Goal: Information Seeking & Learning: Learn about a topic

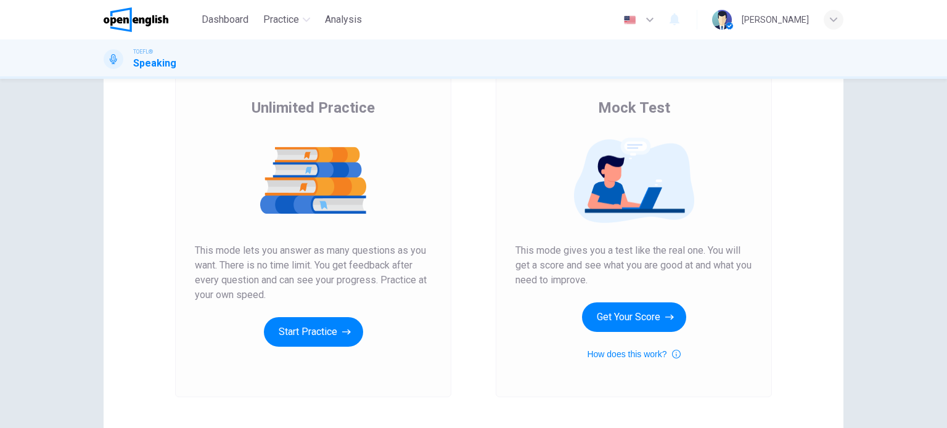
scroll to position [84, 0]
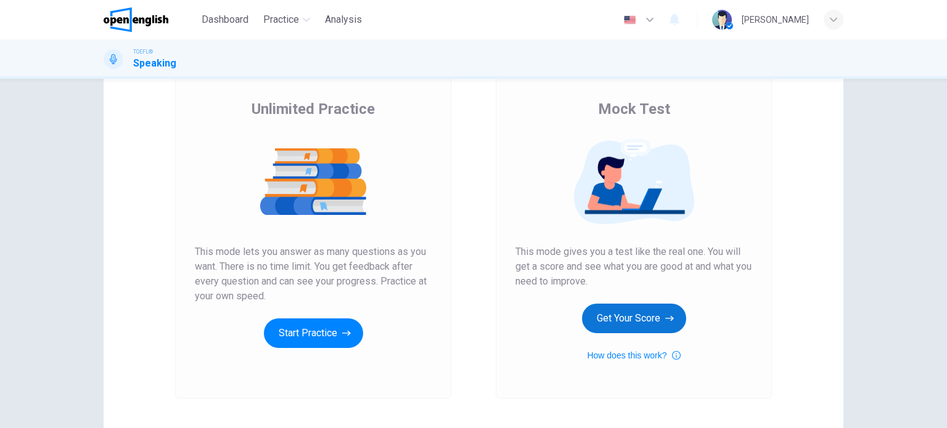
click at [617, 308] on button "Get Your Score" at bounding box center [634, 319] width 104 height 30
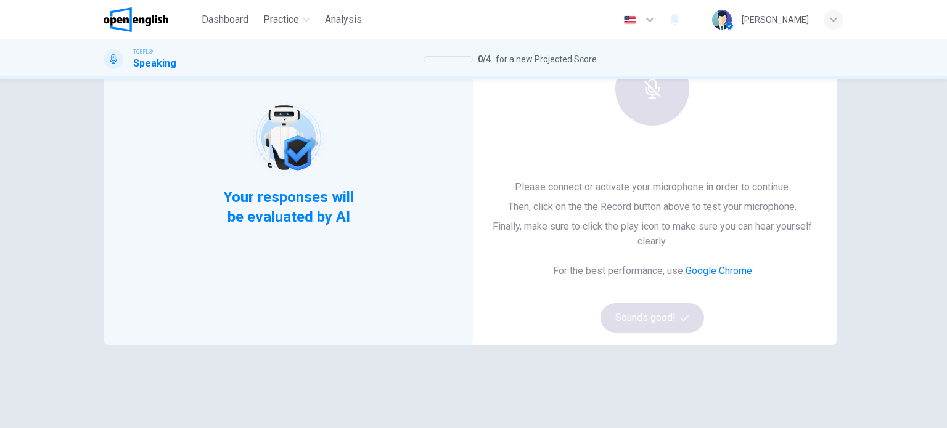
scroll to position [129, 0]
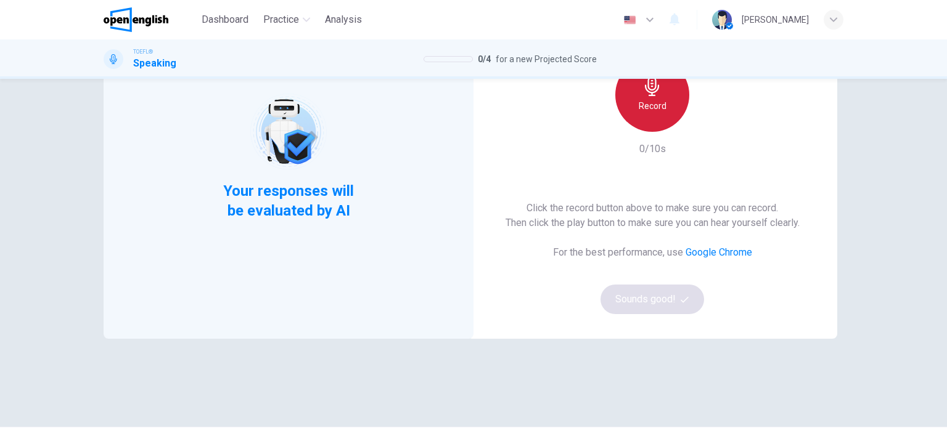
click at [619, 112] on div "Record" at bounding box center [652, 95] width 74 height 74
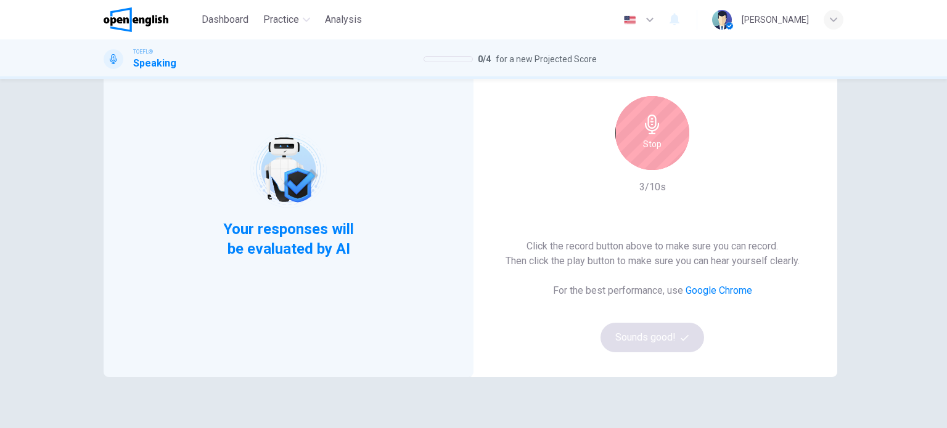
scroll to position [86, 0]
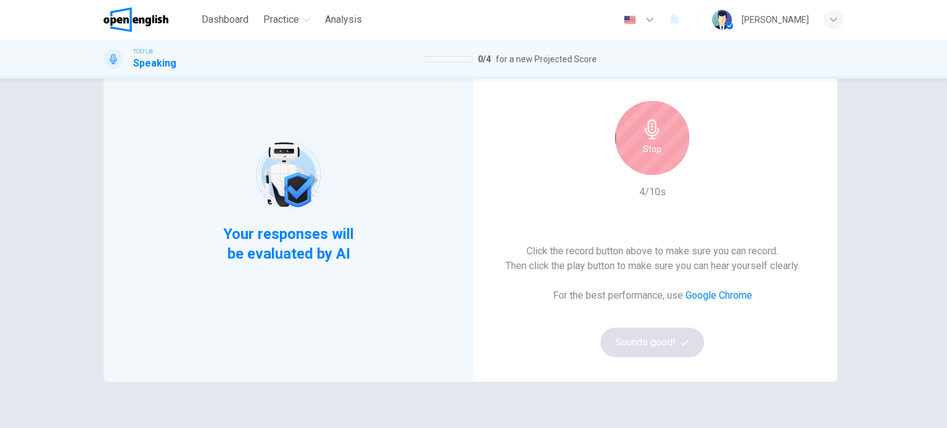
click at [648, 137] on icon "button" at bounding box center [652, 130] width 14 height 20
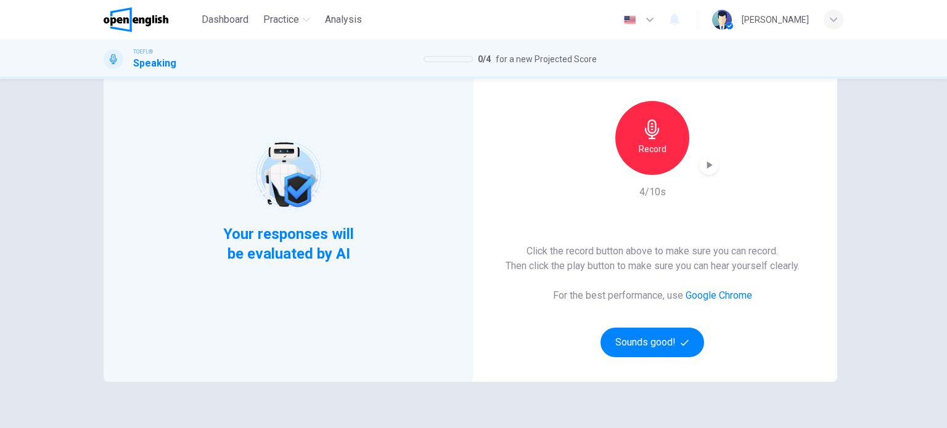
click at [715, 160] on div "Record" at bounding box center [651, 138] width 133 height 74
click at [710, 164] on icon "button" at bounding box center [708, 165] width 12 height 12
click at [727, 147] on div "This Section Requires a Microphone Record 4/10s Click the record button above t…" at bounding box center [652, 199] width 370 height 365
click at [709, 159] on icon "button" at bounding box center [708, 165] width 12 height 12
click at [659, 354] on button "Sounds good!" at bounding box center [652, 343] width 104 height 30
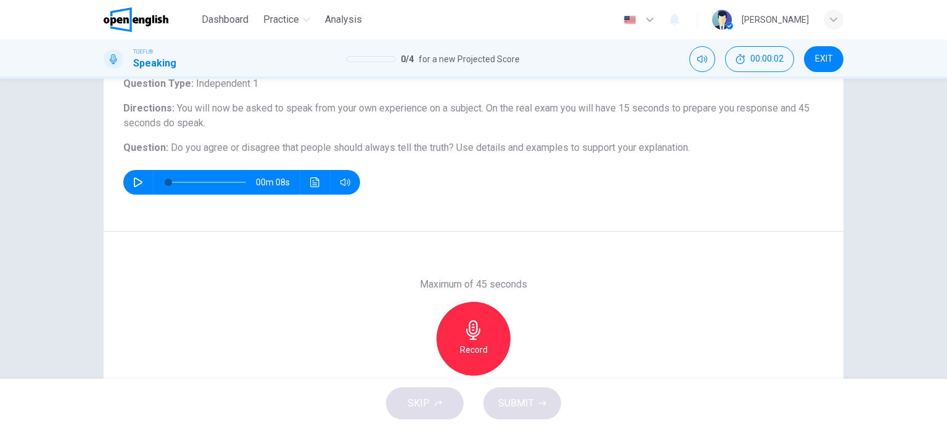
click at [143, 182] on button "button" at bounding box center [138, 182] width 20 height 25
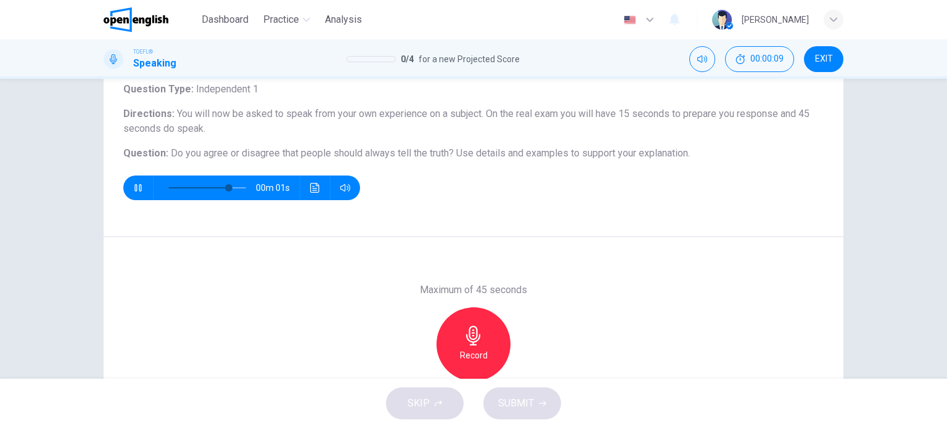
scroll to position [80, 0]
type input "*"
click at [469, 354] on h6 "Record" at bounding box center [474, 356] width 28 height 15
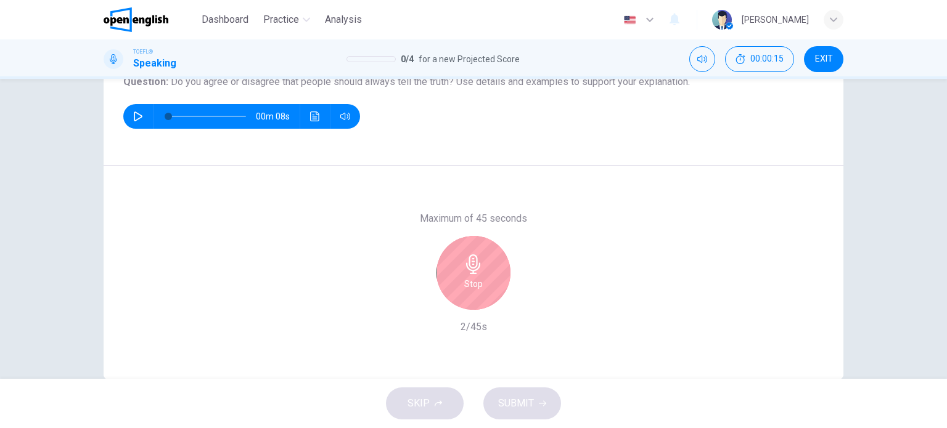
scroll to position [133, 0]
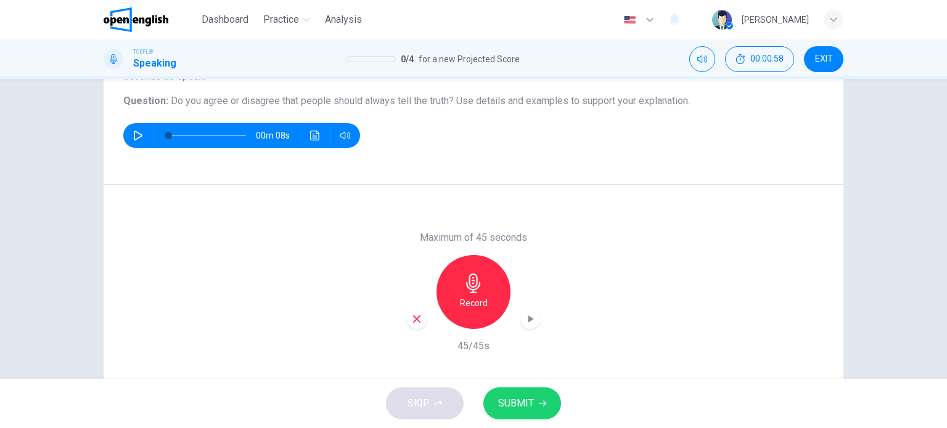
click at [481, 273] on div "Record" at bounding box center [473, 292] width 74 height 74
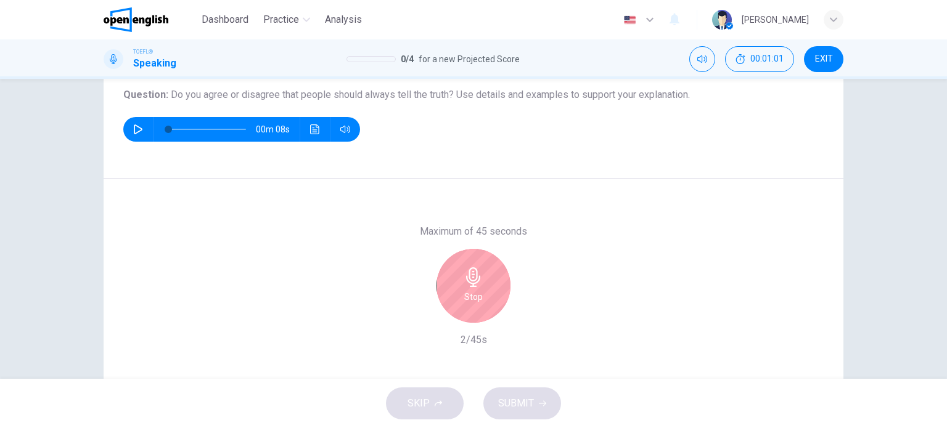
scroll to position [137, 0]
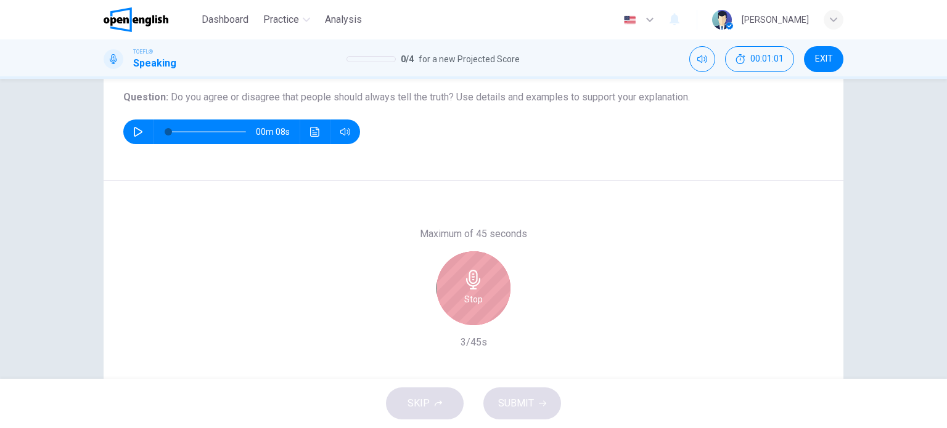
click at [486, 261] on div "Stop" at bounding box center [473, 288] width 74 height 74
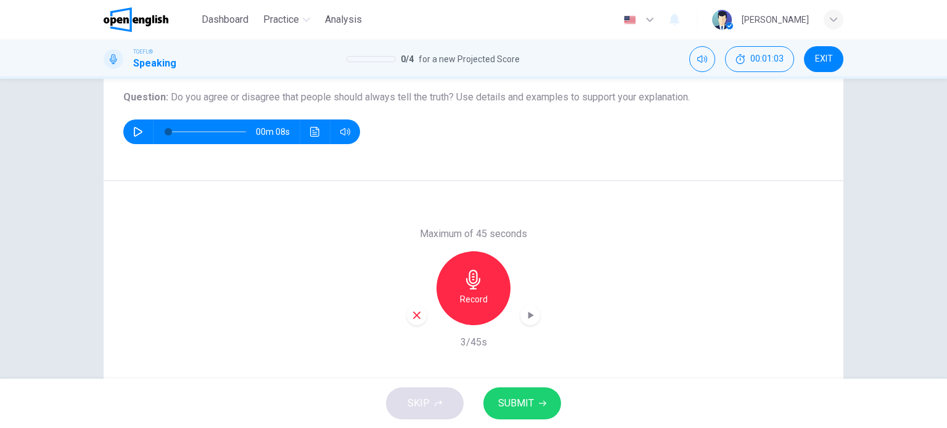
click at [524, 312] on icon "button" at bounding box center [530, 315] width 12 height 12
click at [444, 258] on div "Record" at bounding box center [473, 288] width 133 height 74
click at [463, 274] on icon "button" at bounding box center [473, 280] width 20 height 20
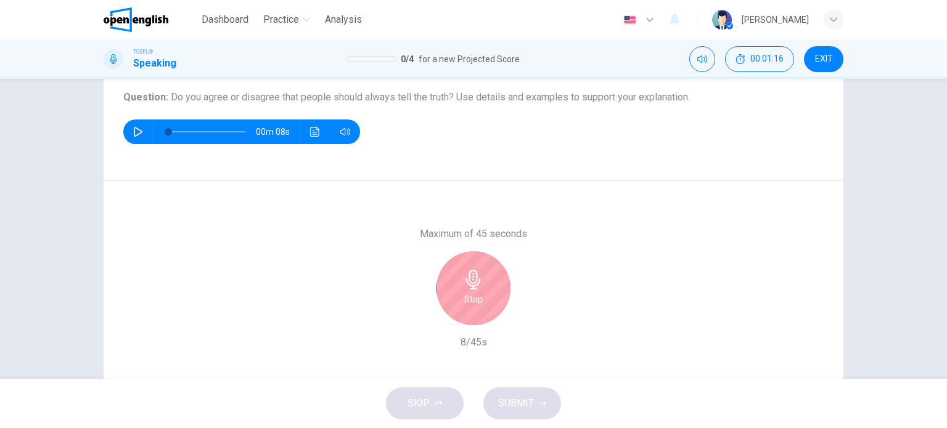
drag, startPoint x: 425, startPoint y: 98, endPoint x: 441, endPoint y: 98, distance: 16.0
click at [441, 98] on span "Do you agree or disagree that people should always tell the truth?" at bounding box center [312, 97] width 283 height 12
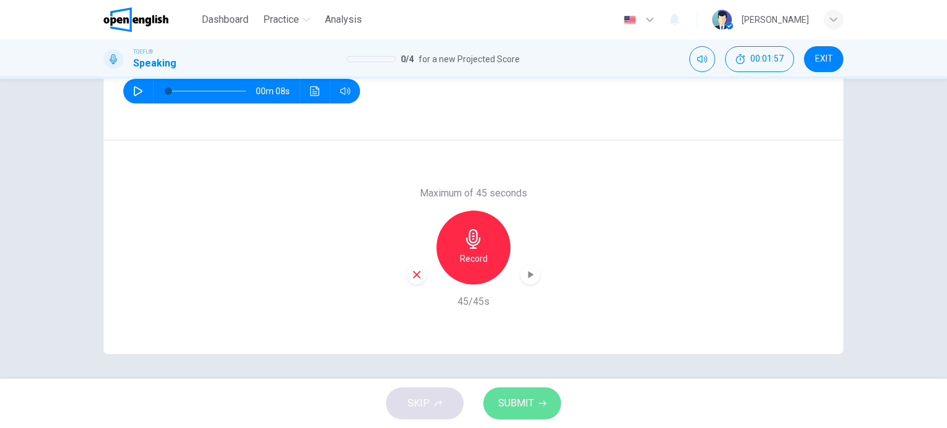
click at [518, 391] on button "SUBMIT" at bounding box center [522, 404] width 78 height 32
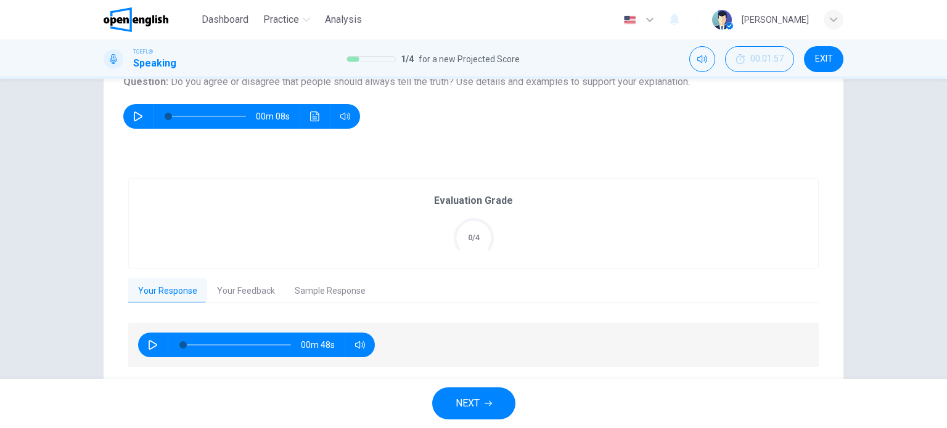
scroll to position [176, 0]
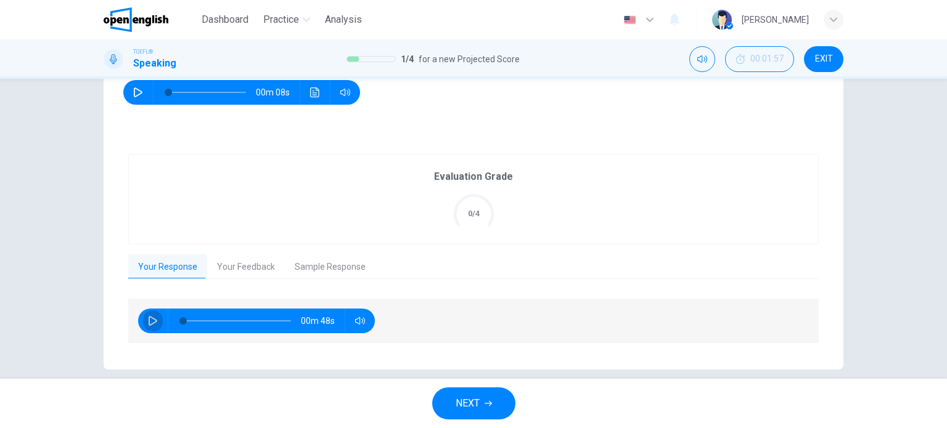
click at [143, 317] on button "button" at bounding box center [153, 321] width 20 height 25
type input "**"
click at [493, 402] on button "NEXT" at bounding box center [473, 404] width 83 height 32
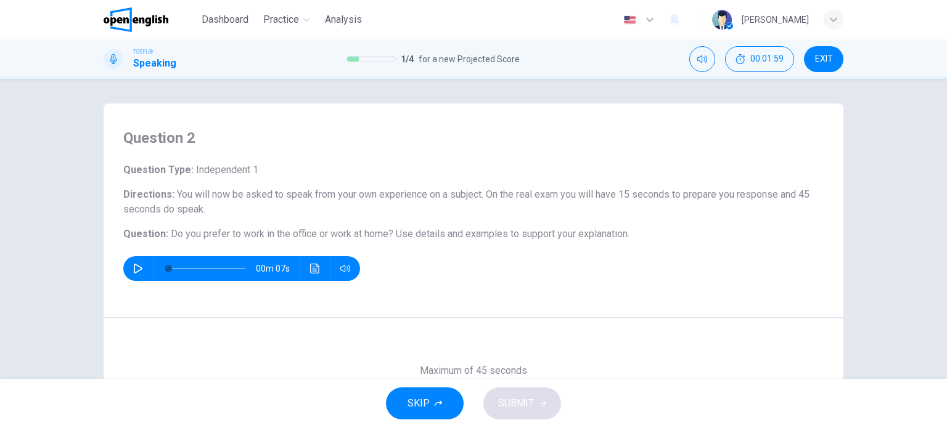
click at [502, 124] on div "Question 2 Question Type : Independent 1 Directions : You will now be asked to …" at bounding box center [473, 211] width 739 height 214
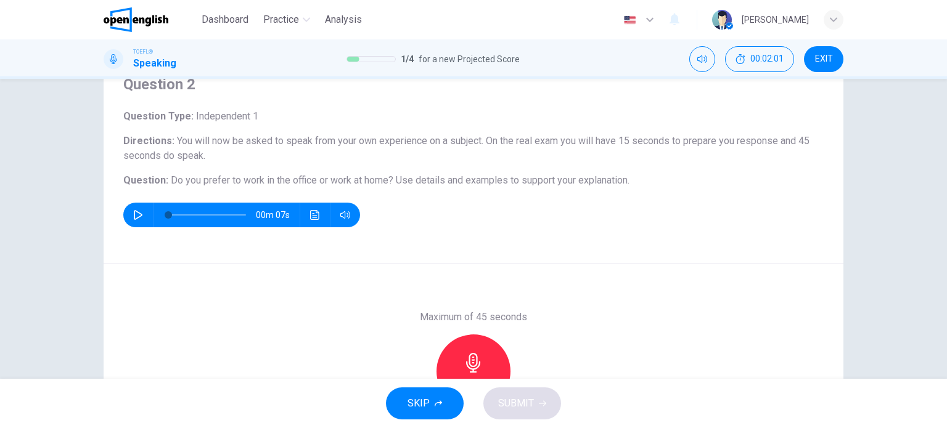
scroll to position [53, 0]
click at [132, 223] on button "button" at bounding box center [138, 215] width 20 height 25
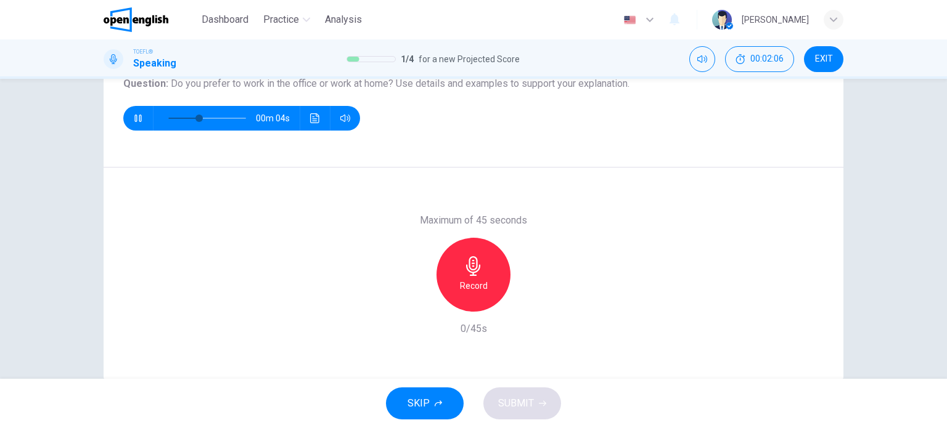
scroll to position [149, 0]
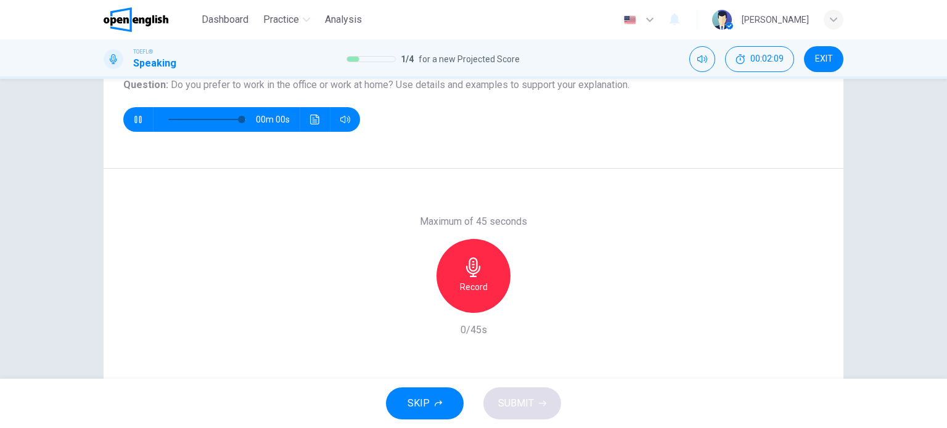
type input "*"
click at [455, 281] on div "Record" at bounding box center [473, 276] width 74 height 74
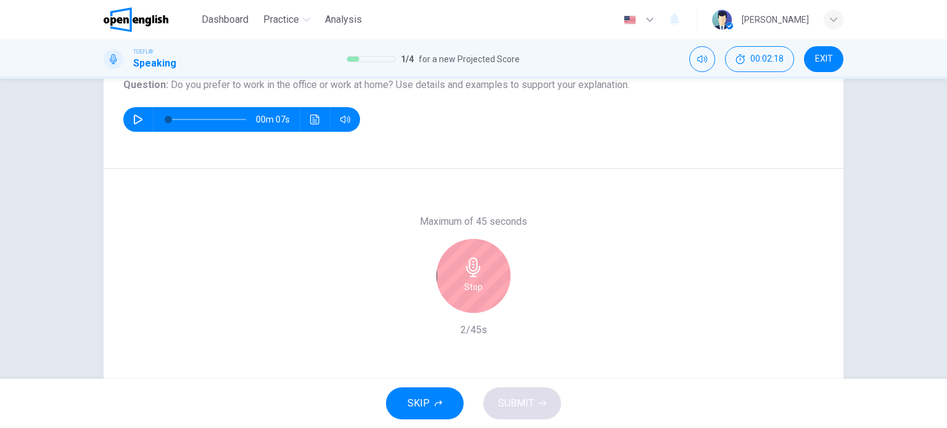
scroll to position [136, 0]
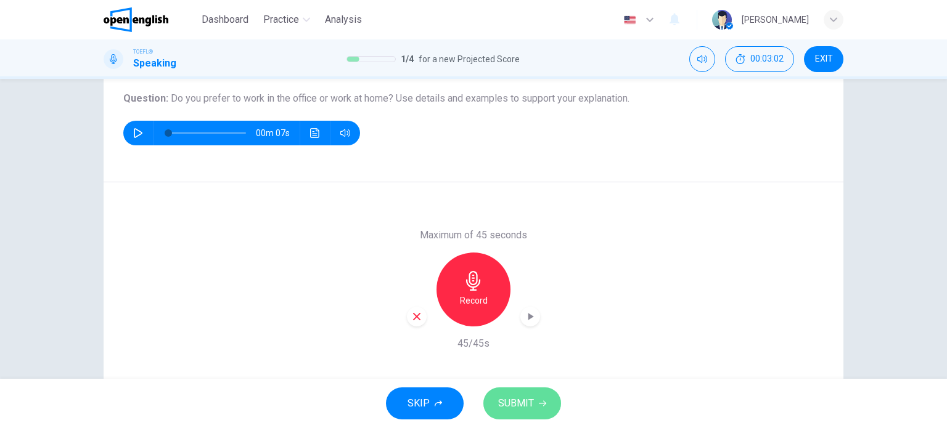
click at [517, 395] on span "SUBMIT" at bounding box center [516, 403] width 36 height 17
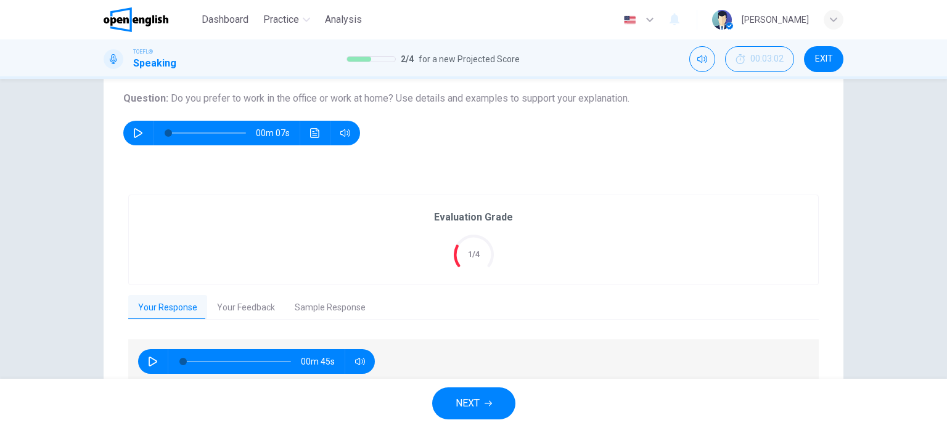
click at [163, 362] on div "00m 45s" at bounding box center [256, 361] width 237 height 25
click at [153, 362] on icon "button" at bounding box center [153, 362] width 10 height 10
type input "**"
click at [461, 391] on button "NEXT" at bounding box center [473, 404] width 83 height 32
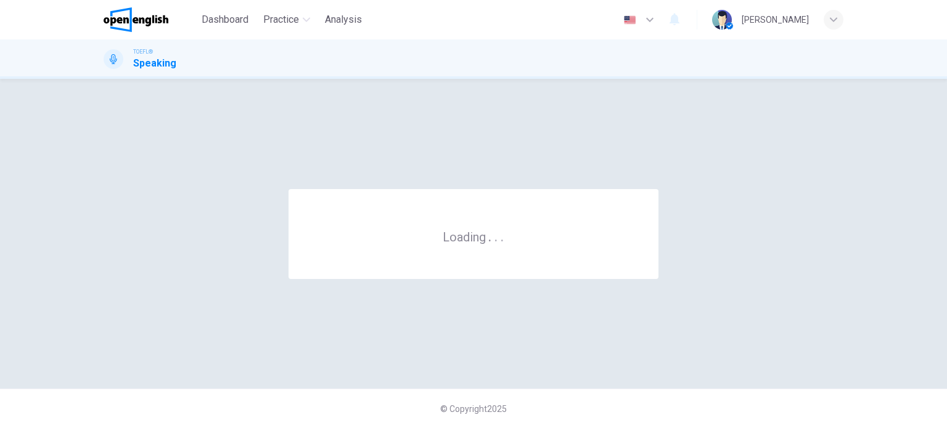
scroll to position [0, 0]
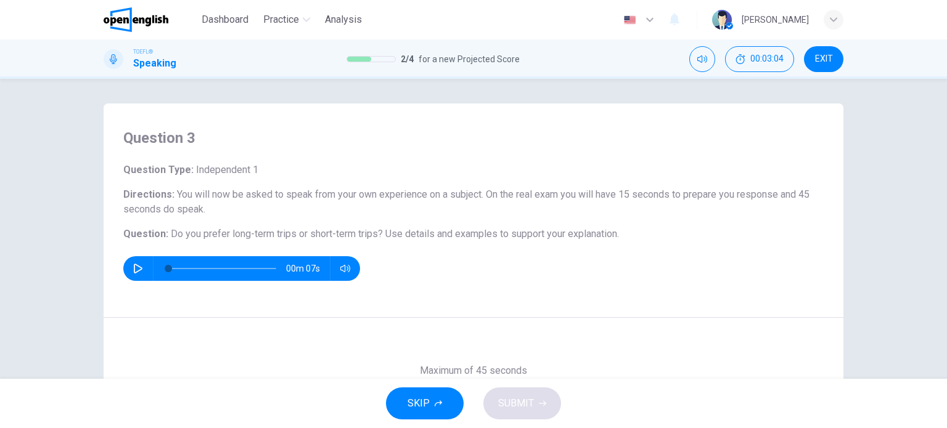
click at [626, 245] on div "Question Type : Independent 1 Directions : You will now be asked to speak from …" at bounding box center [473, 222] width 700 height 118
click at [145, 261] on div "00m 07s" at bounding box center [241, 268] width 237 height 25
click at [142, 264] on button "button" at bounding box center [138, 268] width 20 height 25
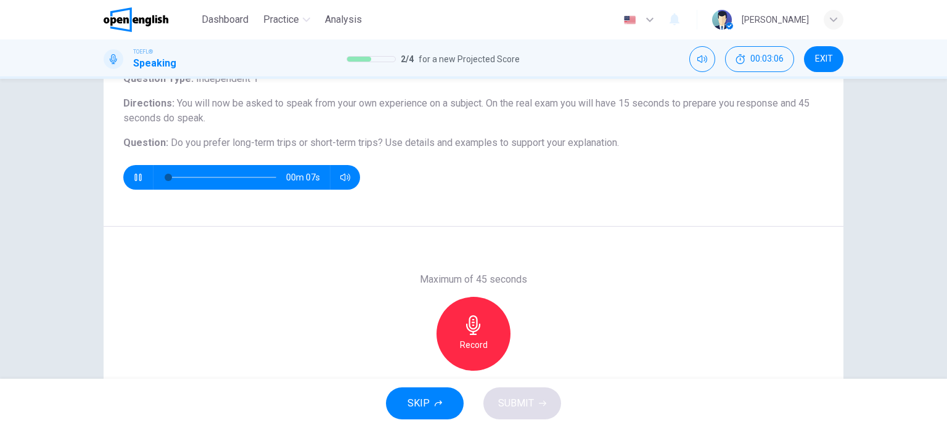
type input "**"
type input "*"
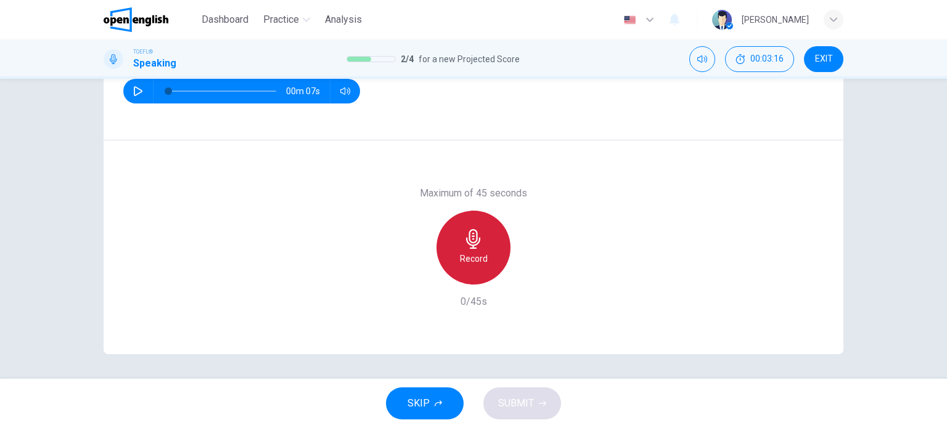
click at [482, 254] on h6 "Record" at bounding box center [474, 258] width 28 height 15
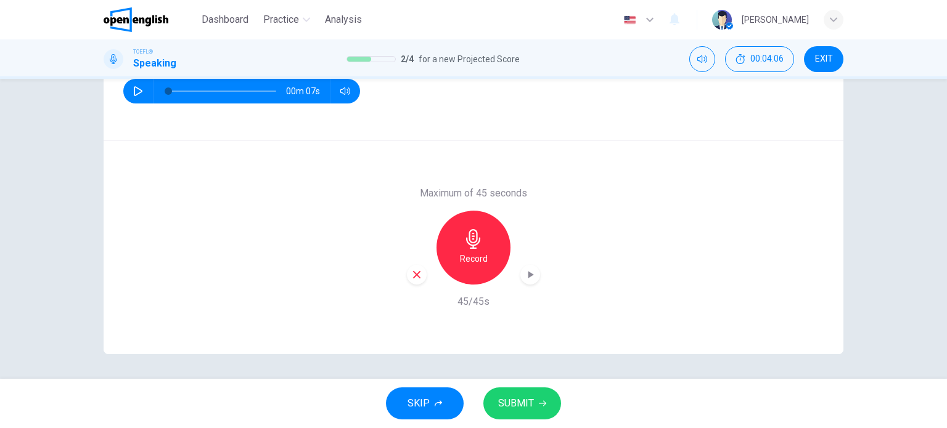
click at [519, 385] on div "SKIP SUBMIT" at bounding box center [473, 403] width 947 height 49
click at [523, 396] on span "SUBMIT" at bounding box center [516, 403] width 36 height 17
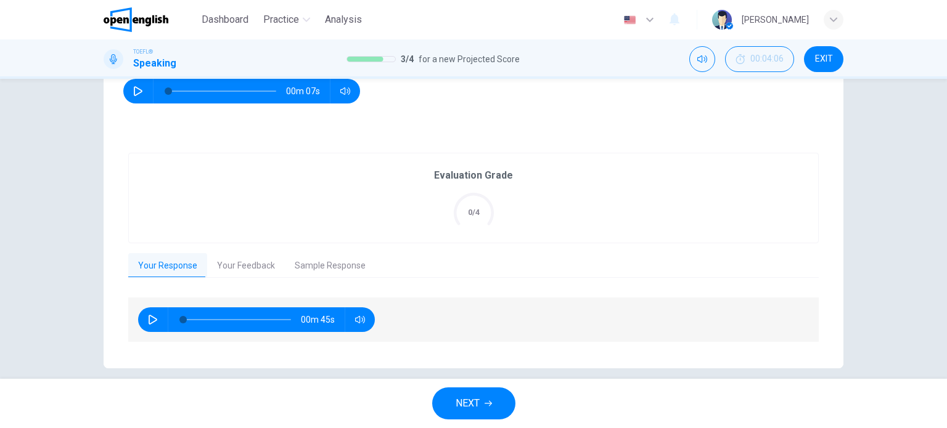
scroll to position [190, 0]
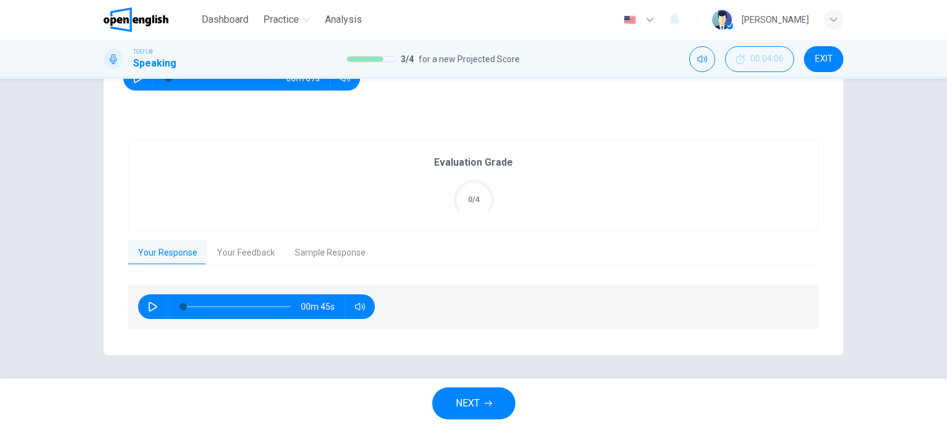
click at [480, 412] on button "NEXT" at bounding box center [473, 404] width 83 height 32
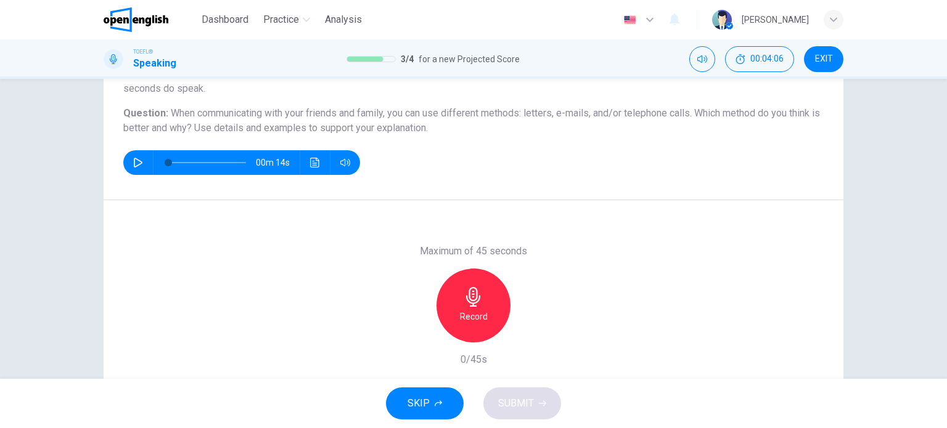
scroll to position [124, 0]
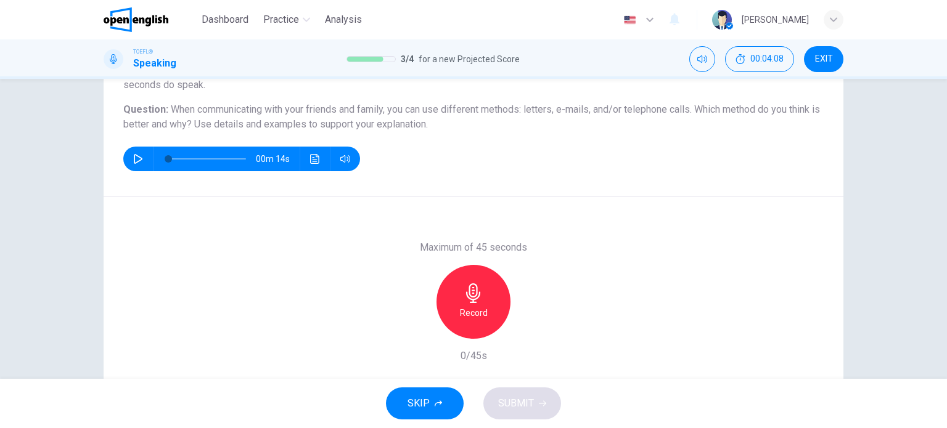
click at [140, 158] on button "button" at bounding box center [138, 159] width 20 height 25
type input "*"
click at [459, 296] on div "Record" at bounding box center [473, 302] width 74 height 74
click at [518, 391] on button "SUBMIT" at bounding box center [522, 404] width 78 height 32
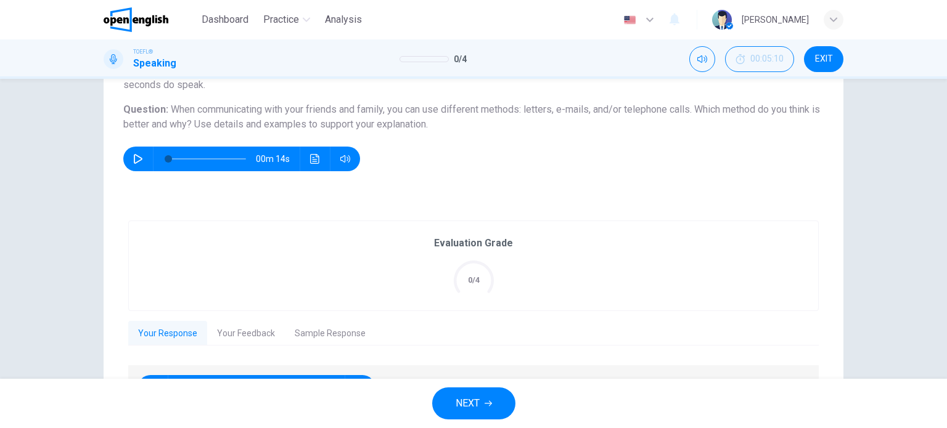
scroll to position [0, 0]
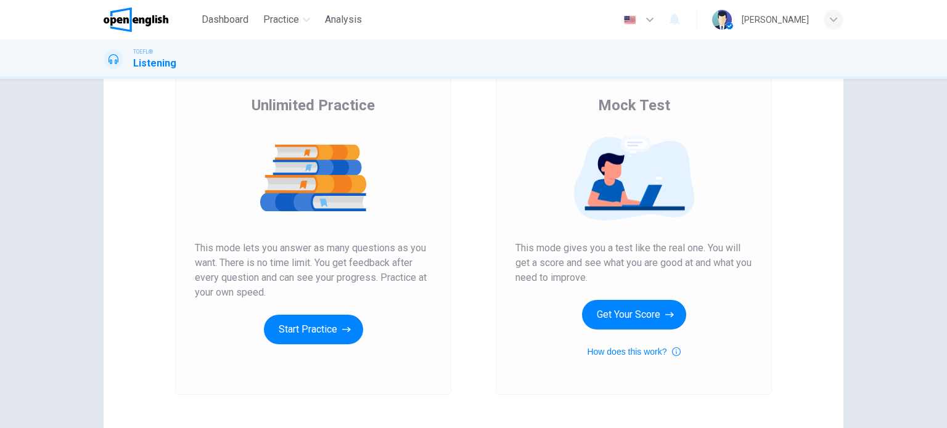
scroll to position [88, 0]
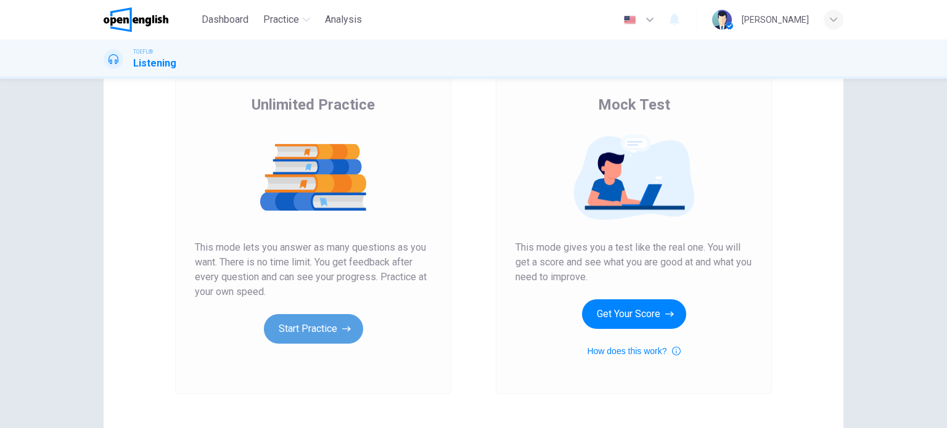
click at [327, 322] on button "Start Practice" at bounding box center [313, 329] width 99 height 30
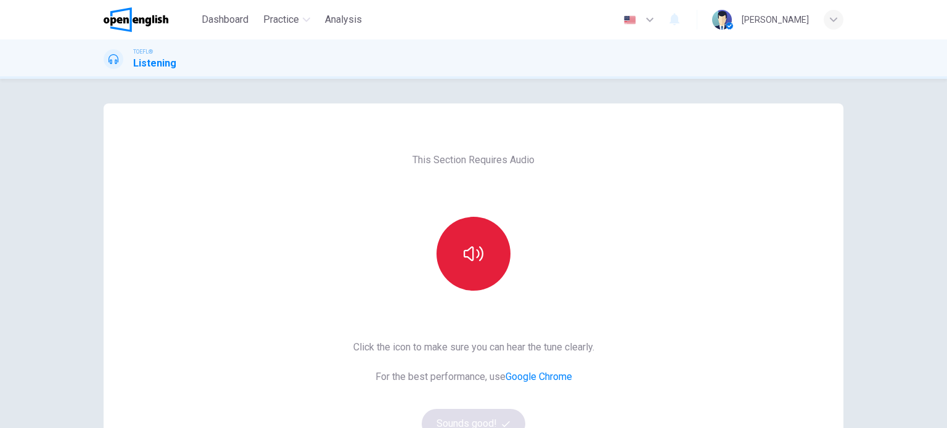
click at [452, 258] on button "button" at bounding box center [473, 254] width 74 height 74
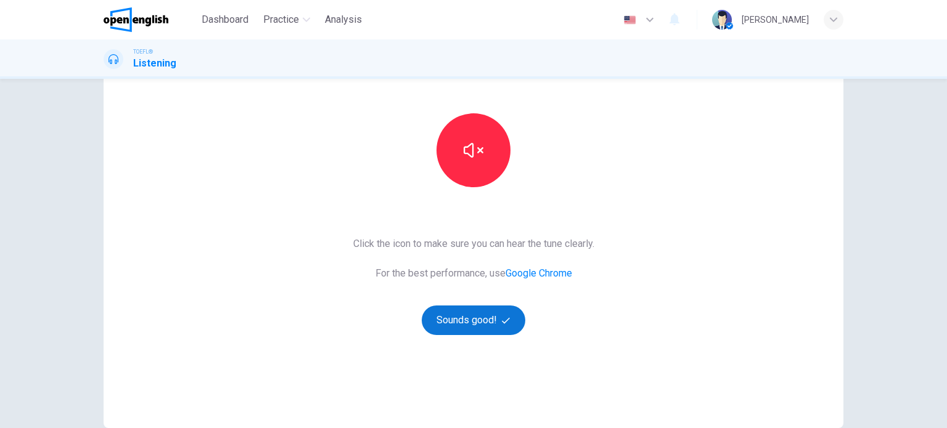
click at [502, 317] on icon "button" at bounding box center [506, 321] width 8 height 8
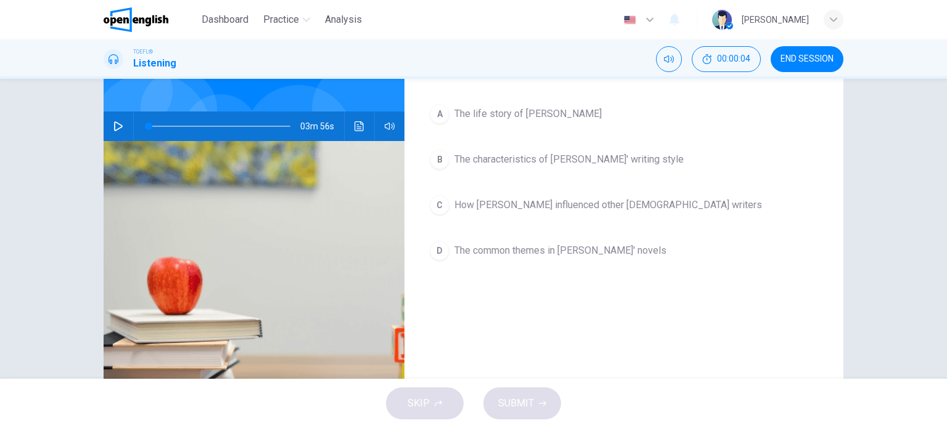
click at [116, 112] on button "button" at bounding box center [118, 127] width 20 height 30
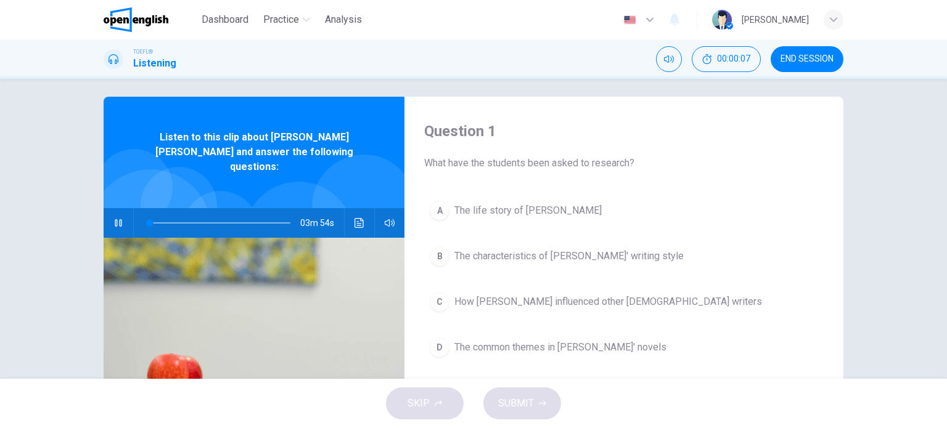
scroll to position [27, 0]
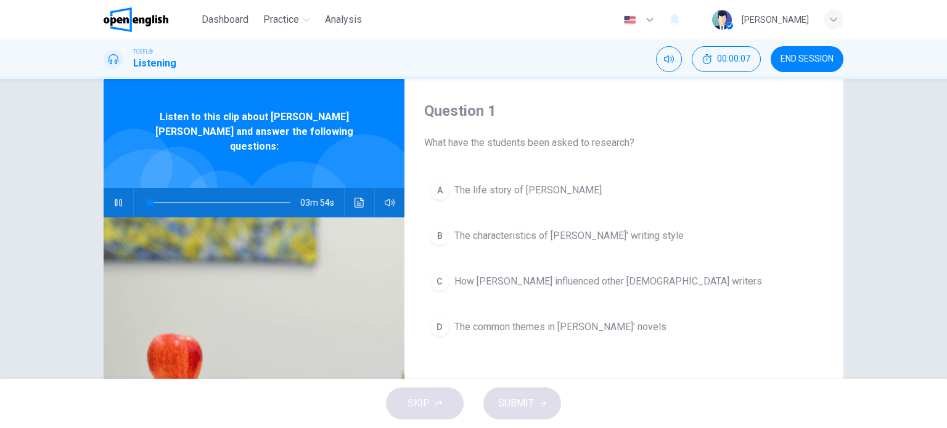
type input "*"
click at [360, 195] on button "Click to see the audio transcription" at bounding box center [359, 203] width 20 height 30
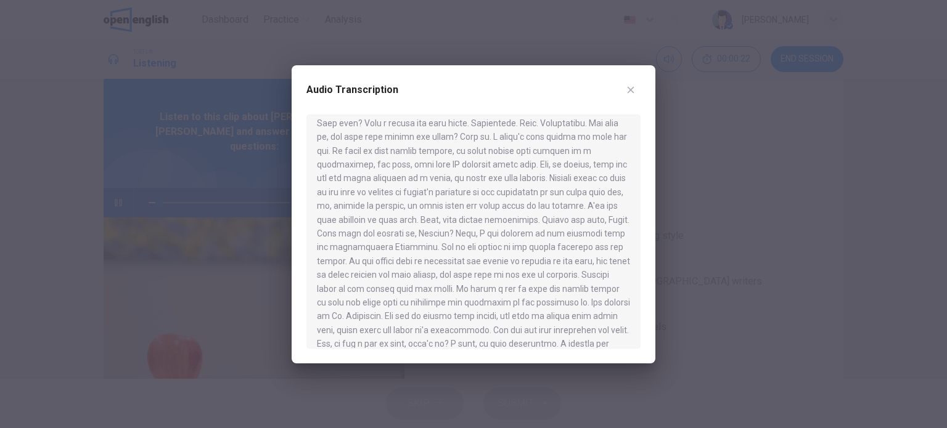
scroll to position [491, 0]
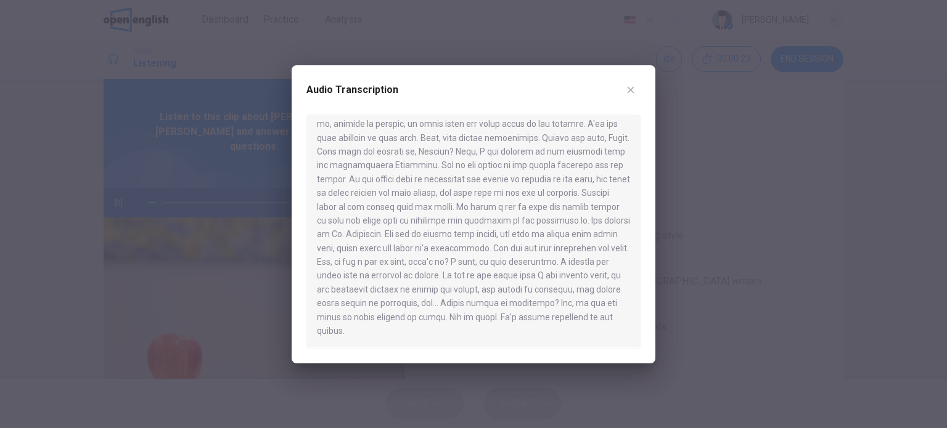
click at [633, 91] on icon "button" at bounding box center [630, 90] width 10 height 10
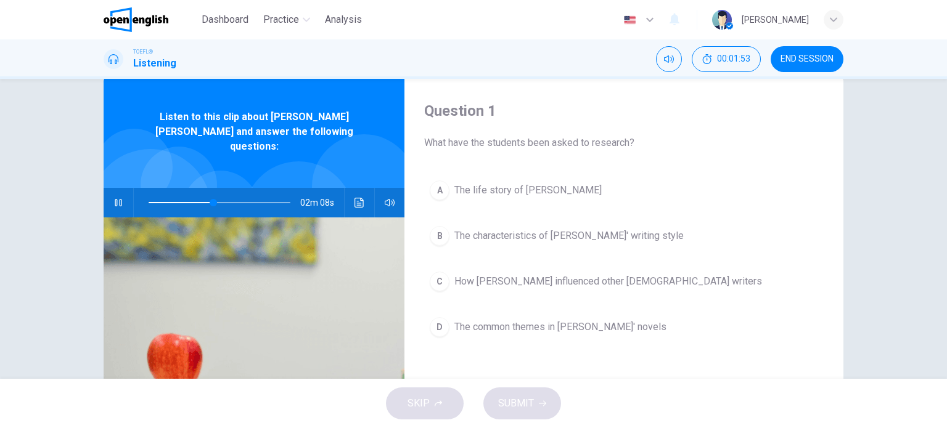
scroll to position [85, 0]
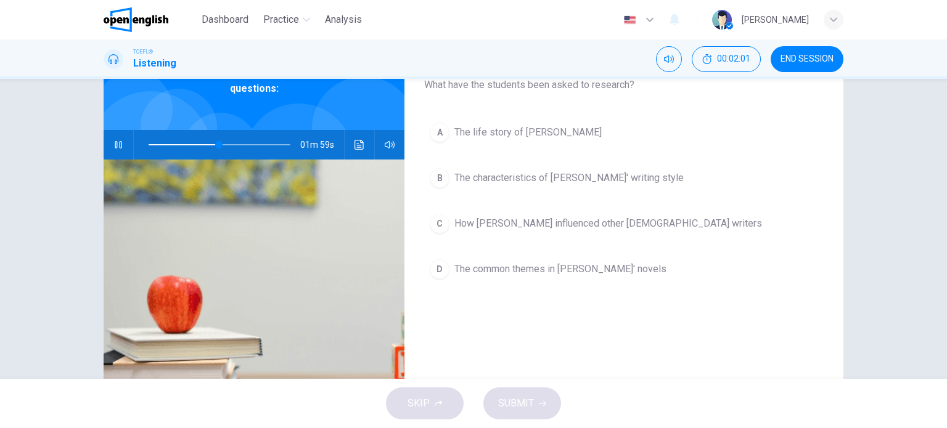
click at [449, 257] on button "D The common themes in Dickens' novels" at bounding box center [623, 269] width 399 height 31
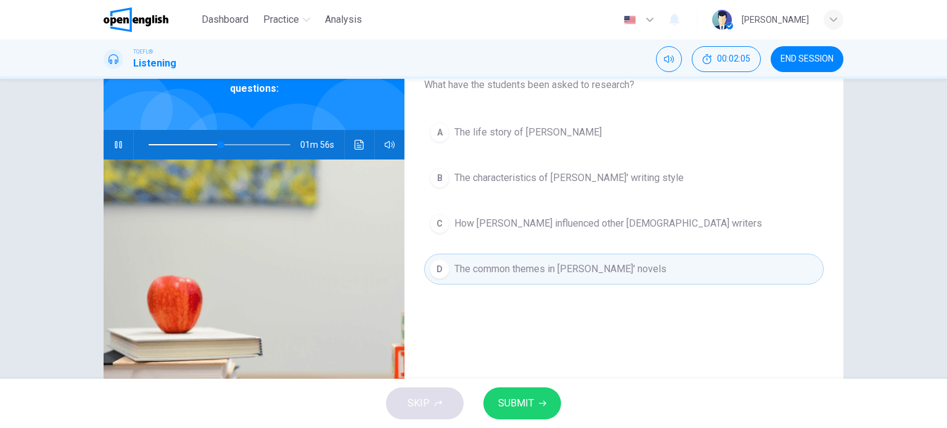
click at [599, 117] on button "A The life story of Charles Dickens" at bounding box center [623, 132] width 399 height 31
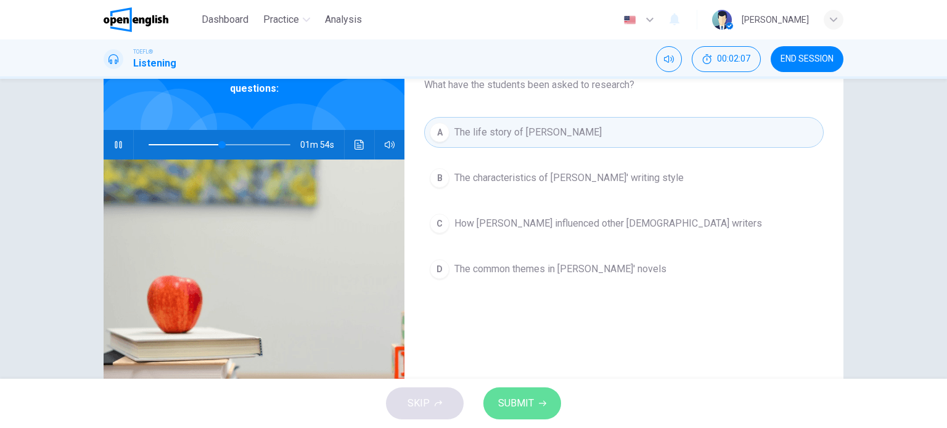
click at [511, 409] on span "SUBMIT" at bounding box center [516, 403] width 36 height 17
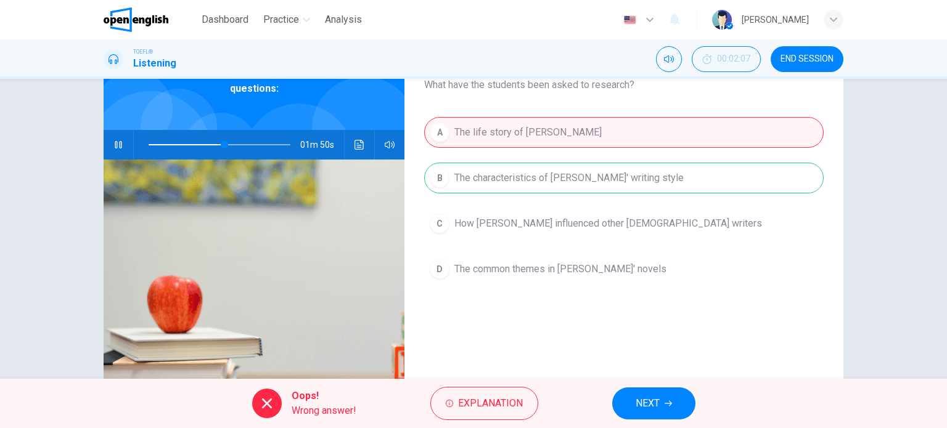
click at [538, 175] on div "A The life story of Charles Dickens B The characteristics of Dickens' writing s…" at bounding box center [623, 213] width 399 height 192
click at [503, 393] on button "Explanation" at bounding box center [484, 403] width 108 height 33
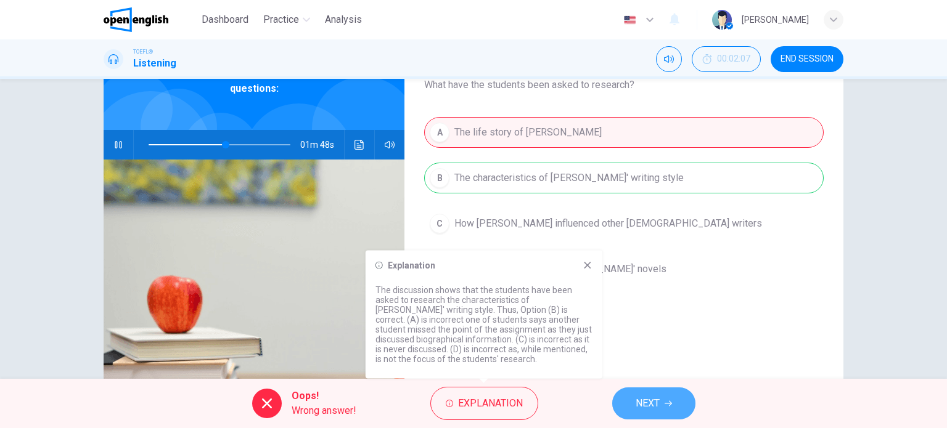
click at [624, 406] on button "NEXT" at bounding box center [653, 404] width 83 height 32
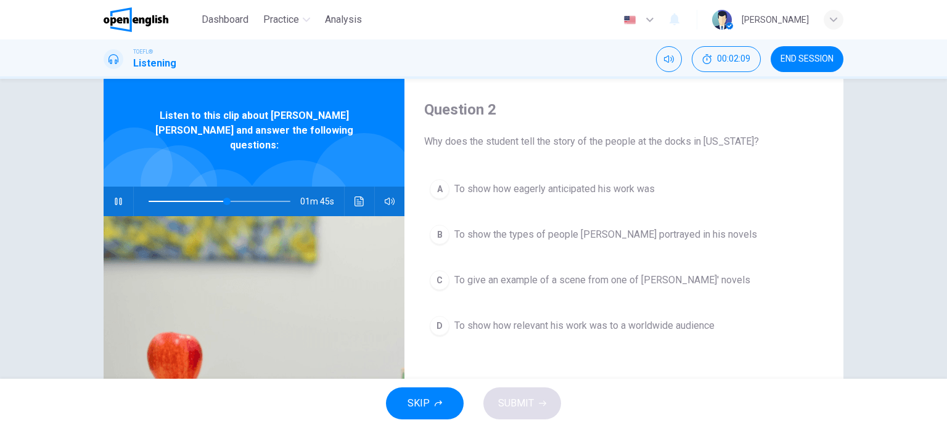
scroll to position [27, 0]
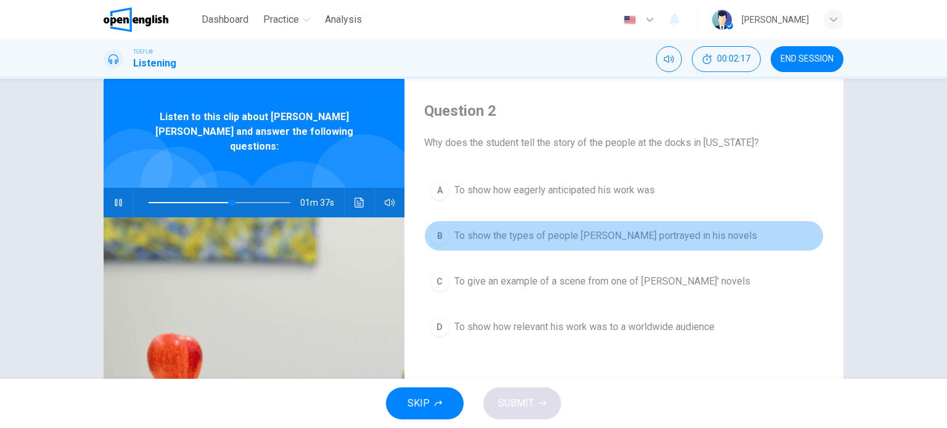
click at [473, 240] on span "To show the types of people Dickens portrayed in his novels" at bounding box center [605, 236] width 303 height 15
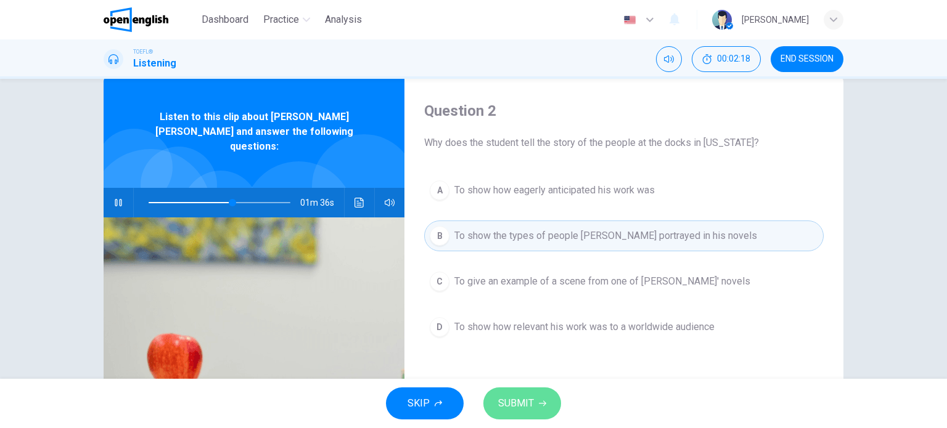
click at [526, 402] on span "SUBMIT" at bounding box center [516, 403] width 36 height 17
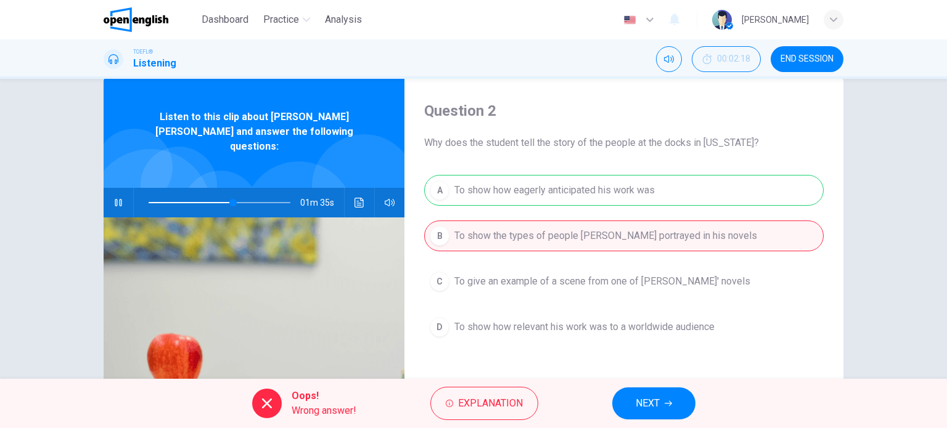
click at [521, 194] on div "A To show how eagerly anticipated his work was B To show the types of people Di…" at bounding box center [623, 271] width 399 height 192
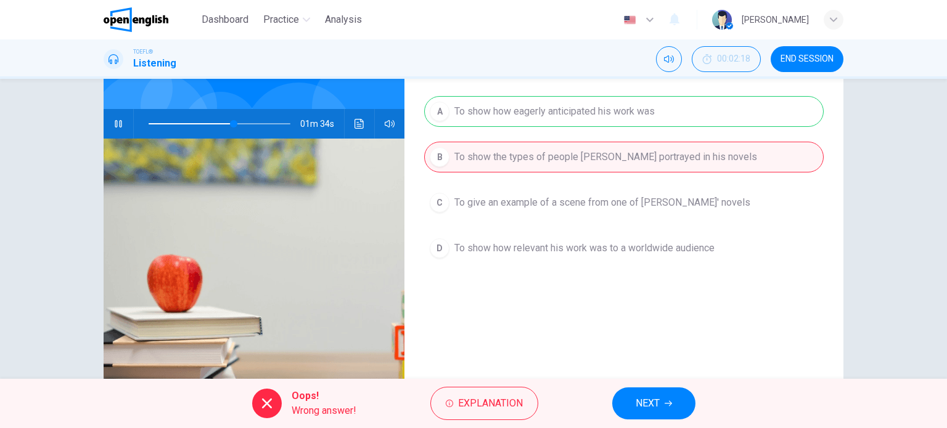
scroll to position [106, 0]
click at [612, 404] on button "NEXT" at bounding box center [653, 404] width 83 height 32
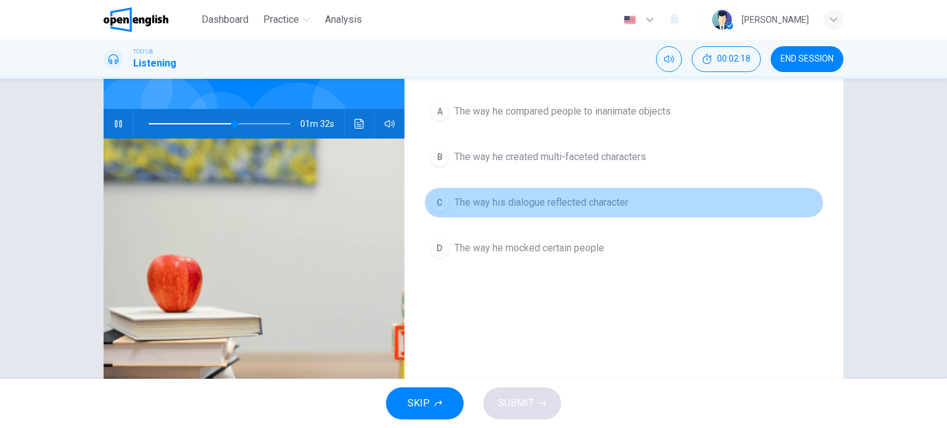
click at [517, 211] on button "C The way his dialogue reflected character" at bounding box center [623, 202] width 399 height 31
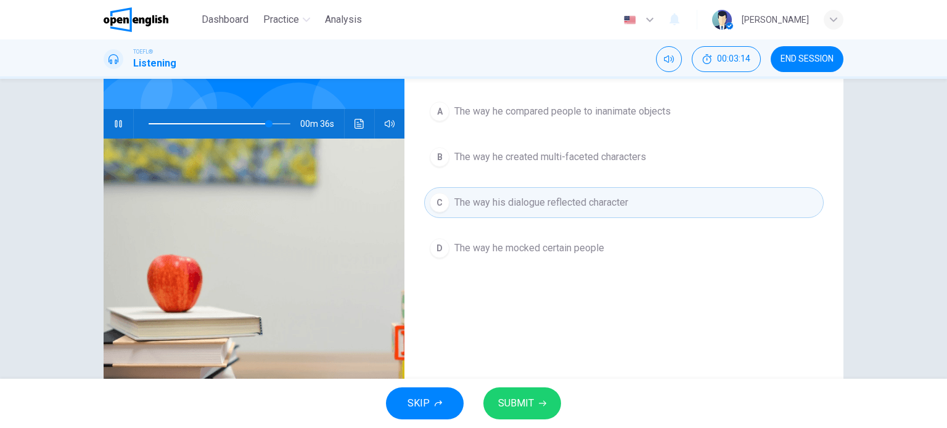
click at [530, 391] on button "SUBMIT" at bounding box center [522, 404] width 78 height 32
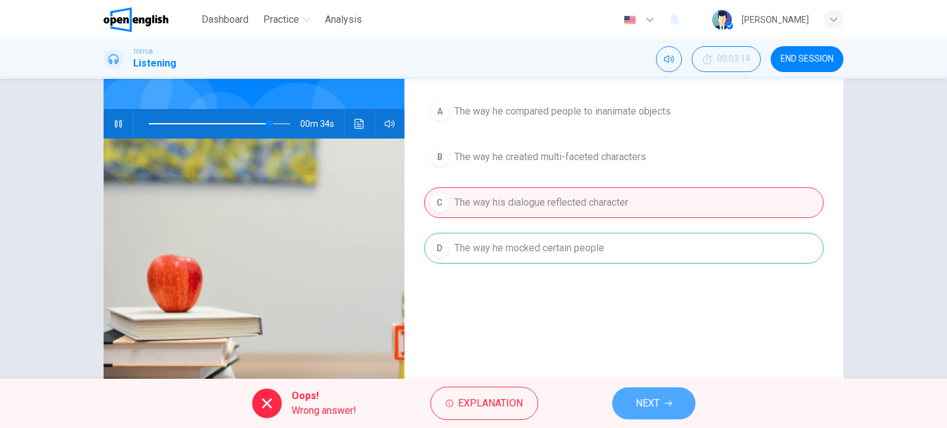
click at [629, 404] on button "NEXT" at bounding box center [653, 404] width 83 height 32
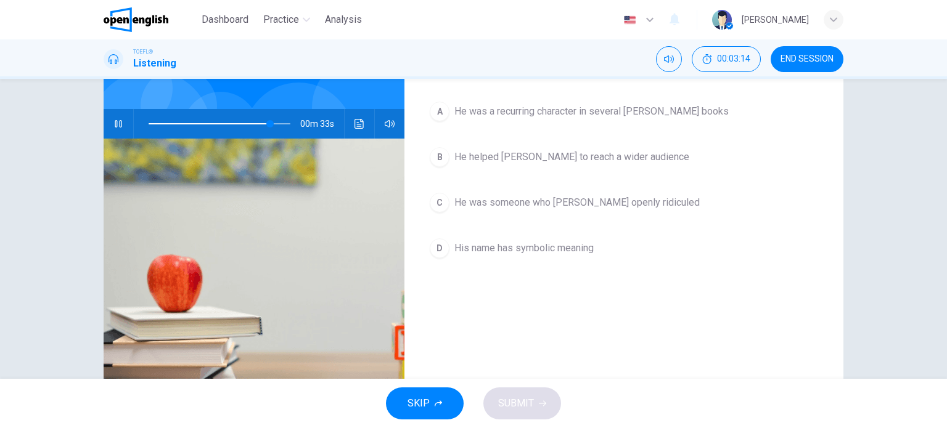
click at [537, 150] on span "He helped Dickens to reach a wider audience" at bounding box center [571, 157] width 235 height 15
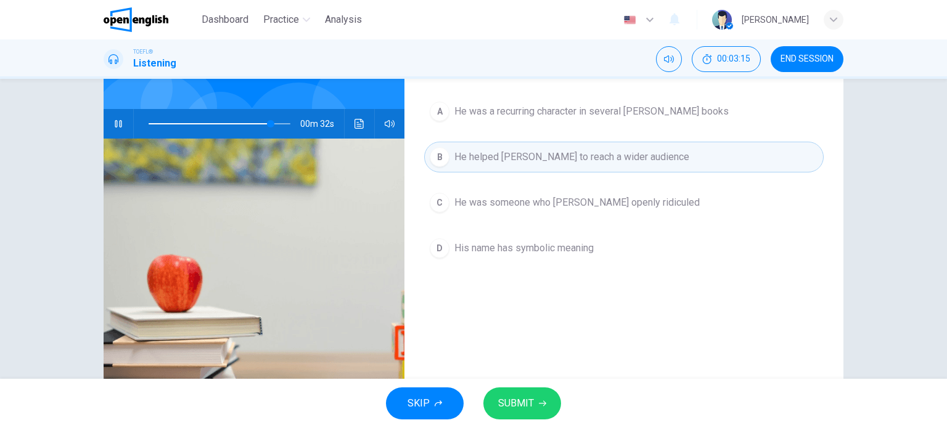
click at [519, 389] on button "SUBMIT" at bounding box center [522, 404] width 78 height 32
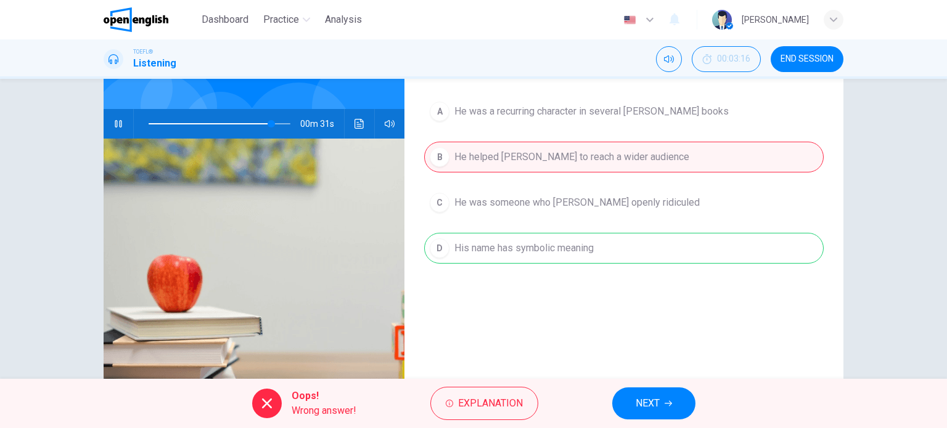
type input "**"
click at [649, 412] on span "NEXT" at bounding box center [647, 403] width 24 height 17
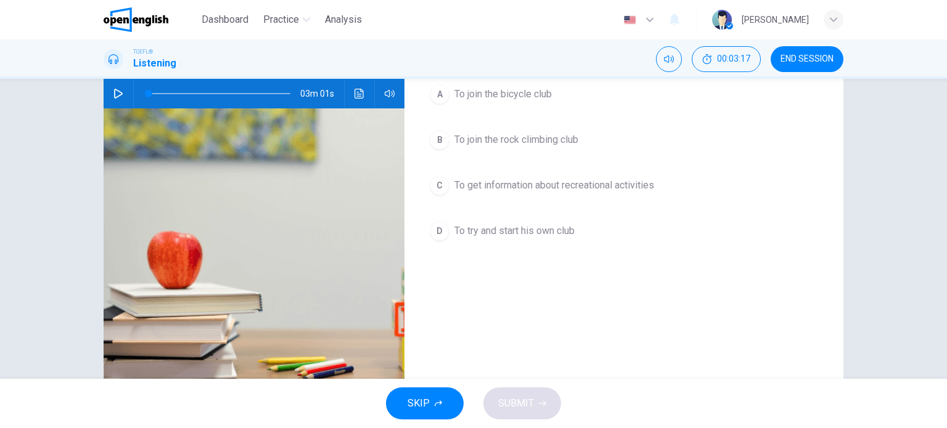
scroll to position [126, 0]
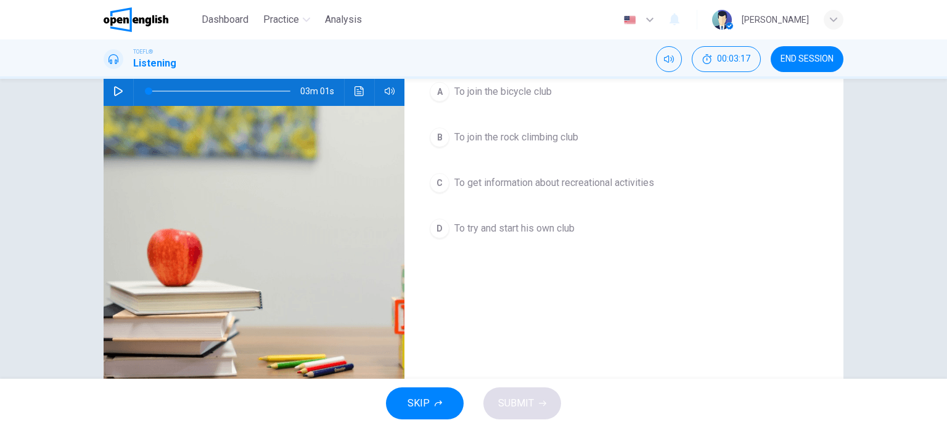
click at [562, 179] on span "To get information about recreational activities" at bounding box center [554, 183] width 200 height 15
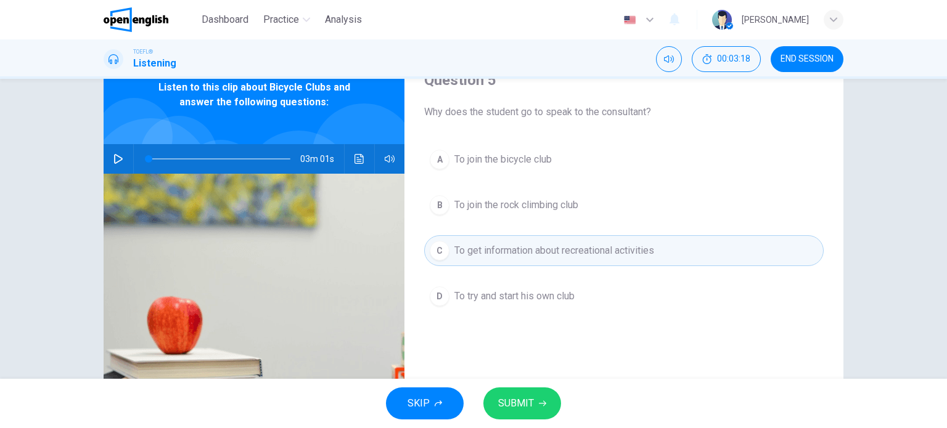
scroll to position [49, 0]
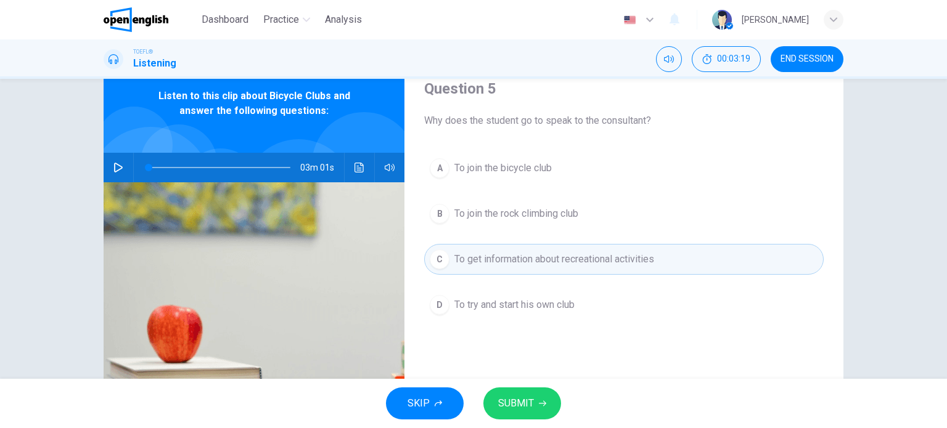
click at [517, 381] on div "SKIP SUBMIT" at bounding box center [473, 403] width 947 height 49
click at [518, 388] on button "SUBMIT" at bounding box center [522, 404] width 78 height 32
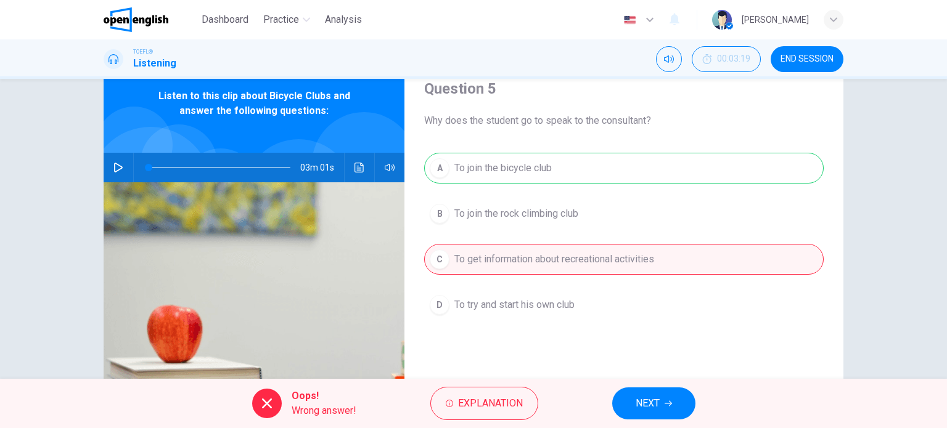
click at [673, 416] on button "NEXT" at bounding box center [653, 404] width 83 height 32
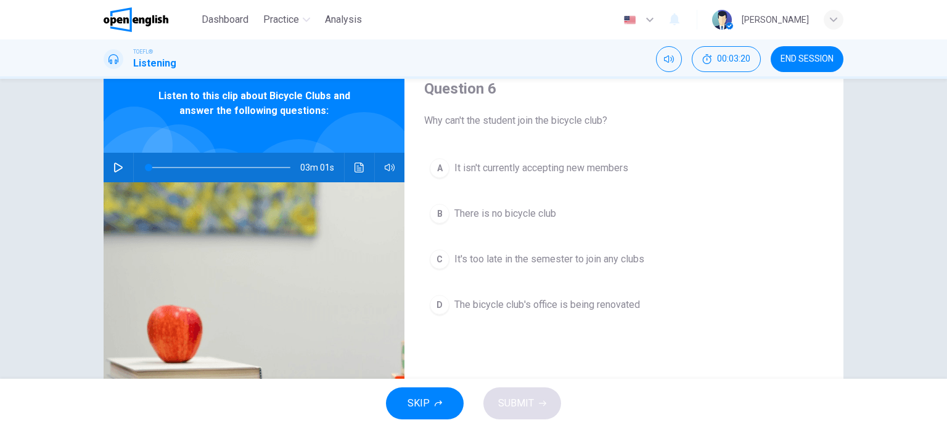
scroll to position [0, 0]
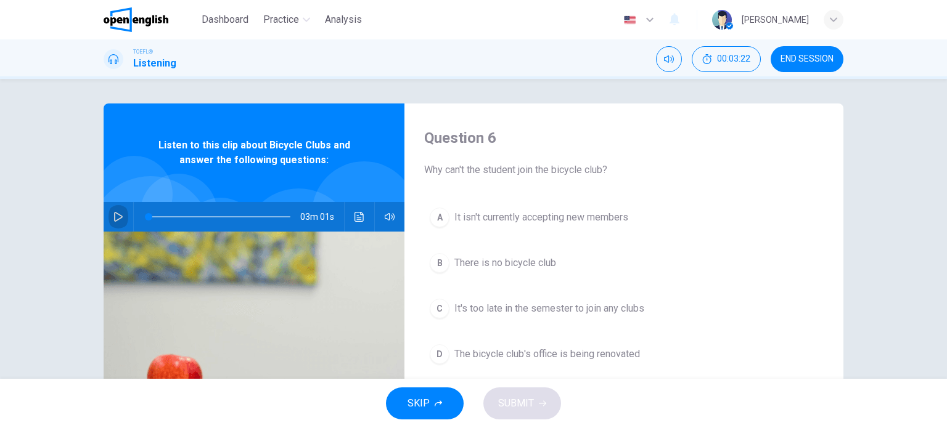
click at [114, 212] on icon "button" at bounding box center [118, 217] width 9 height 10
type input "*"
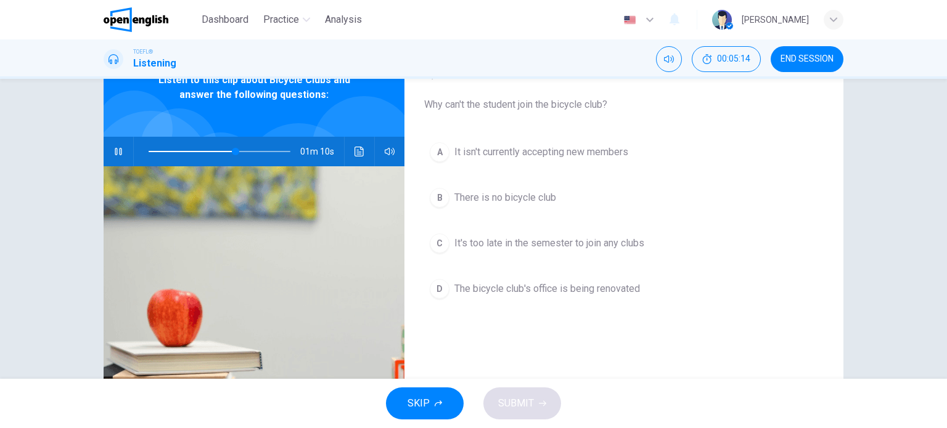
click at [545, 149] on span "It isn't currently accepting new members" at bounding box center [541, 152] width 174 height 15
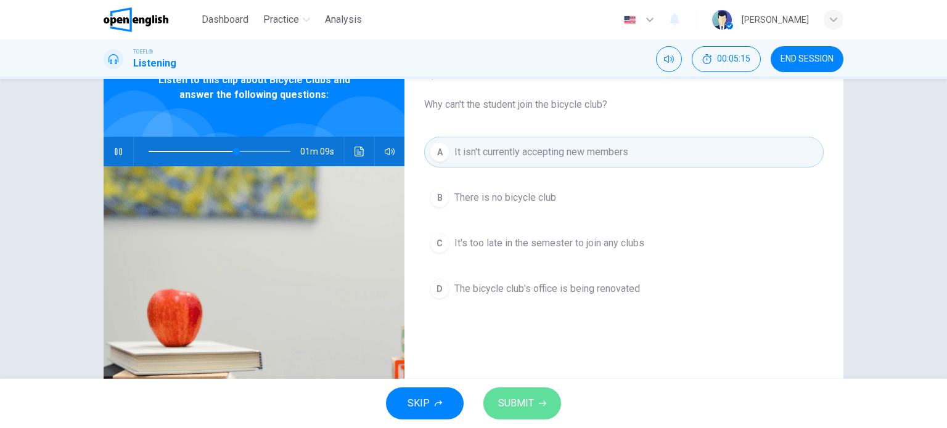
click at [536, 389] on button "SUBMIT" at bounding box center [522, 404] width 78 height 32
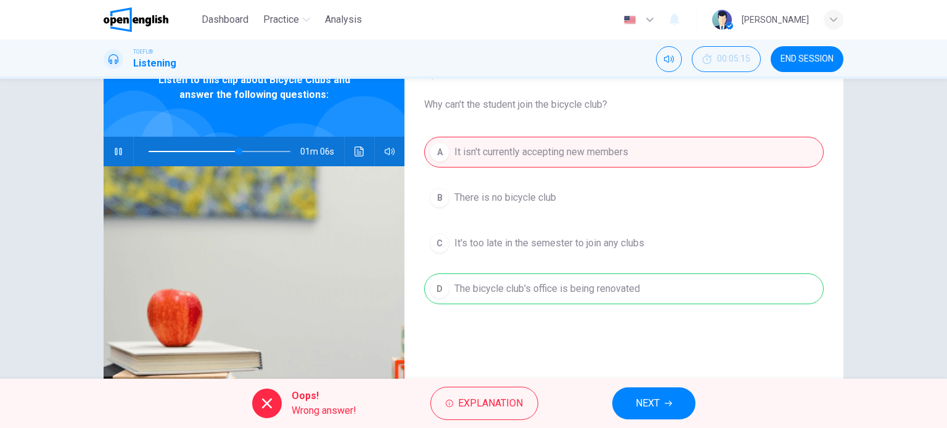
click at [638, 397] on span "NEXT" at bounding box center [647, 403] width 24 height 17
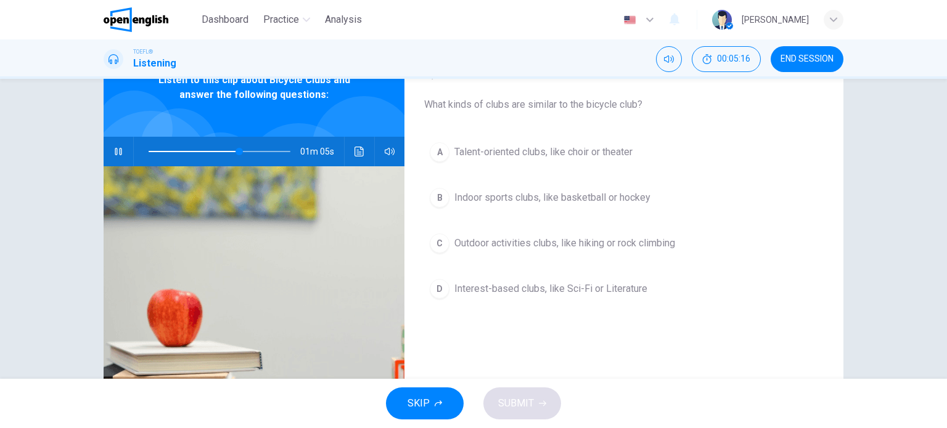
scroll to position [95, 0]
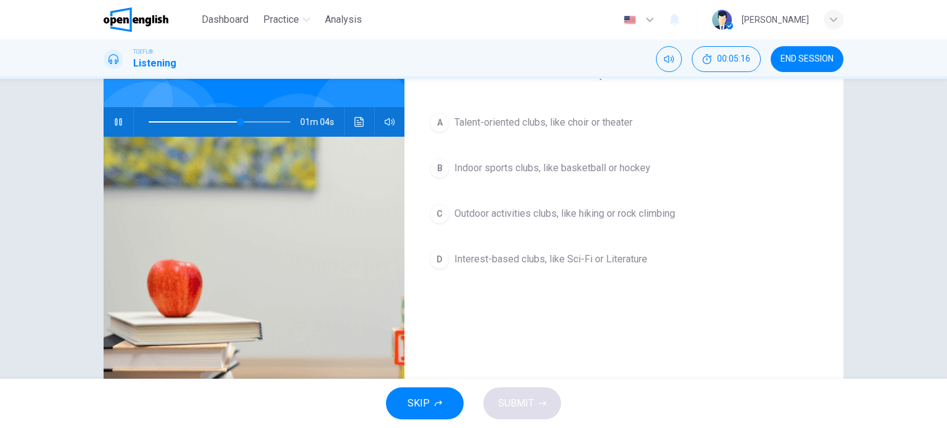
click at [582, 216] on span "Outdoor activities clubs, like hiking or rock climbing" at bounding box center [564, 213] width 221 height 15
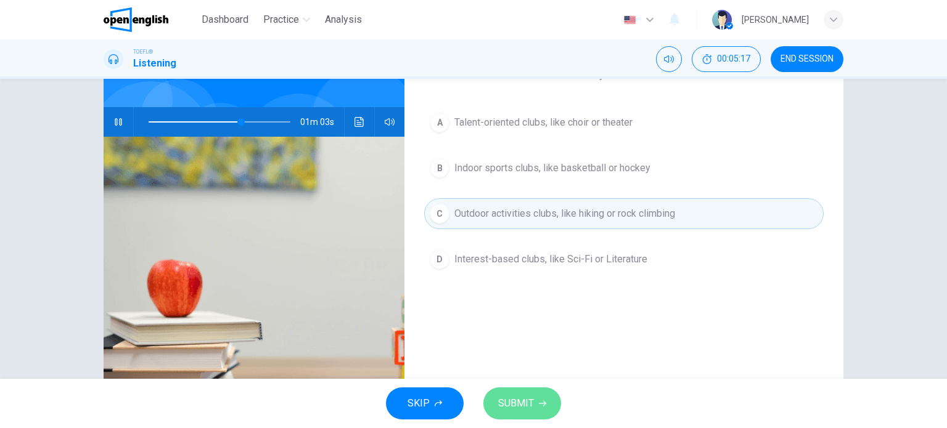
click at [534, 390] on button "SUBMIT" at bounding box center [522, 404] width 78 height 32
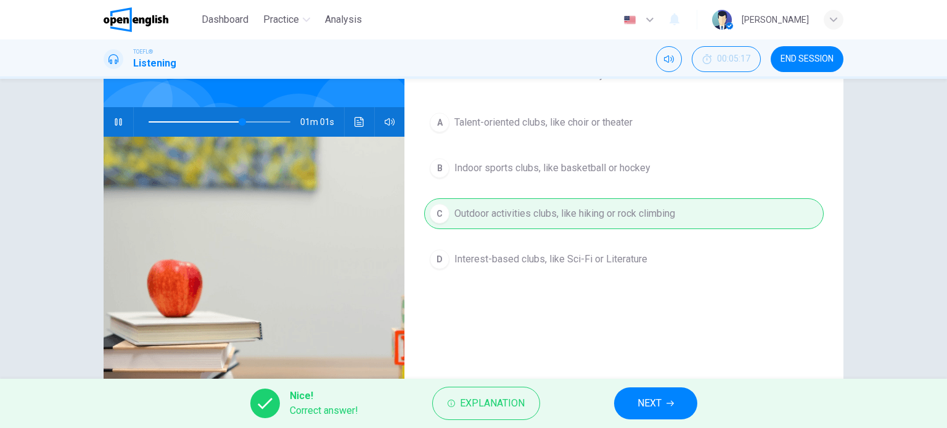
click at [634, 410] on button "NEXT" at bounding box center [655, 404] width 83 height 32
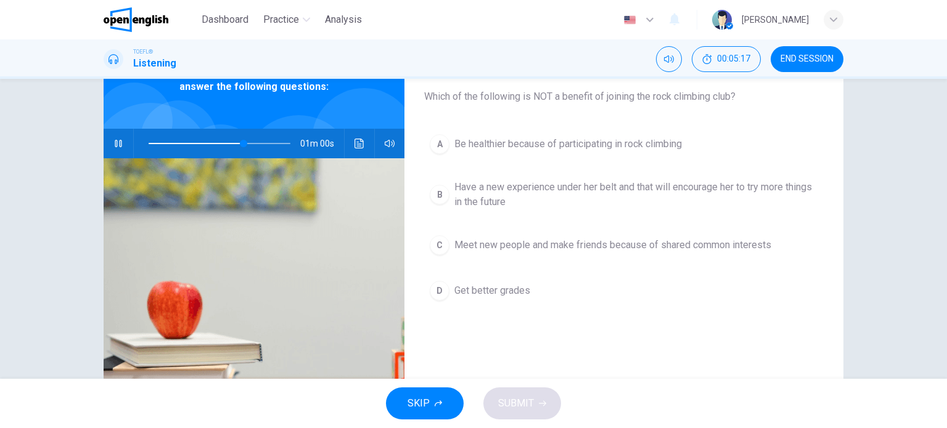
scroll to position [73, 0]
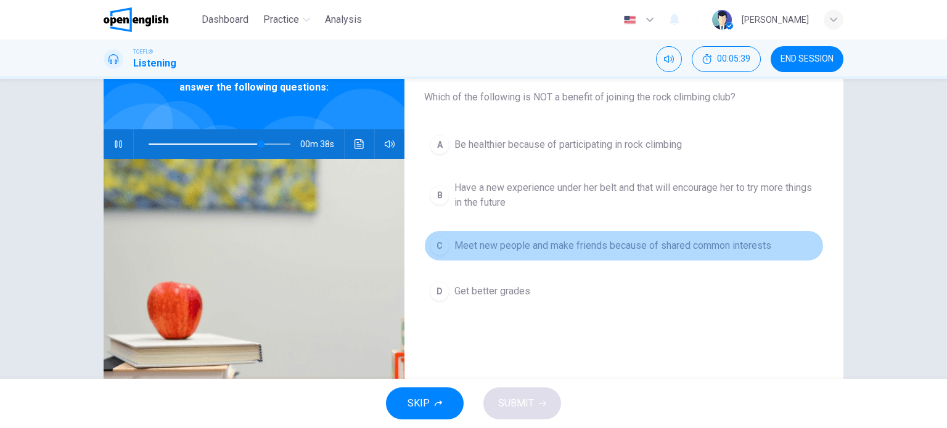
click at [479, 237] on button "C Meet new people and make friends because of shared common interests" at bounding box center [623, 245] width 399 height 31
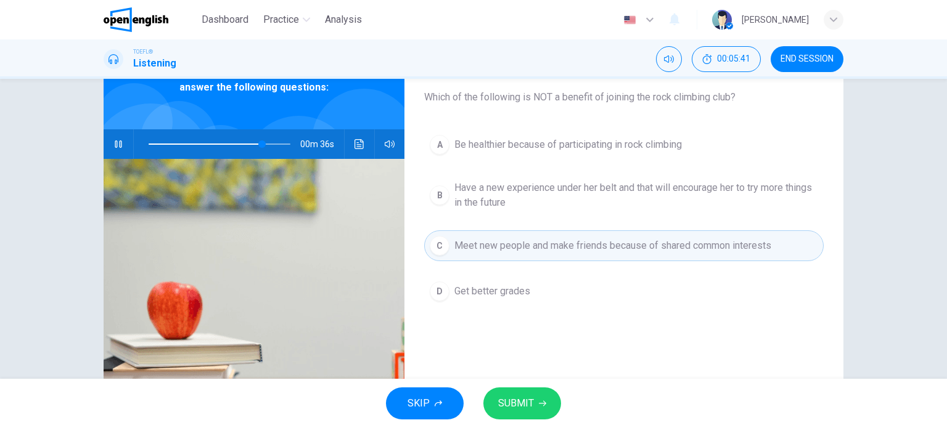
scroll to position [71, 0]
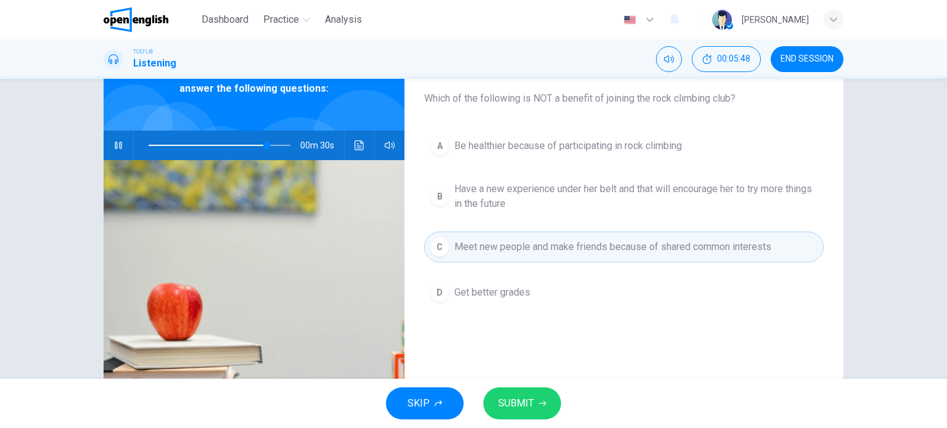
click at [555, 298] on button "D Get better grades" at bounding box center [623, 292] width 399 height 31
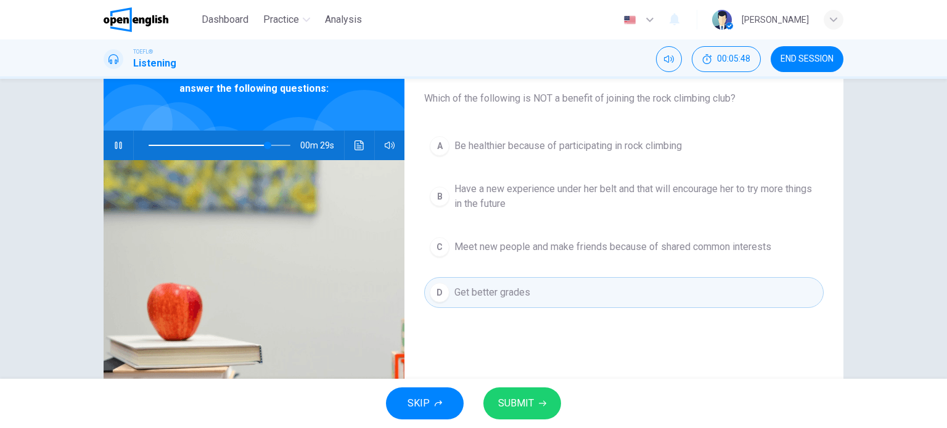
click at [520, 410] on span "SUBMIT" at bounding box center [516, 403] width 36 height 17
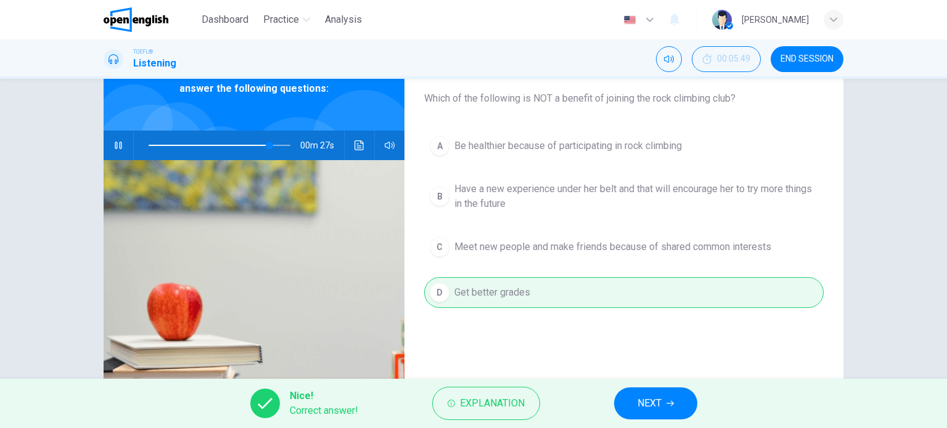
click at [621, 405] on button "NEXT" at bounding box center [655, 404] width 83 height 32
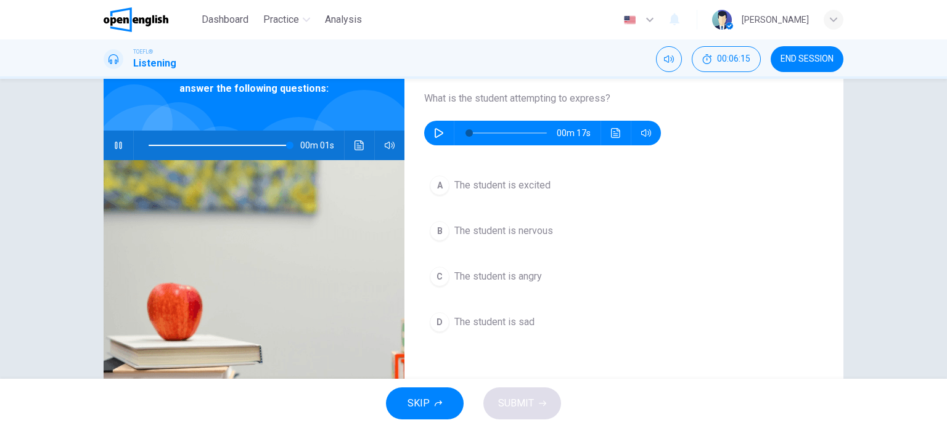
type input "*"
click at [436, 125] on button "button" at bounding box center [439, 133] width 20 height 25
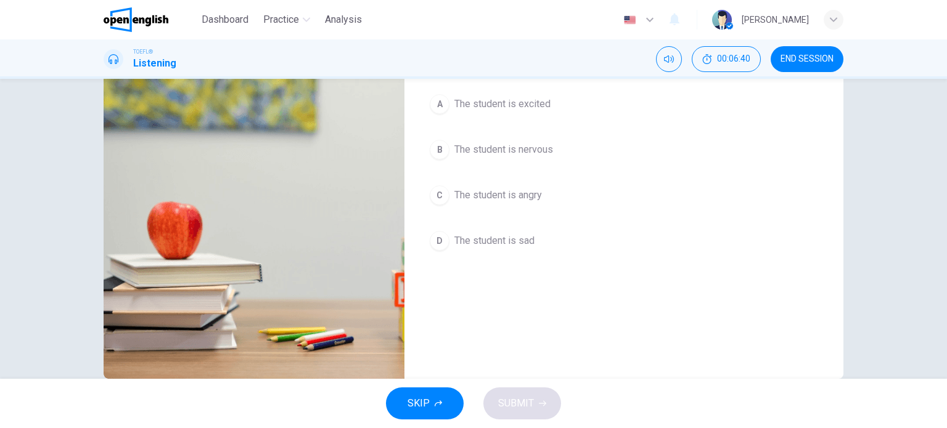
type input "*"
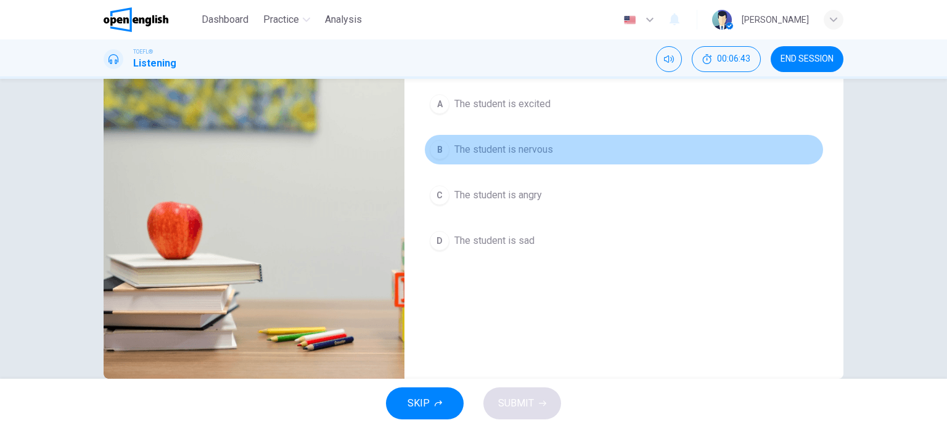
click at [557, 152] on button "B The student is nervous" at bounding box center [623, 149] width 399 height 31
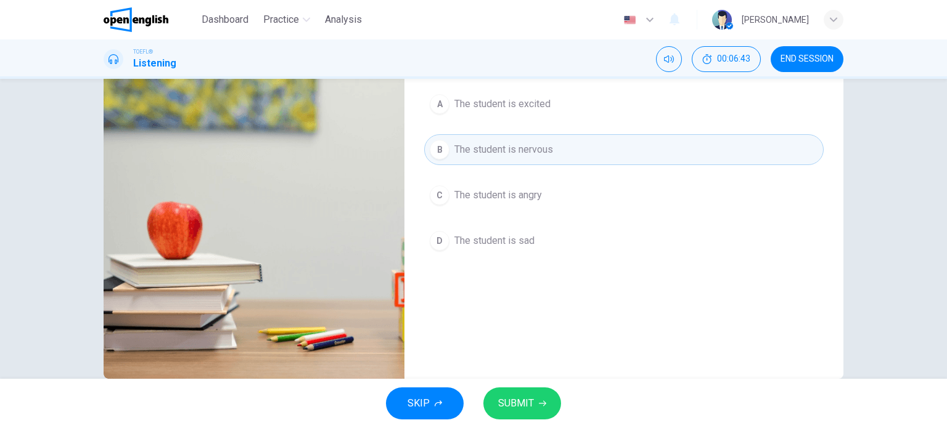
click at [538, 421] on div "SKIP SUBMIT" at bounding box center [473, 403] width 947 height 49
click at [531, 401] on span "SUBMIT" at bounding box center [516, 403] width 36 height 17
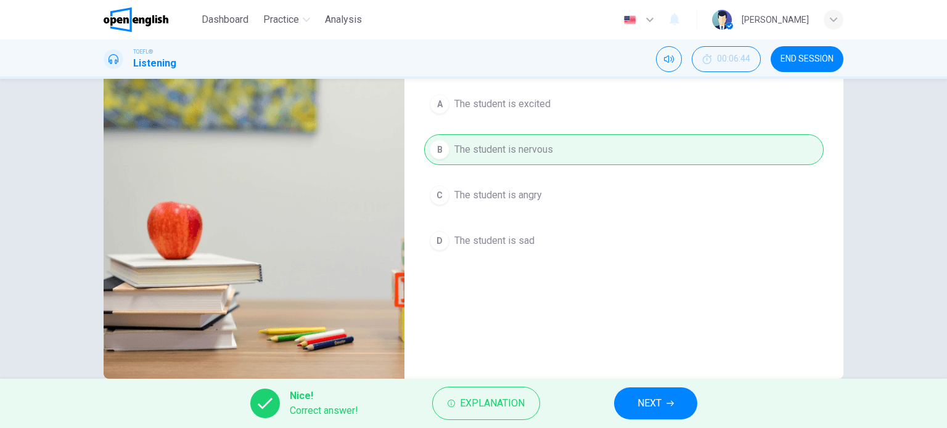
click at [629, 394] on button "NEXT" at bounding box center [655, 404] width 83 height 32
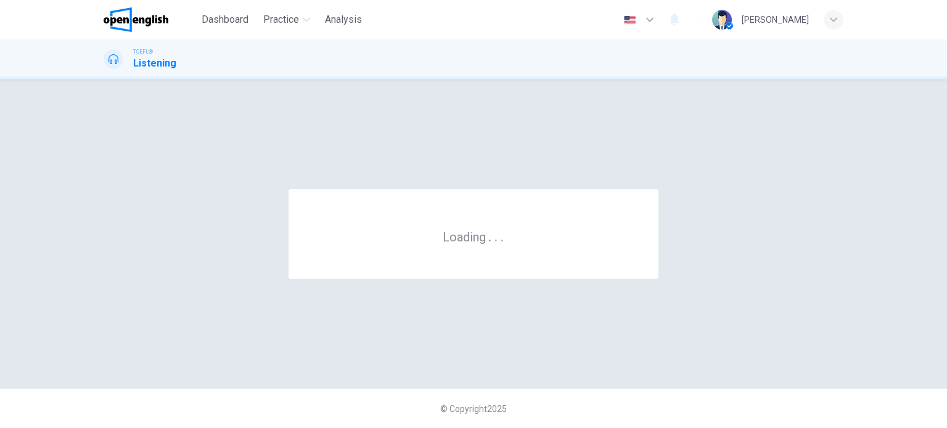
scroll to position [0, 0]
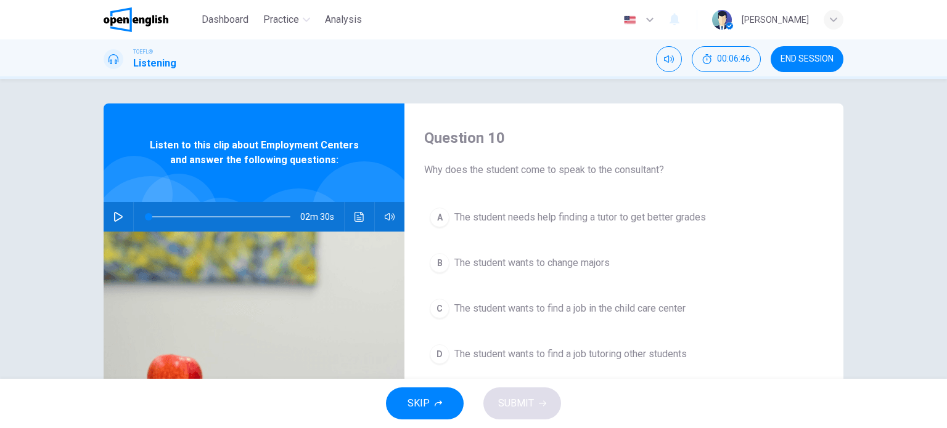
click at [114, 219] on icon "button" at bounding box center [118, 217] width 9 height 10
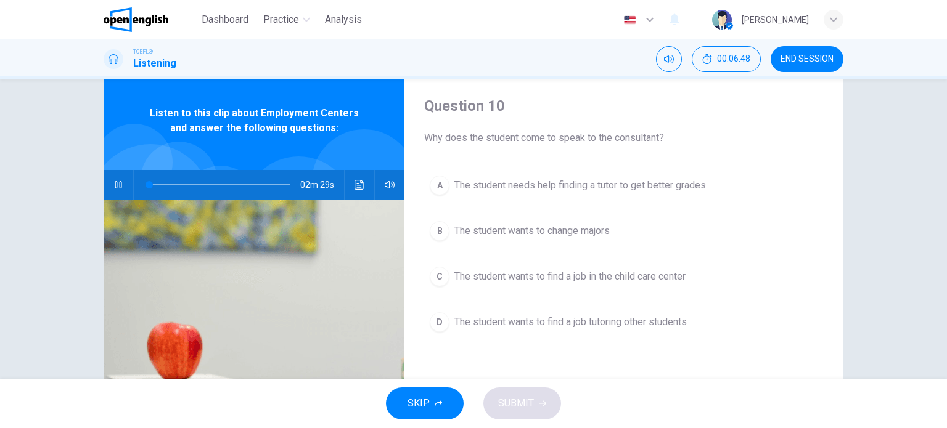
scroll to position [31, 0]
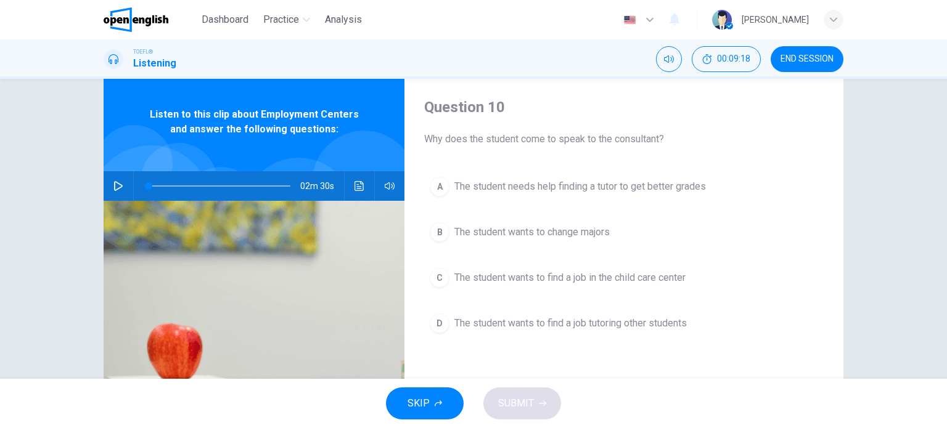
click at [123, 184] on button "button" at bounding box center [118, 186] width 20 height 30
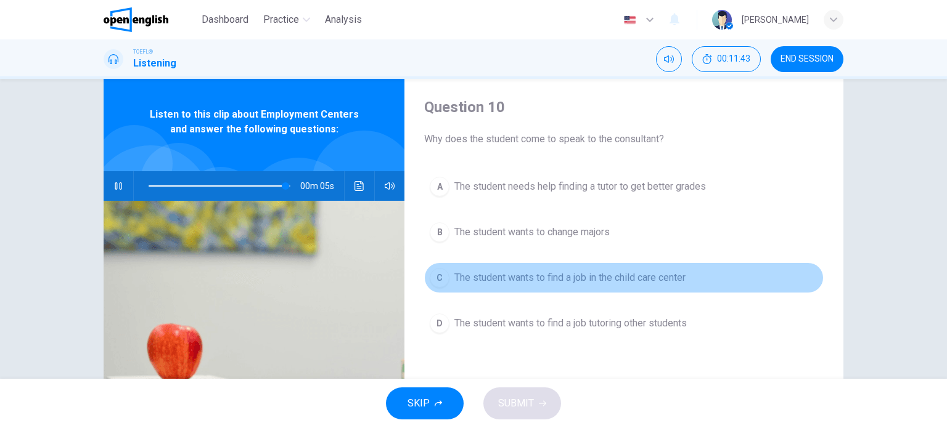
click at [491, 266] on button "C The student wants to find a job in the child care center" at bounding box center [623, 278] width 399 height 31
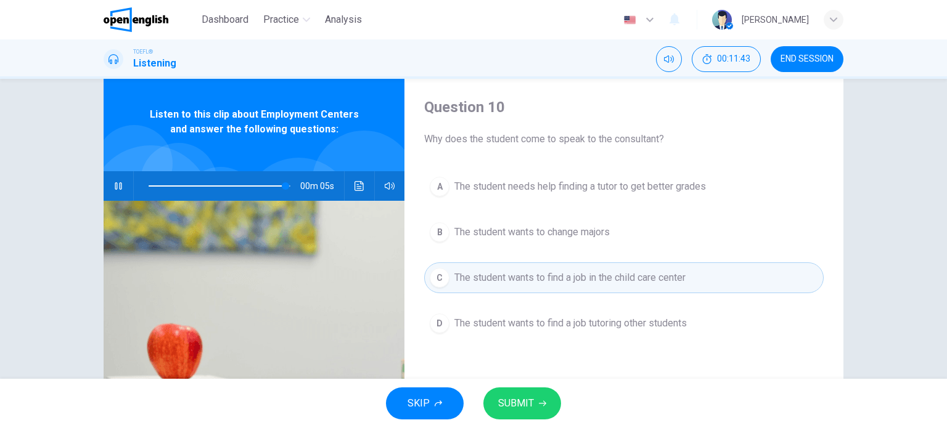
click at [506, 239] on button "B The student wants to change majors" at bounding box center [623, 232] width 399 height 31
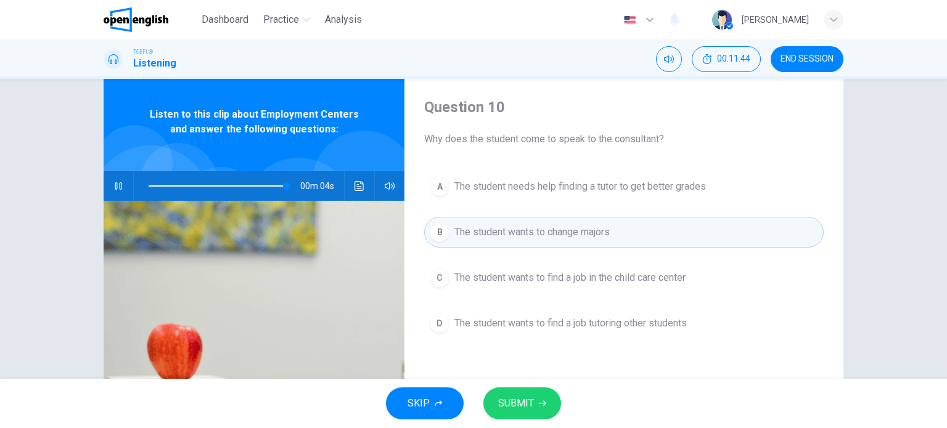
click at [505, 391] on button "SUBMIT" at bounding box center [522, 404] width 78 height 32
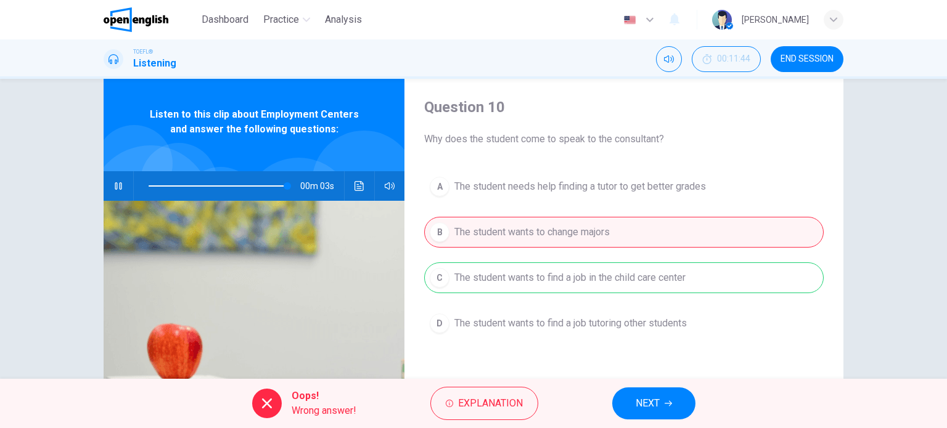
click at [556, 396] on div "Oops! Wrong answer! Explanation NEXT" at bounding box center [473, 403] width 947 height 49
click at [626, 409] on button "NEXT" at bounding box center [653, 404] width 83 height 32
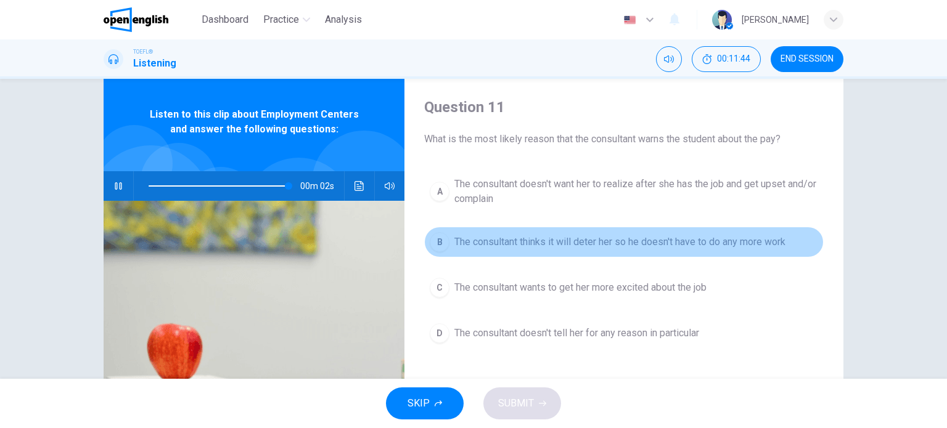
click at [430, 244] on div "B" at bounding box center [440, 242] width 20 height 20
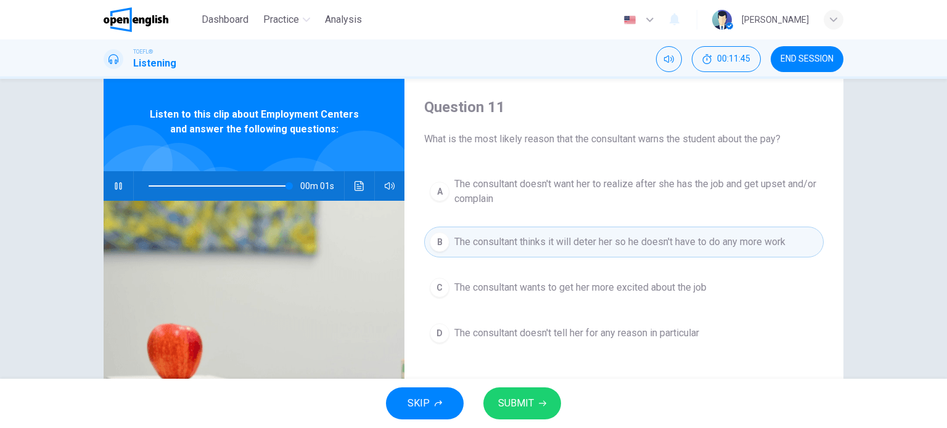
click at [511, 389] on button "SUBMIT" at bounding box center [522, 404] width 78 height 32
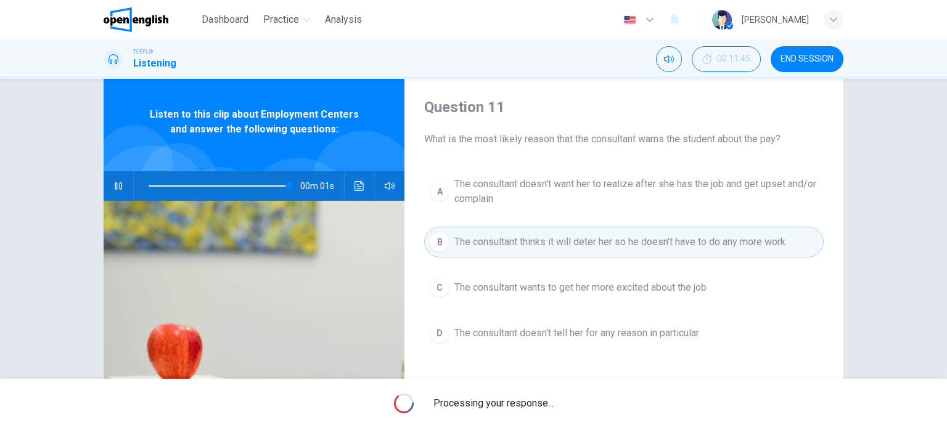
type input "*"
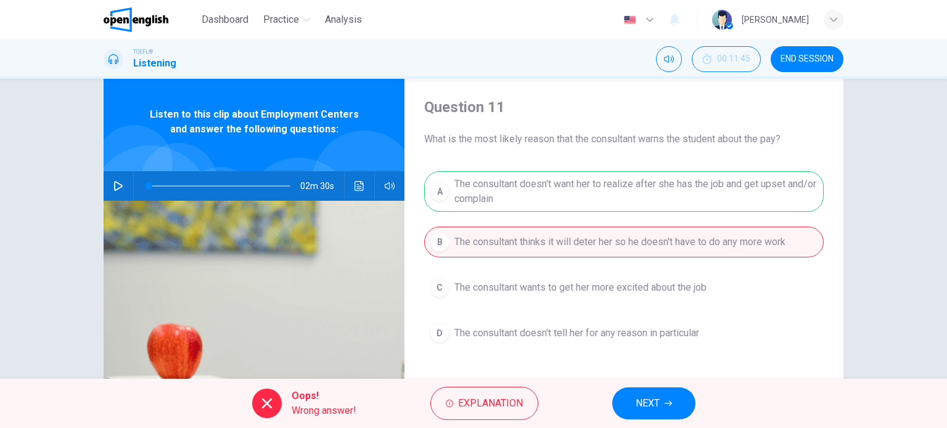
click at [609, 403] on div "Oops! Wrong answer! Explanation NEXT" at bounding box center [473, 403] width 947 height 49
click at [616, 402] on button "NEXT" at bounding box center [653, 404] width 83 height 32
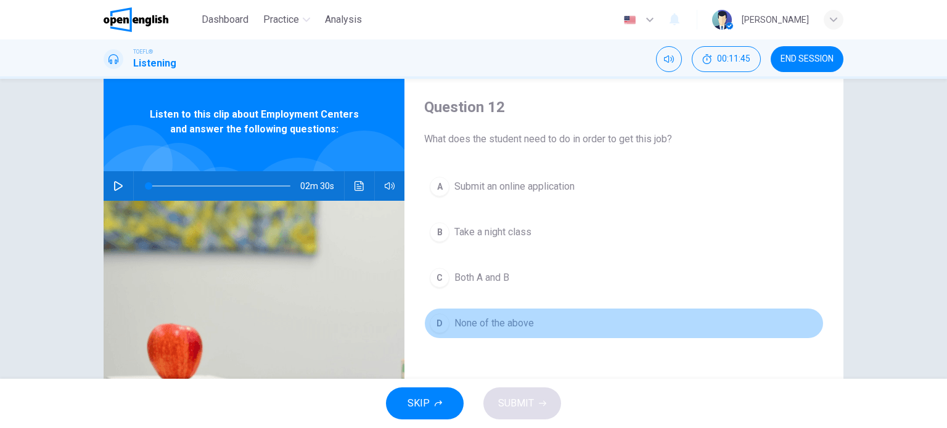
click at [509, 317] on span "None of the above" at bounding box center [493, 323] width 79 height 15
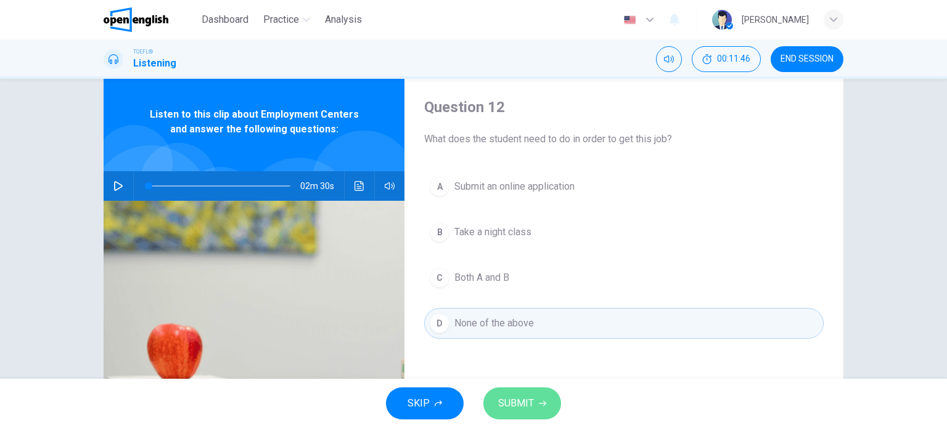
click at [534, 401] on button "SUBMIT" at bounding box center [522, 404] width 78 height 32
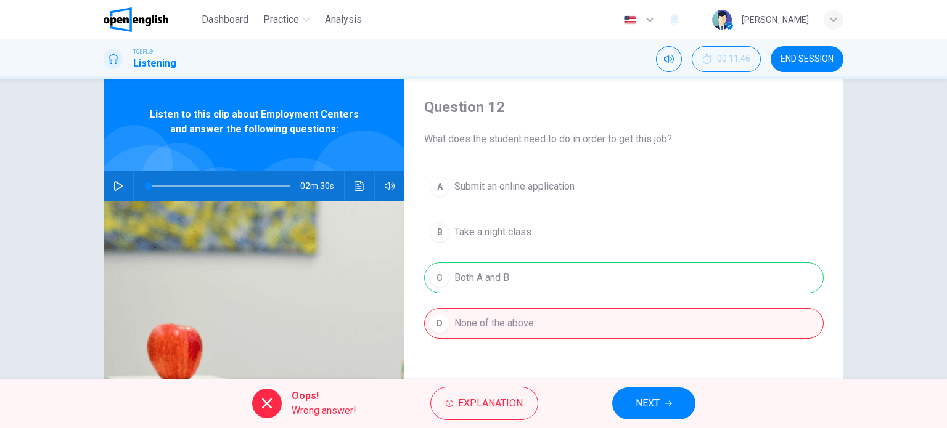
click at [605, 399] on div "Oops! Wrong answer! Explanation NEXT" at bounding box center [473, 403] width 947 height 49
click at [620, 396] on button "NEXT" at bounding box center [653, 404] width 83 height 32
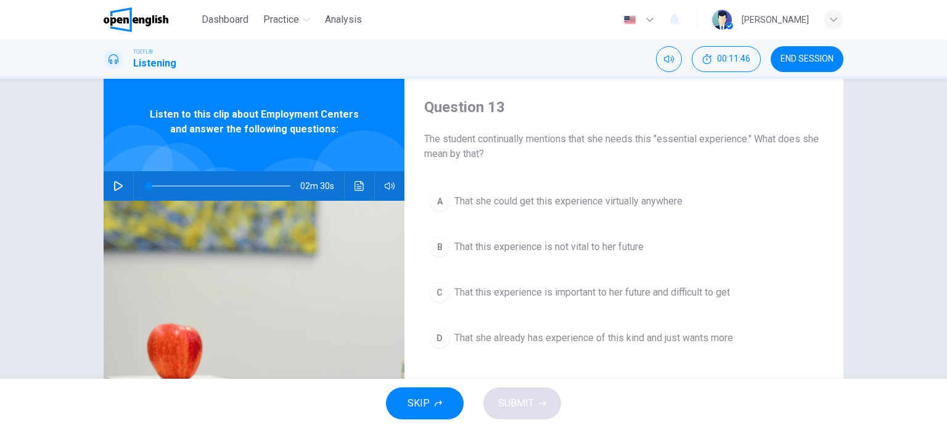
click at [498, 182] on div "Question 13 The student continually mentions that she needs this "essential exp…" at bounding box center [623, 287] width 439 height 428
click at [498, 199] on span "That she could get this experience virtually anywhere" at bounding box center [568, 201] width 228 height 15
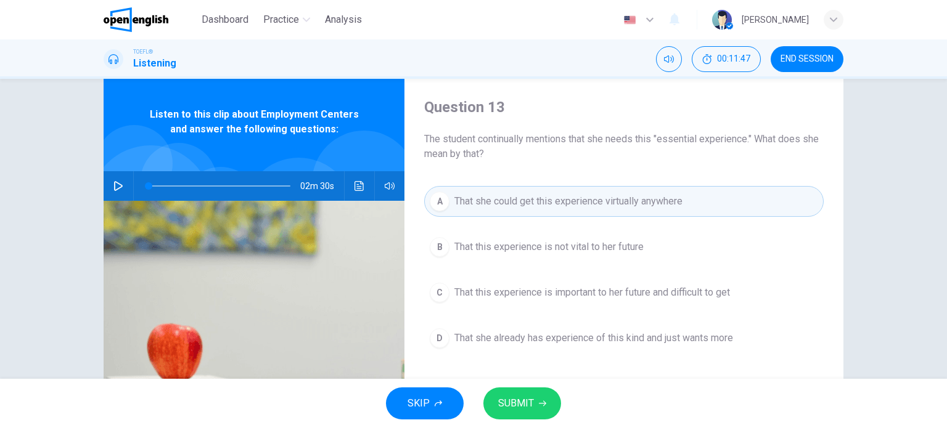
click at [520, 384] on div "SKIP SUBMIT" at bounding box center [473, 403] width 947 height 49
click at [521, 393] on button "SUBMIT" at bounding box center [522, 404] width 78 height 32
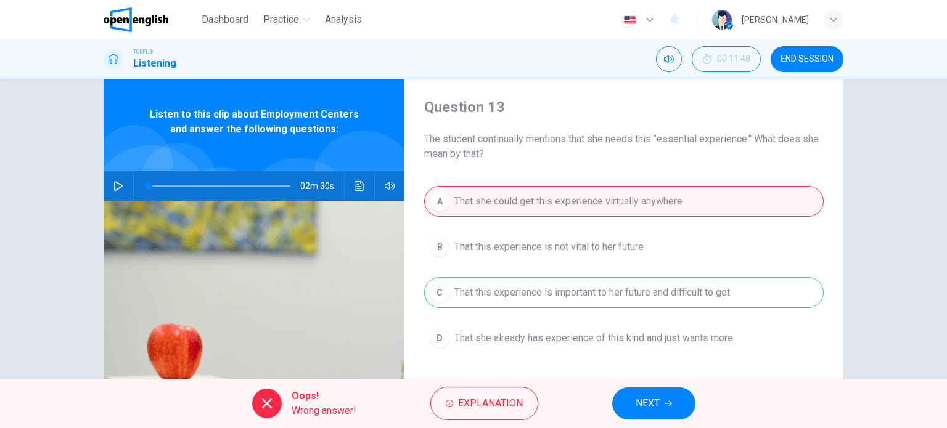
click at [619, 389] on div "Oops! Wrong answer! Explanation NEXT" at bounding box center [473, 403] width 947 height 49
click at [622, 391] on button "NEXT" at bounding box center [653, 404] width 83 height 32
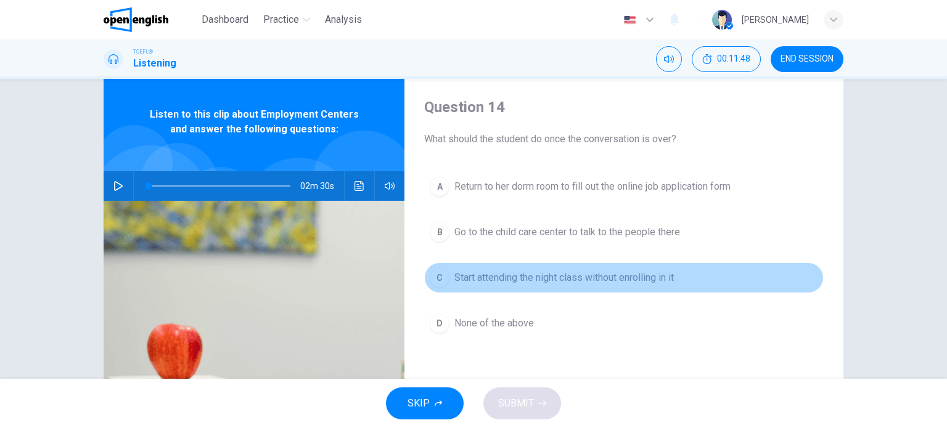
click at [525, 292] on button "C Start attending the night class without enrolling in it" at bounding box center [623, 278] width 399 height 31
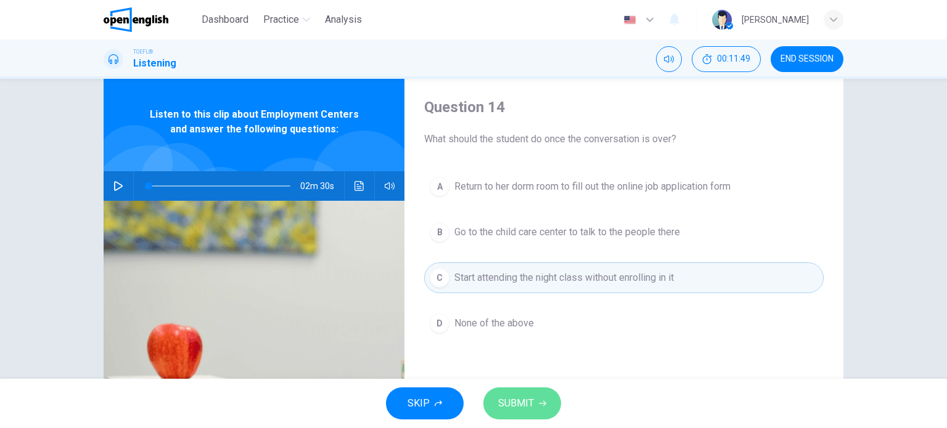
click at [529, 417] on button "SUBMIT" at bounding box center [522, 404] width 78 height 32
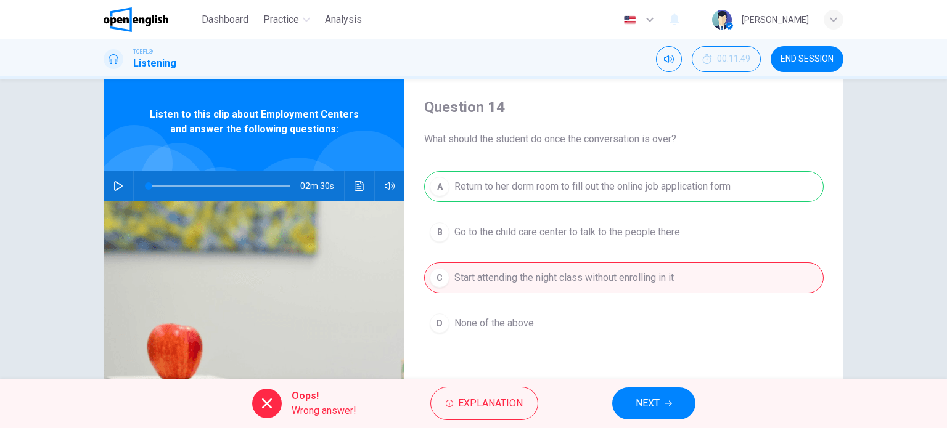
click at [636, 383] on div "Oops! Wrong answer! Explanation NEXT" at bounding box center [473, 403] width 947 height 49
click at [635, 389] on button "NEXT" at bounding box center [653, 404] width 83 height 32
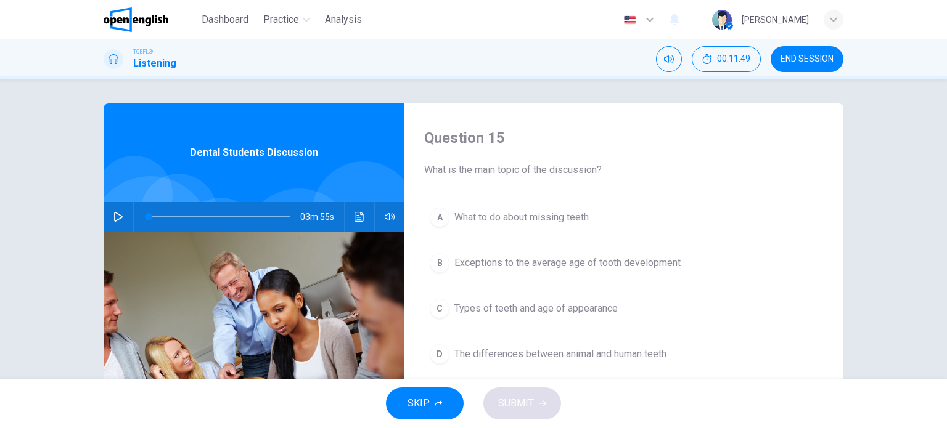
scroll to position [85, 0]
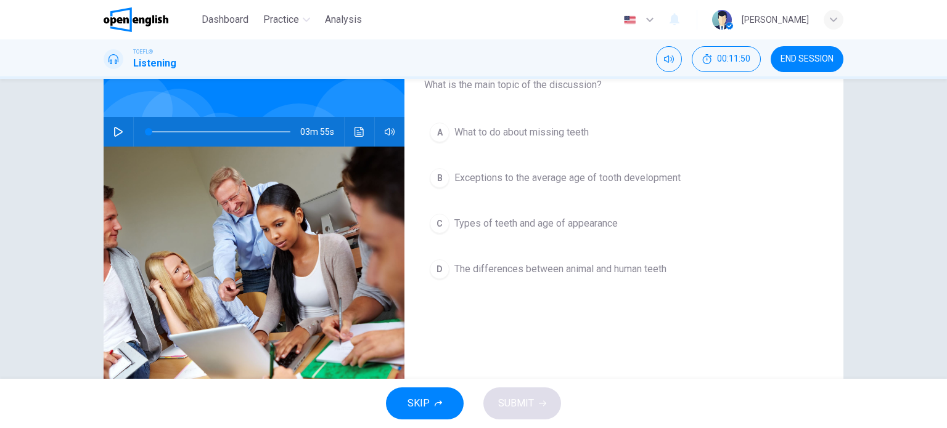
click at [118, 137] on button "button" at bounding box center [118, 132] width 20 height 30
type input "*"
click at [558, 141] on button "A What to do about missing teeth" at bounding box center [623, 132] width 399 height 31
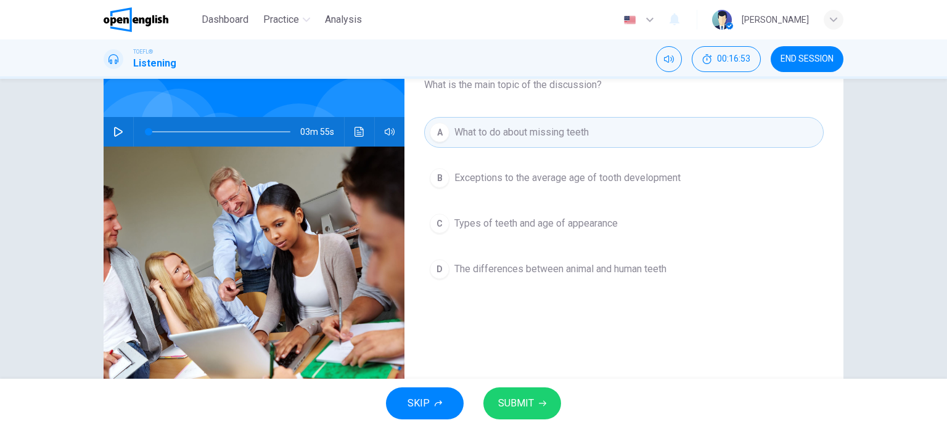
click at [563, 171] on span "Exceptions to the average age of tooth development" at bounding box center [567, 178] width 226 height 15
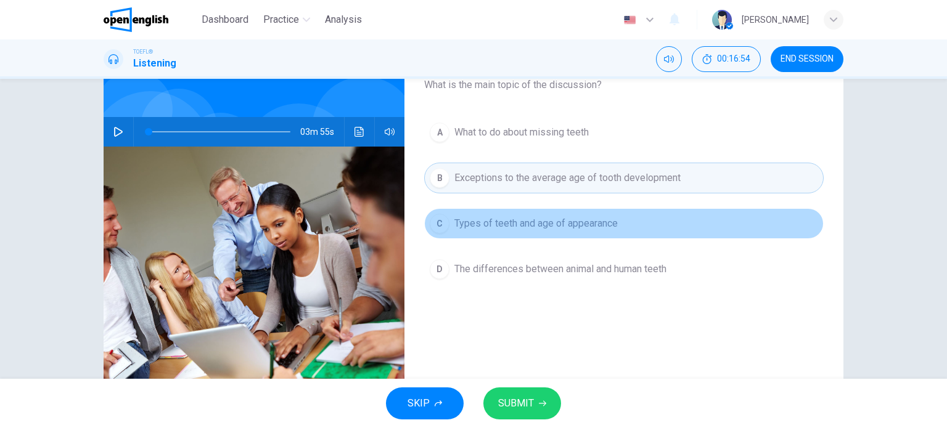
click at [511, 237] on button "C Types of teeth and age of appearance" at bounding box center [623, 223] width 399 height 31
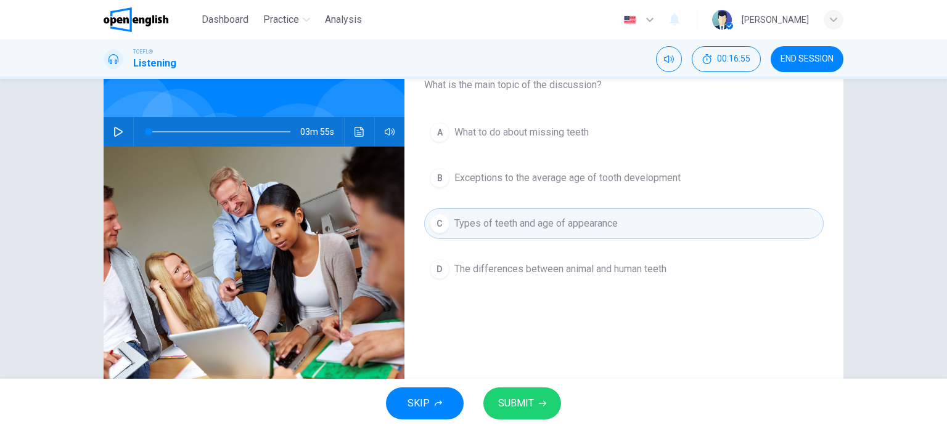
click at [544, 336] on div "Question 15 What is the main topic of the discussion? A What to do about missin…" at bounding box center [623, 232] width 439 height 428
click at [527, 400] on span "SUBMIT" at bounding box center [516, 403] width 36 height 17
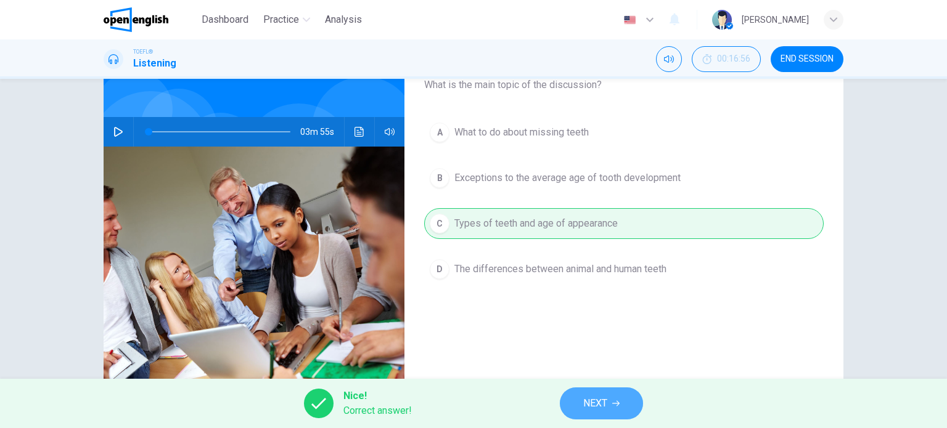
click at [592, 409] on span "NEXT" at bounding box center [595, 403] width 24 height 17
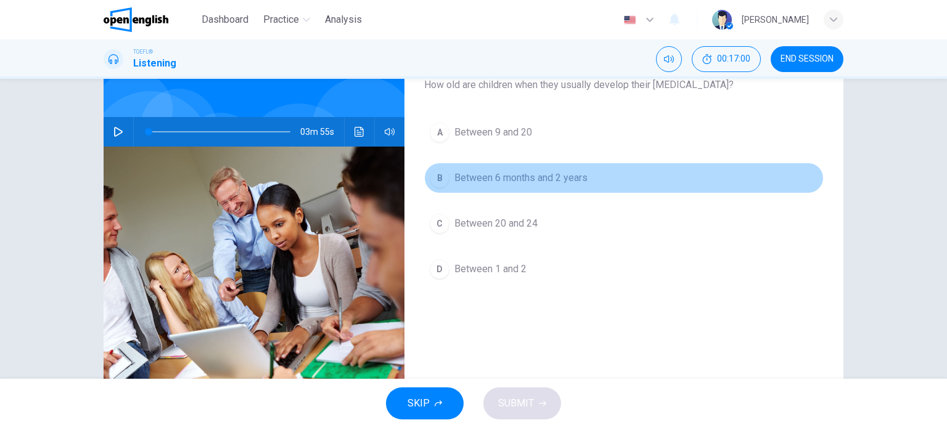
click at [530, 179] on span "Between 6 months and 2 years" at bounding box center [520, 178] width 133 height 15
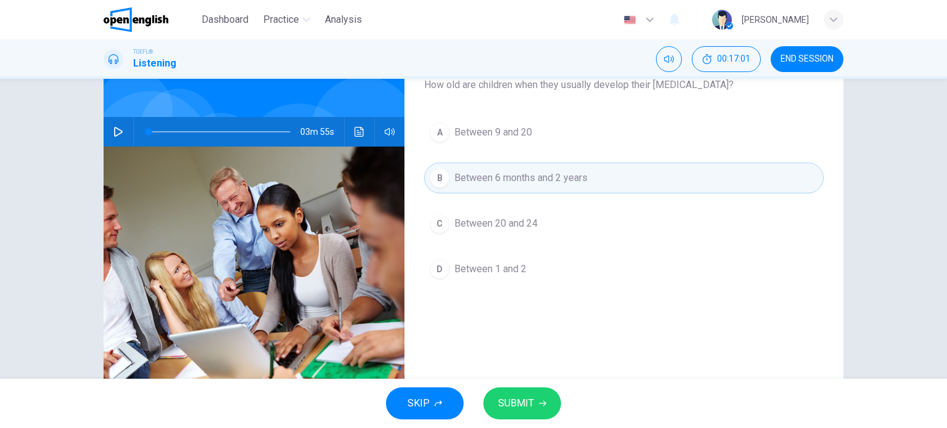
click at [529, 373] on div "Question 16 How old are children when they usually develop their primary teeth?…" at bounding box center [623, 232] width 439 height 428
click at [526, 384] on div "SKIP SUBMIT" at bounding box center [473, 403] width 947 height 49
click at [525, 391] on button "SUBMIT" at bounding box center [522, 404] width 78 height 32
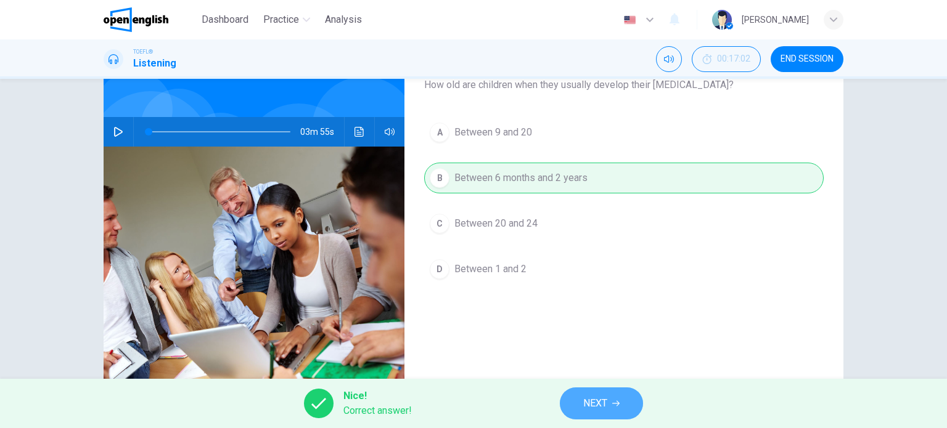
click at [579, 399] on button "NEXT" at bounding box center [601, 404] width 83 height 32
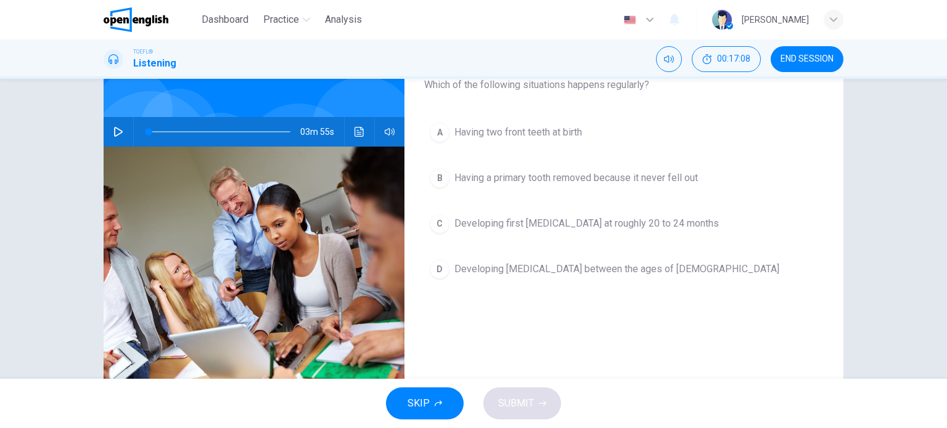
click at [579, 192] on button "B Having a primary tooth removed because it never fell out" at bounding box center [623, 178] width 399 height 31
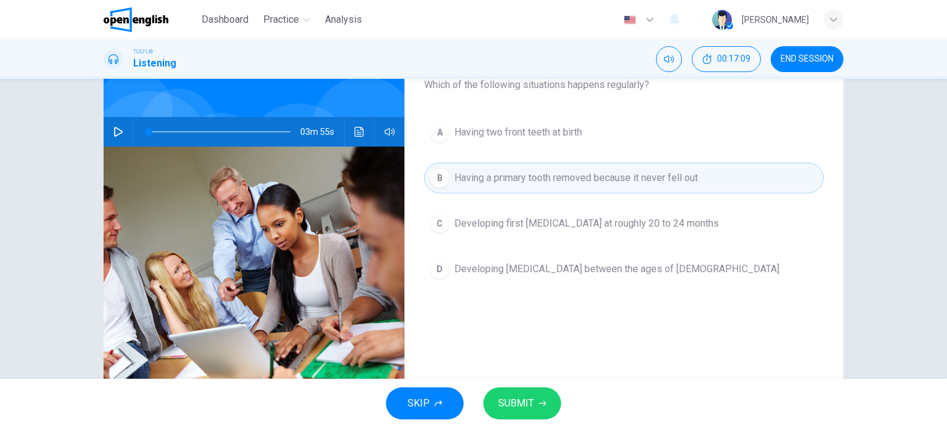
click at [545, 395] on button "SUBMIT" at bounding box center [522, 404] width 78 height 32
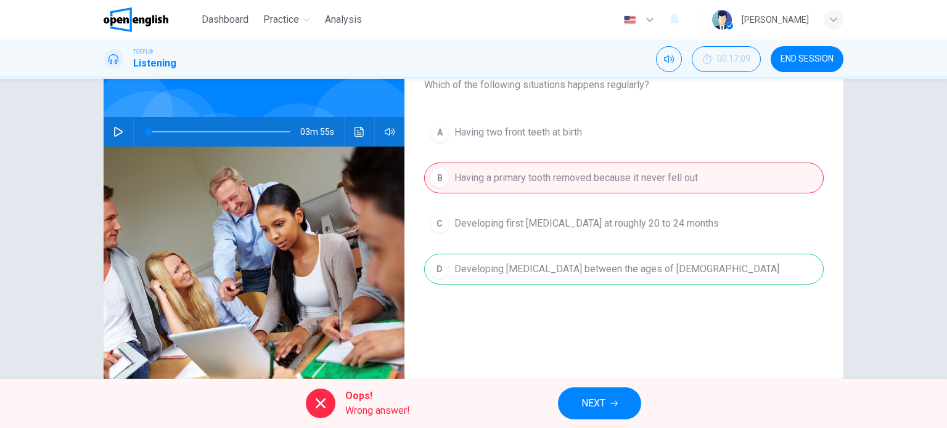
click at [599, 410] on span "NEXT" at bounding box center [593, 403] width 24 height 17
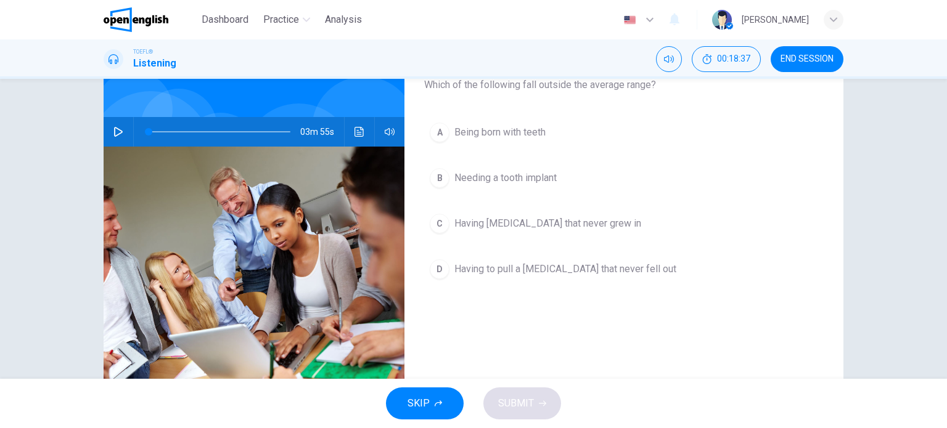
click at [498, 282] on button "D Having to pull a baby tooth that never fell out" at bounding box center [623, 269] width 399 height 31
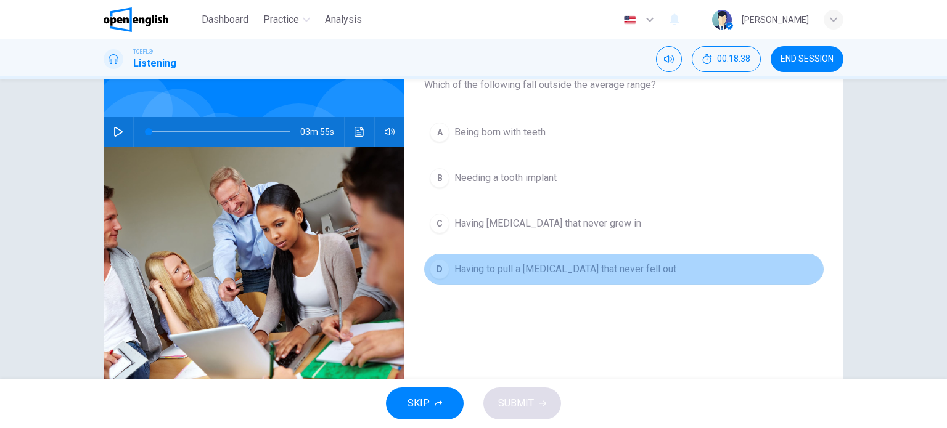
click at [522, 283] on button "D Having to pull a baby tooth that never fell out" at bounding box center [623, 269] width 399 height 31
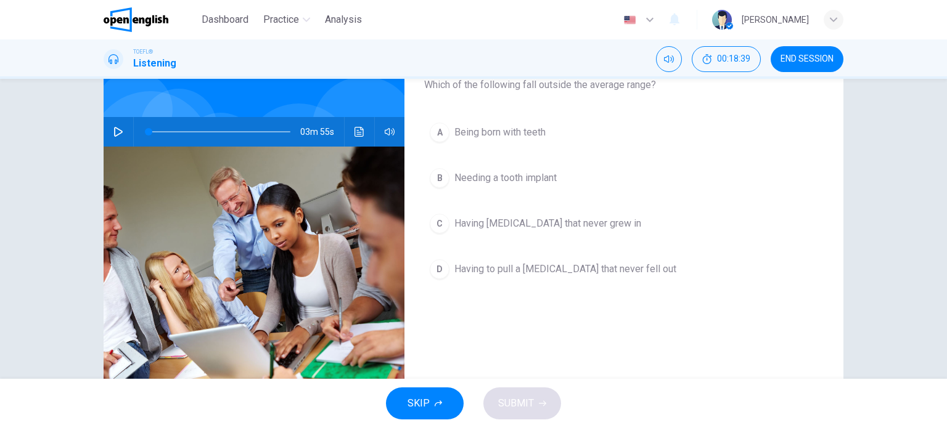
click at [518, 254] on button "D Having to pull a baby tooth that never fell out" at bounding box center [623, 269] width 399 height 31
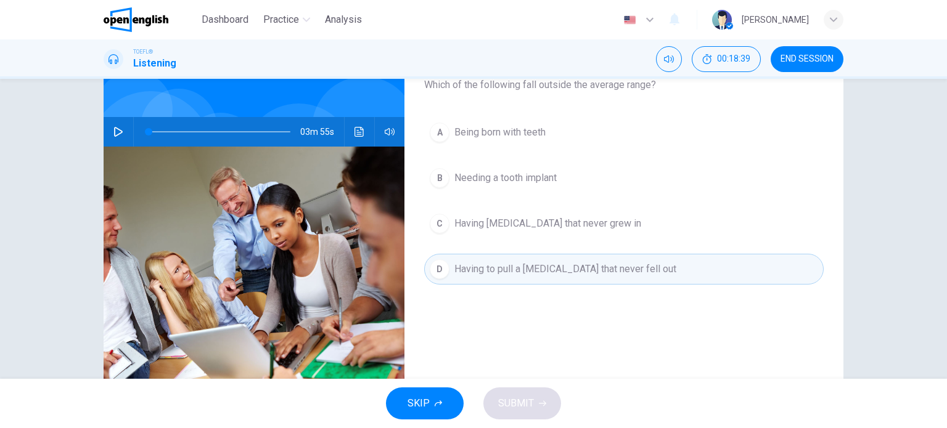
click at [518, 230] on span "Having permanent teeth that never grew in" at bounding box center [547, 223] width 187 height 15
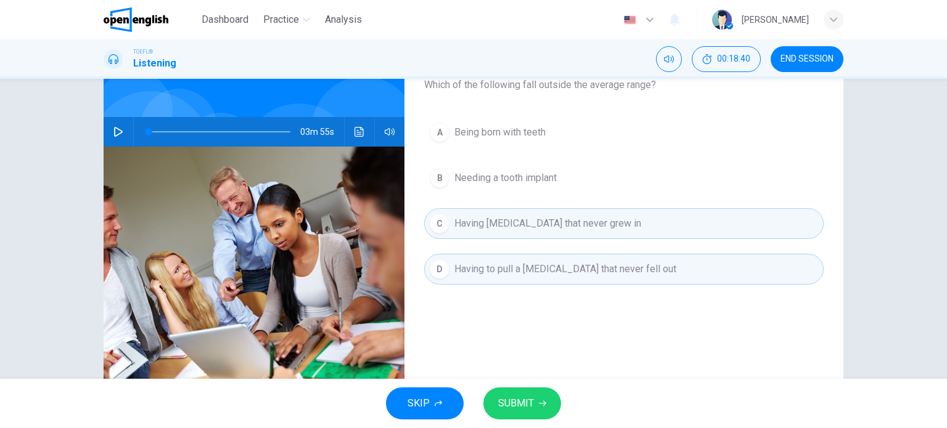
click at [518, 230] on span "Having permanent teeth that never grew in" at bounding box center [547, 223] width 187 height 15
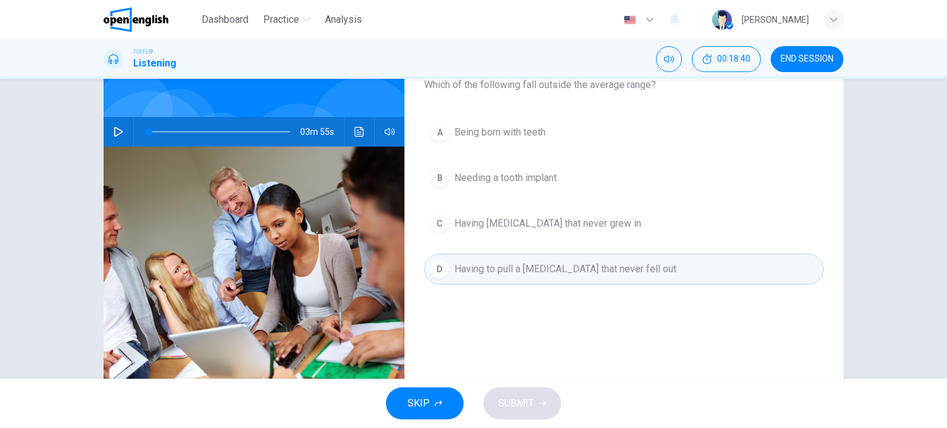
click at [518, 230] on span "Having permanent teeth that never grew in" at bounding box center [547, 223] width 187 height 15
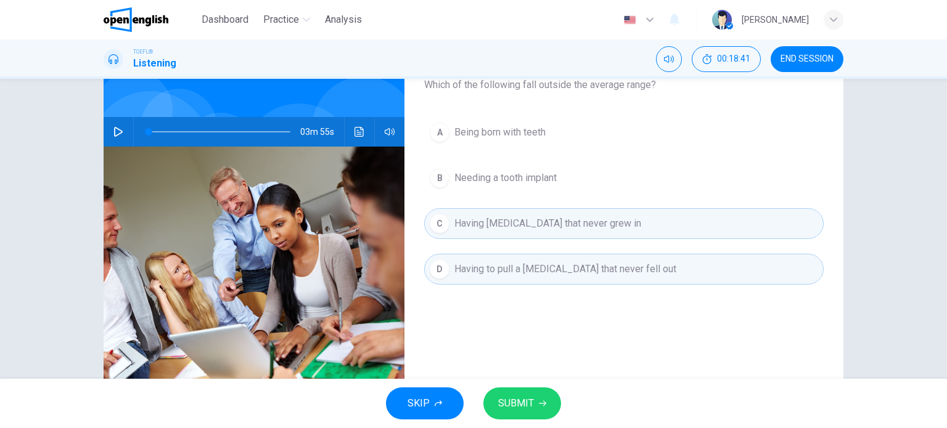
click at [519, 415] on button "SUBMIT" at bounding box center [522, 404] width 78 height 32
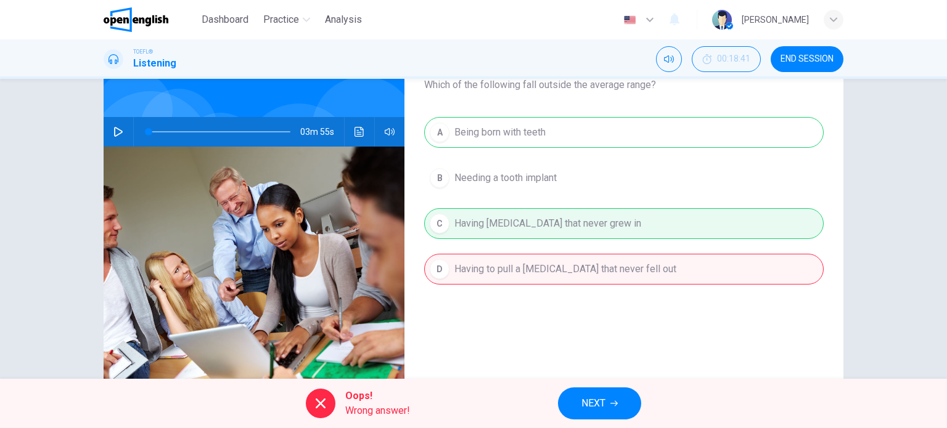
click at [616, 402] on icon "button" at bounding box center [613, 404] width 7 height 6
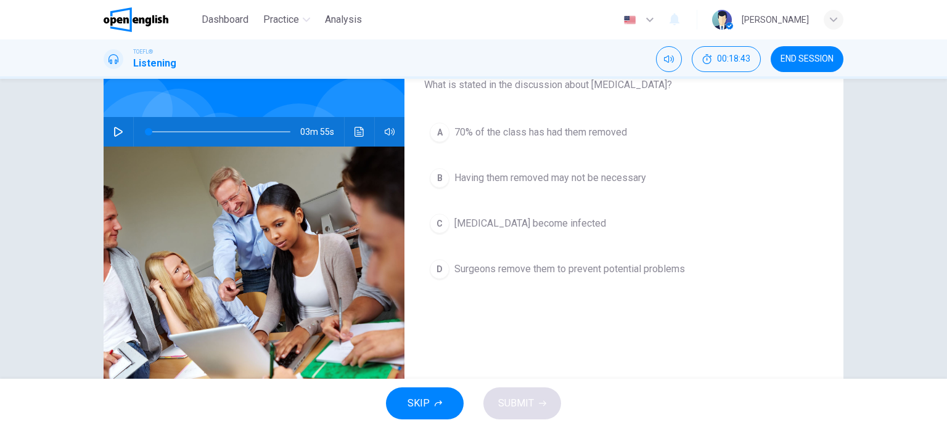
click at [493, 145] on button "A 70% of the class has had them removed" at bounding box center [623, 132] width 399 height 31
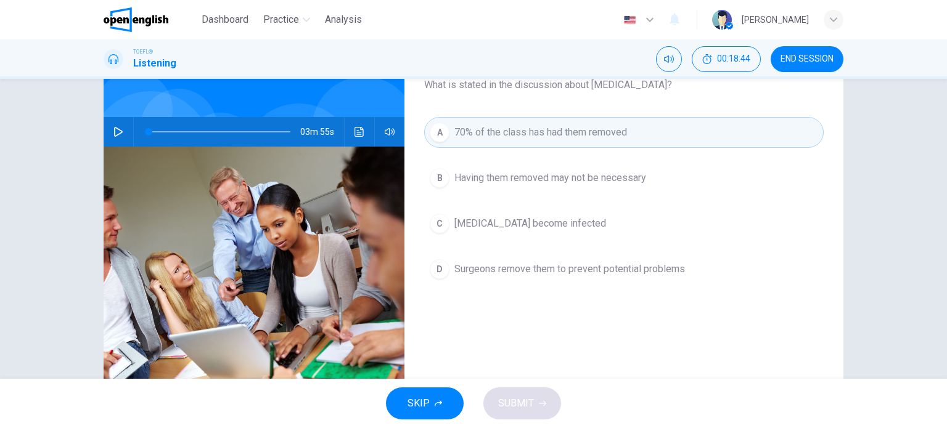
click at [534, 171] on span "Having them removed may not be necessary" at bounding box center [550, 178] width 192 height 15
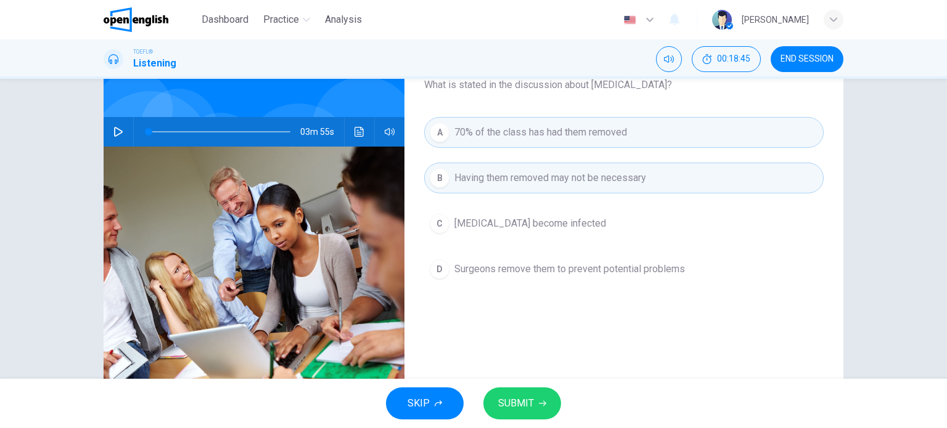
click at [524, 416] on button "SUBMIT" at bounding box center [522, 404] width 78 height 32
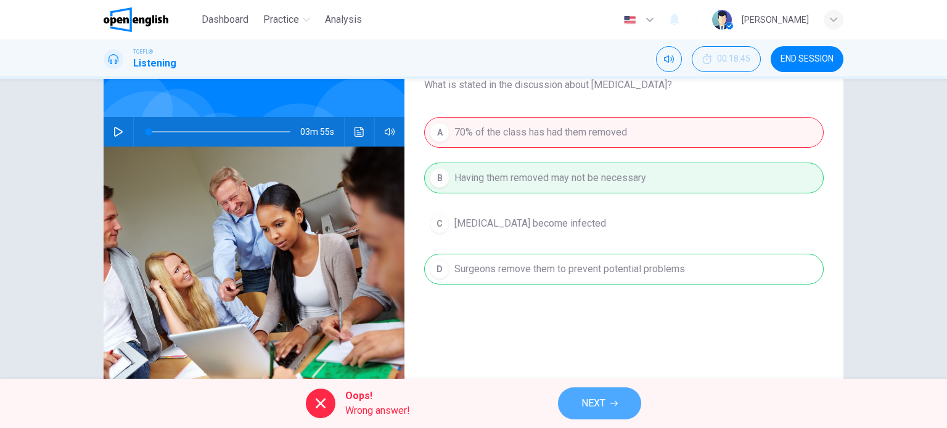
click at [577, 401] on button "NEXT" at bounding box center [599, 404] width 83 height 32
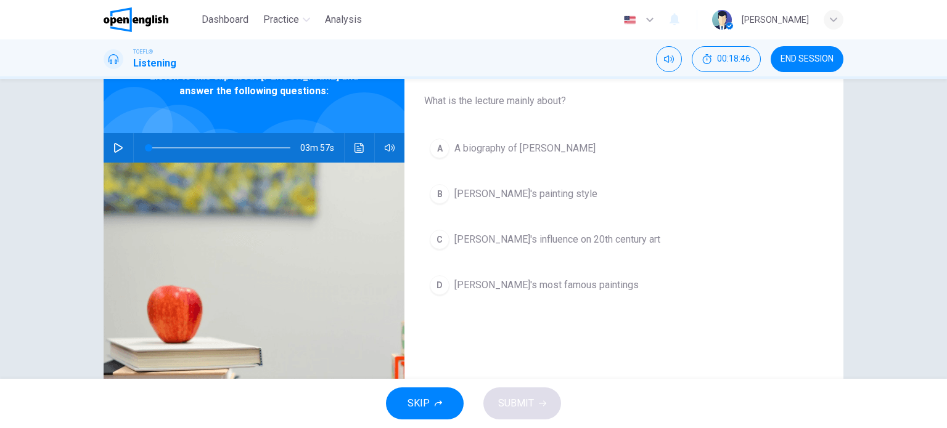
scroll to position [70, 0]
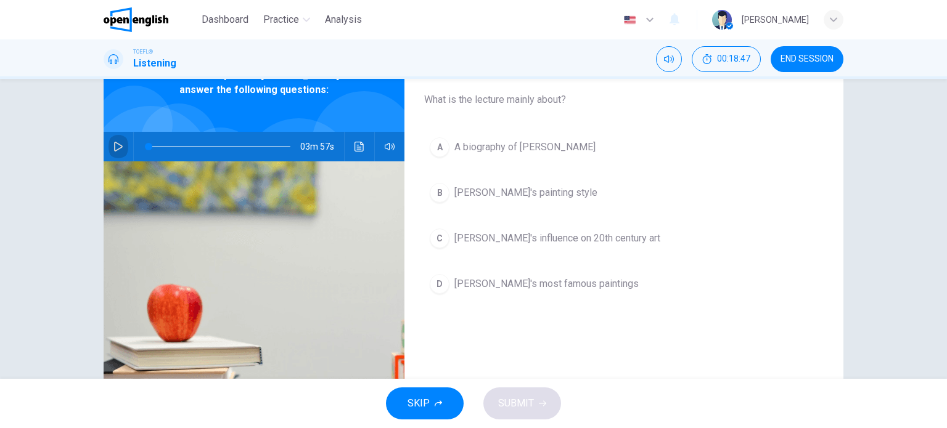
click at [116, 147] on icon "button" at bounding box center [118, 147] width 10 height 10
type input "*"
click at [452, 223] on button "C Van Gogh's influence on 20th century art" at bounding box center [623, 238] width 399 height 31
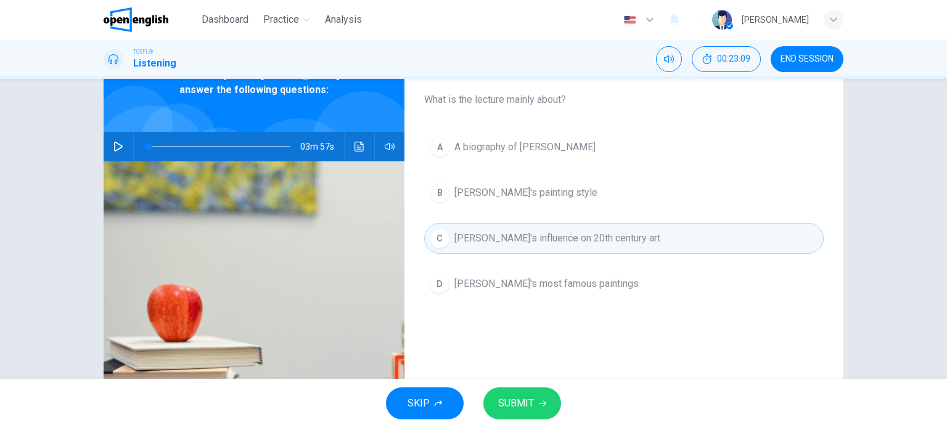
click at [525, 150] on span "A biography of Van Gogh" at bounding box center [524, 147] width 141 height 15
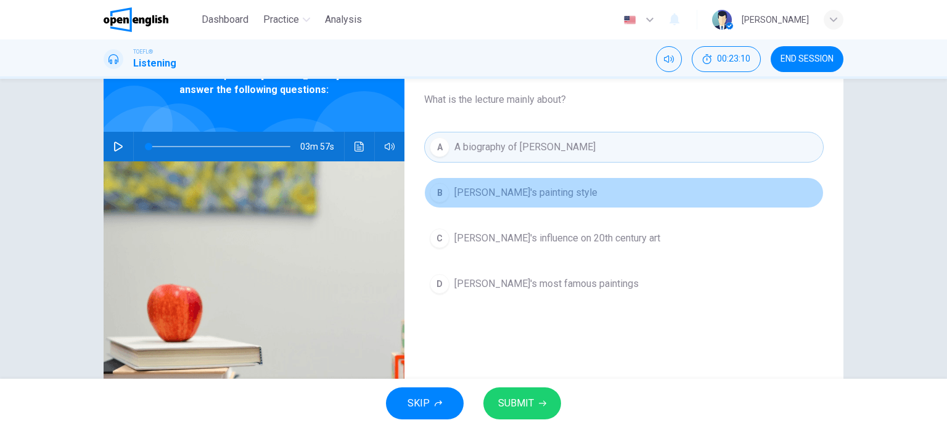
click at [527, 191] on span "Van Gogh's painting style" at bounding box center [525, 192] width 143 height 15
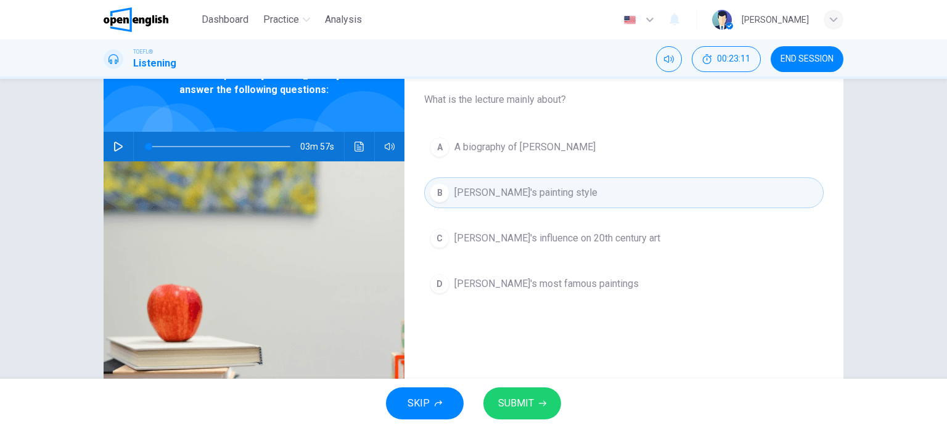
click at [527, 393] on button "SUBMIT" at bounding box center [522, 404] width 78 height 32
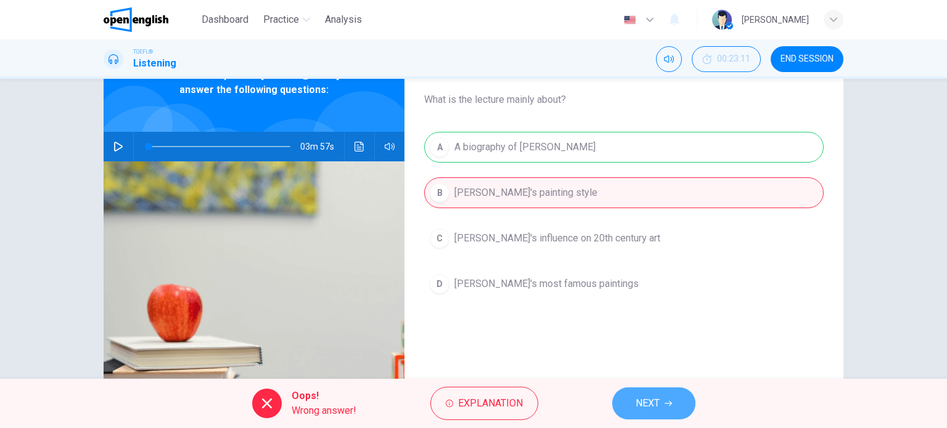
click at [641, 394] on button "NEXT" at bounding box center [653, 404] width 83 height 32
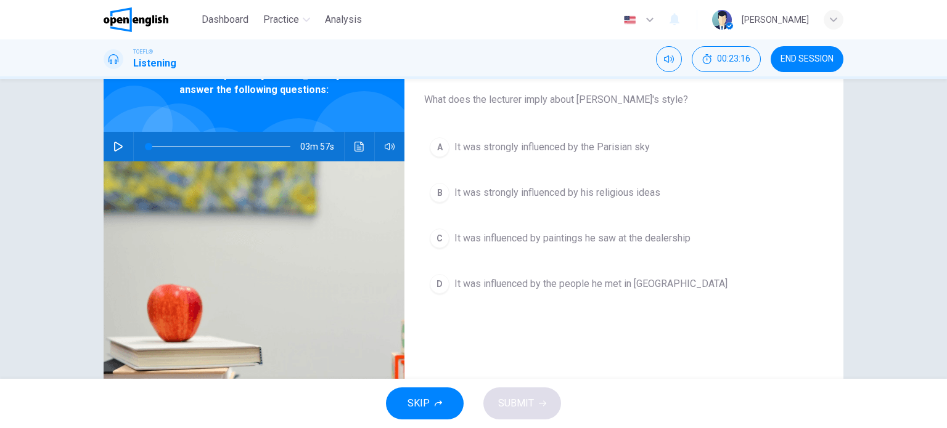
click at [550, 208] on div "A It was strongly influenced by the Parisian sky B It was strongly influenced b…" at bounding box center [623, 228] width 399 height 192
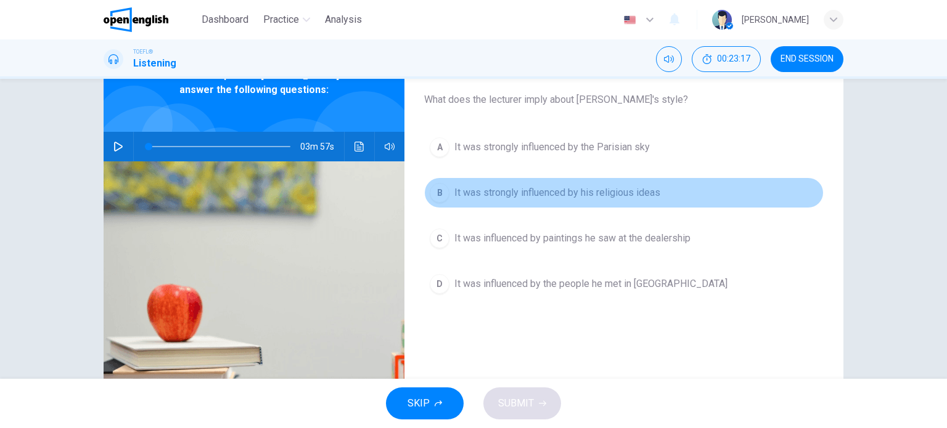
click at [527, 206] on button "B It was strongly influenced by his religious ideas" at bounding box center [623, 192] width 399 height 31
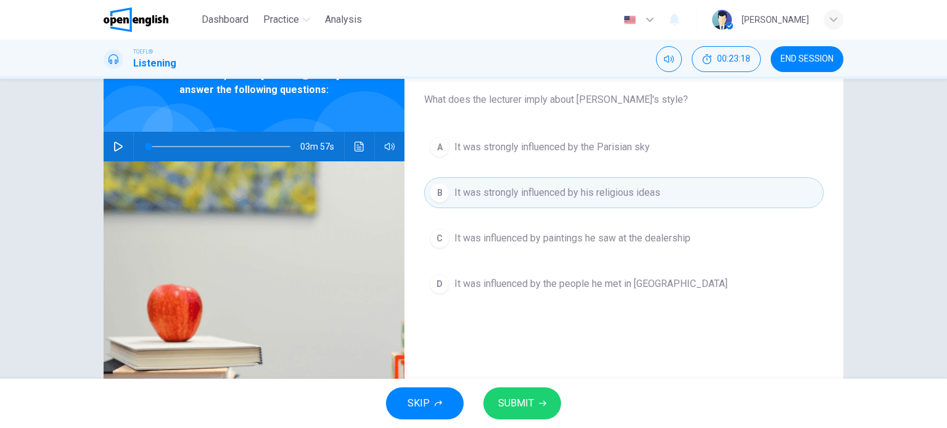
click at [519, 396] on span "SUBMIT" at bounding box center [516, 403] width 36 height 17
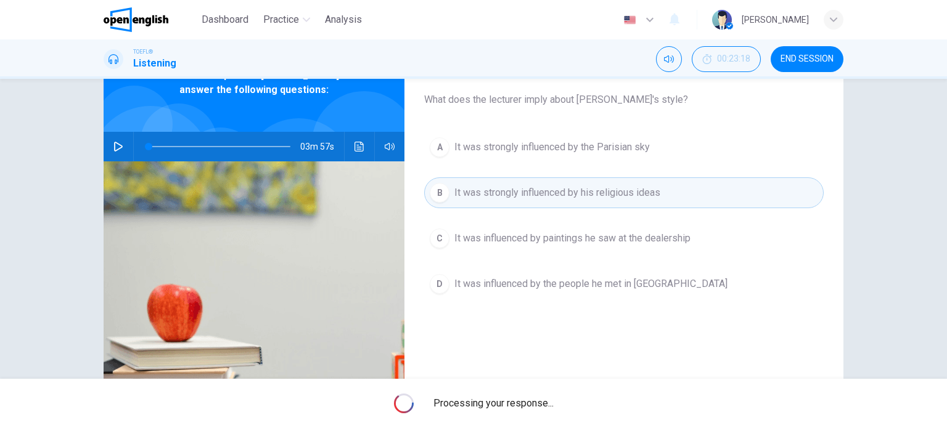
click at [519, 396] on span "Processing your response..." at bounding box center [493, 403] width 120 height 15
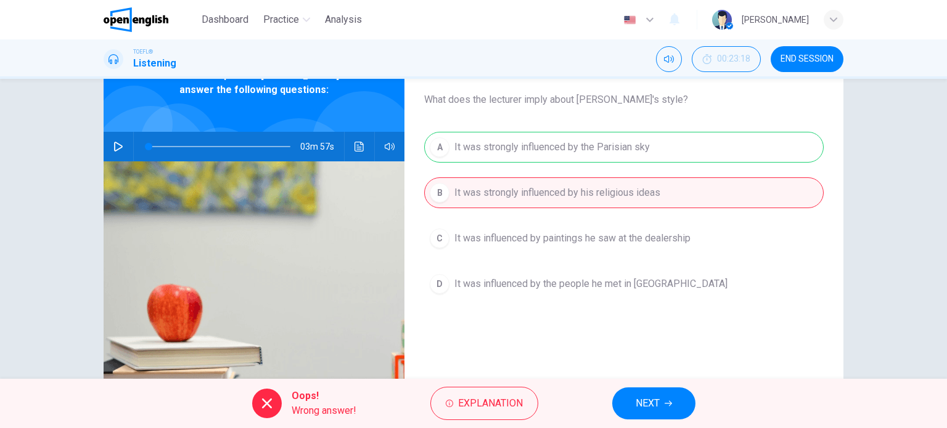
click at [693, 399] on button "NEXT" at bounding box center [653, 404] width 83 height 32
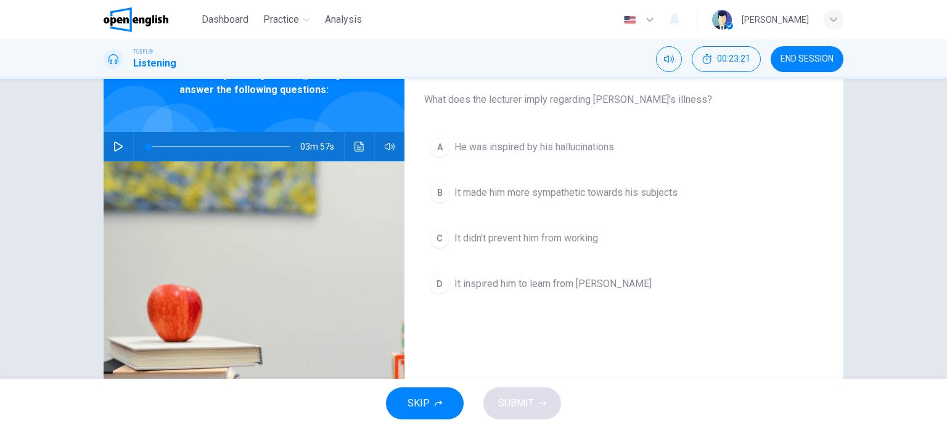
click at [714, 160] on button "A He was inspired by his hallucinations" at bounding box center [623, 147] width 399 height 31
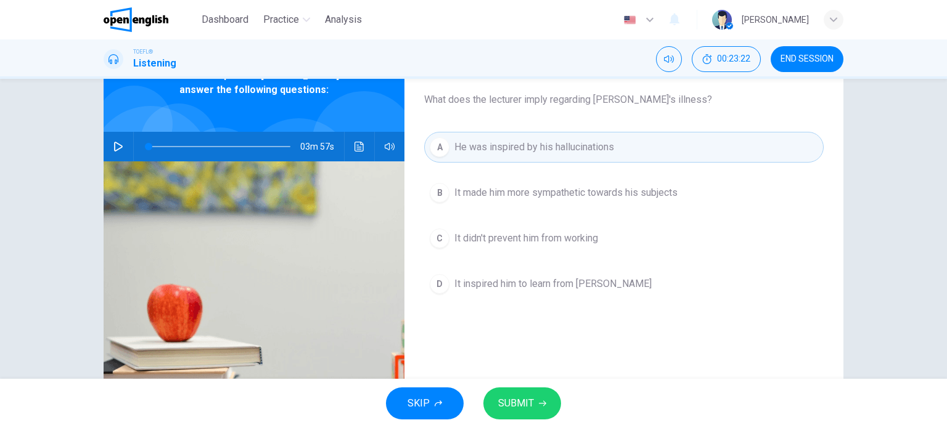
click at [535, 382] on div "SKIP SUBMIT" at bounding box center [473, 403] width 947 height 49
click at [535, 384] on div "SKIP SUBMIT" at bounding box center [473, 403] width 947 height 49
click at [535, 409] on button "SUBMIT" at bounding box center [522, 404] width 78 height 32
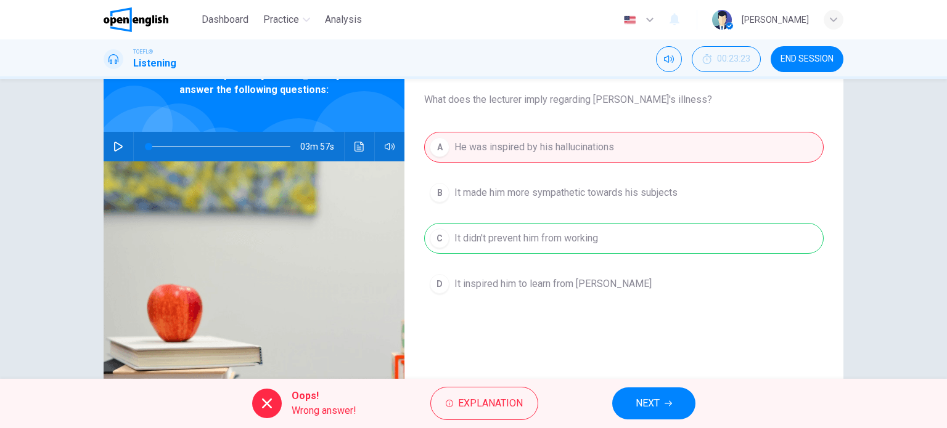
click at [640, 383] on div "Oops! Wrong answer! Explanation NEXT" at bounding box center [473, 403] width 947 height 49
click at [561, 241] on div "A He was inspired by his hallucinations B It made him more sympathetic towards …" at bounding box center [623, 228] width 399 height 192
click at [635, 396] on span "NEXT" at bounding box center [647, 403] width 24 height 17
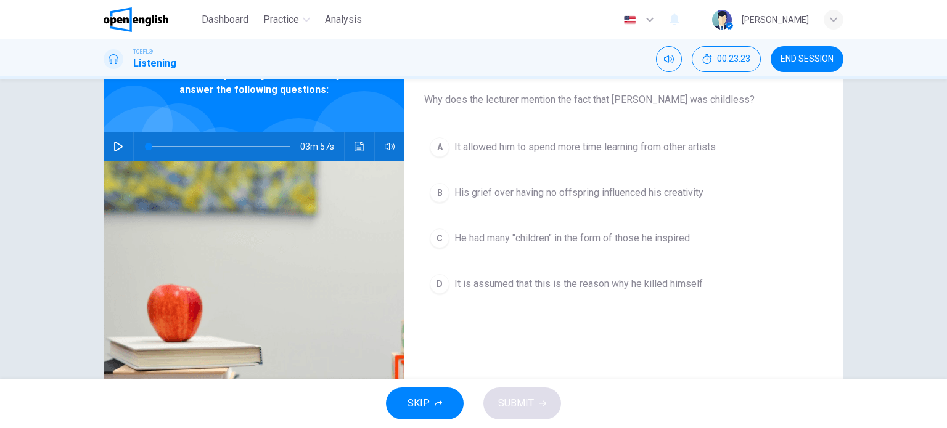
click at [585, 256] on div "A It allowed him to spend more time learning from other artists B His grief ove…" at bounding box center [623, 228] width 399 height 192
click at [510, 256] on div "A It allowed him to spend more time learning from other artists B His grief ove…" at bounding box center [623, 228] width 399 height 192
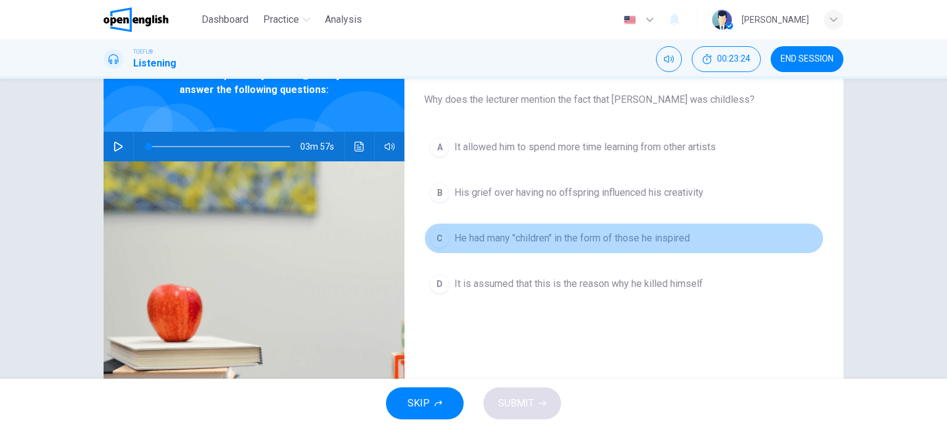
click at [518, 226] on button "C He had many "children" in the form of those he inspired" at bounding box center [623, 238] width 399 height 31
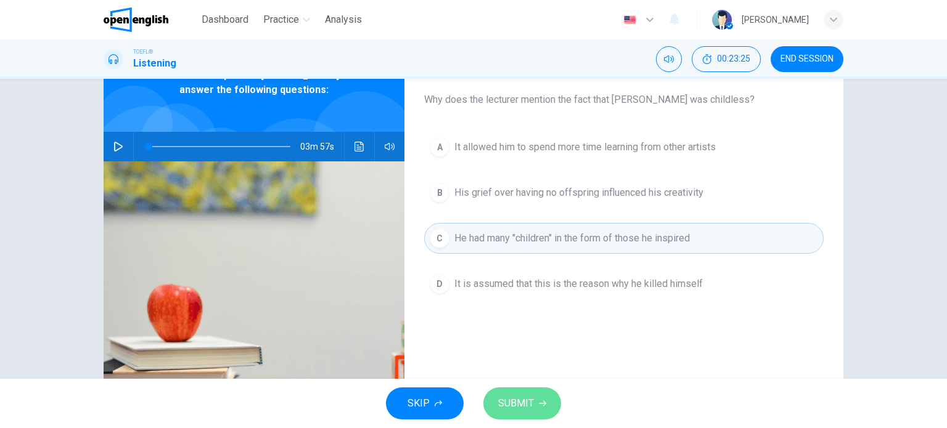
click at [531, 389] on button "SUBMIT" at bounding box center [522, 404] width 78 height 32
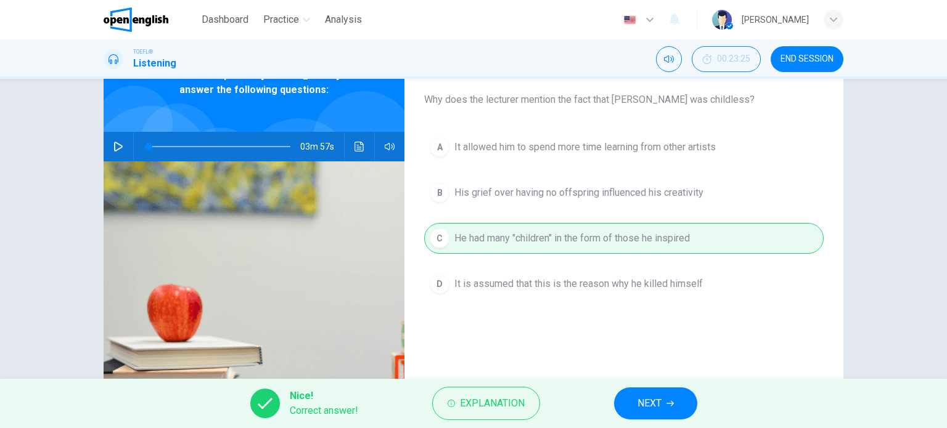
click at [645, 392] on button "NEXT" at bounding box center [655, 404] width 83 height 32
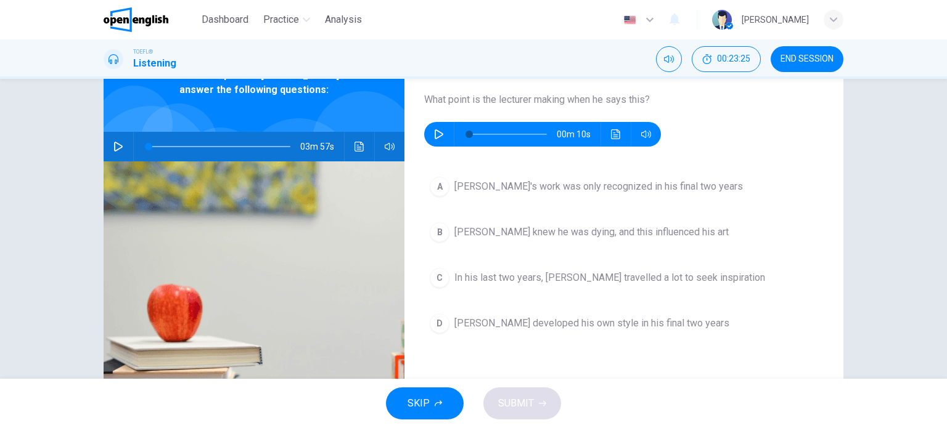
click at [563, 312] on button "D Van Gogh developed his own style in his final two years" at bounding box center [623, 323] width 399 height 31
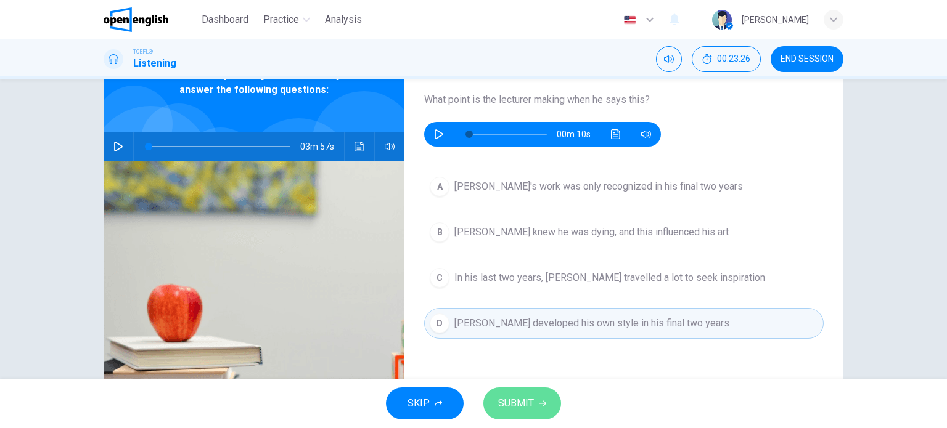
click at [545, 404] on button "SUBMIT" at bounding box center [522, 404] width 78 height 32
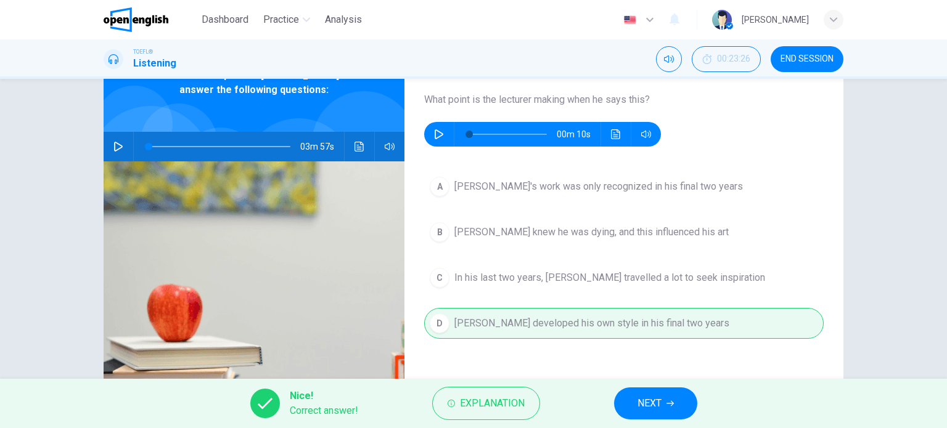
click at [611, 402] on div "Nice! Correct answer! Explanation NEXT" at bounding box center [473, 403] width 947 height 49
click at [619, 398] on button "NEXT" at bounding box center [655, 404] width 83 height 32
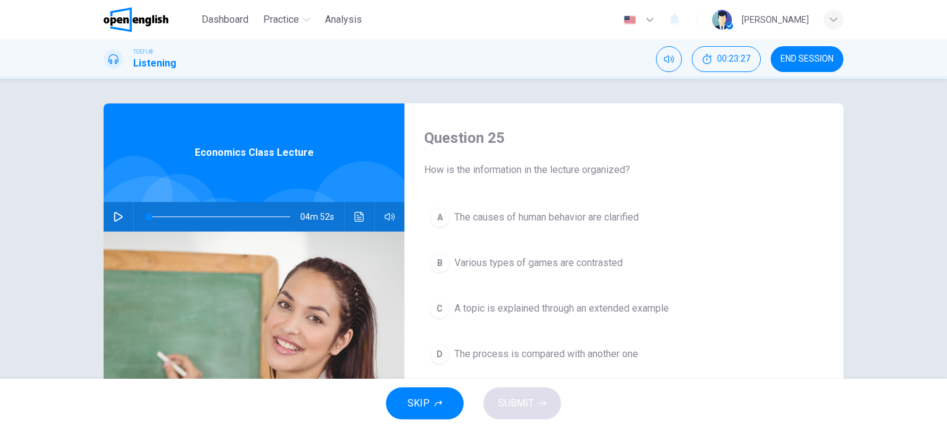
click at [808, 63] on span "END SESSION" at bounding box center [806, 59] width 53 height 10
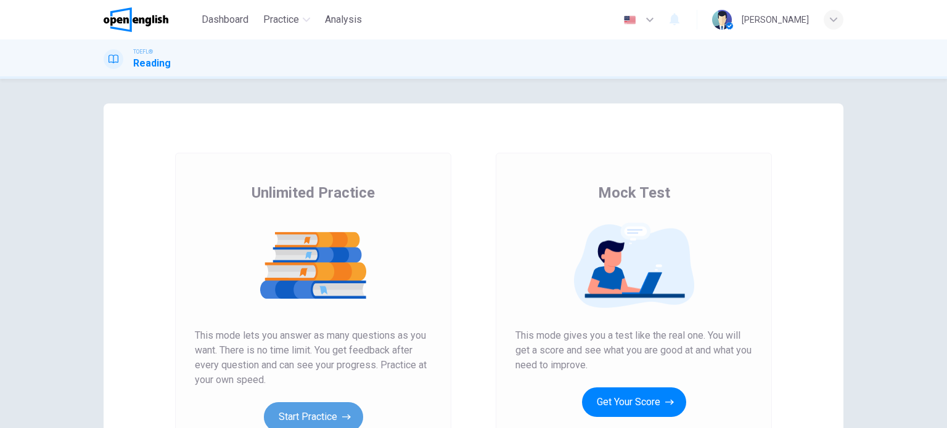
click at [313, 415] on button "Start Practice" at bounding box center [313, 417] width 99 height 30
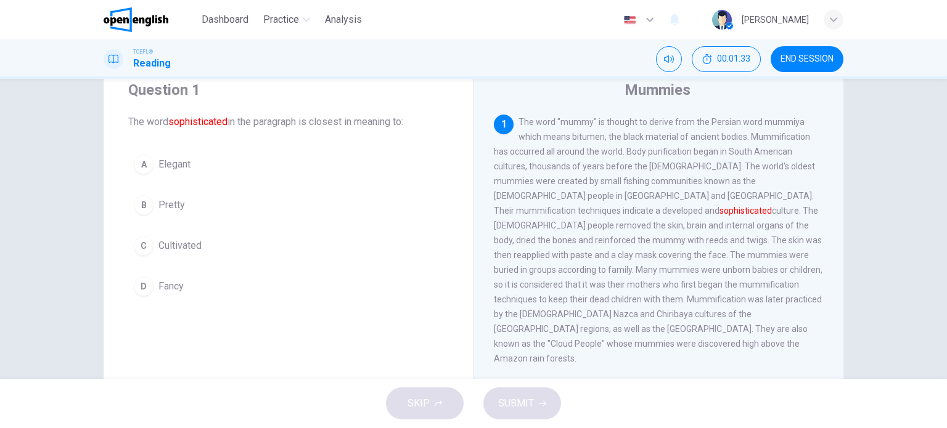
scroll to position [44, 0]
click at [156, 177] on button "A Elegant" at bounding box center [288, 163] width 320 height 31
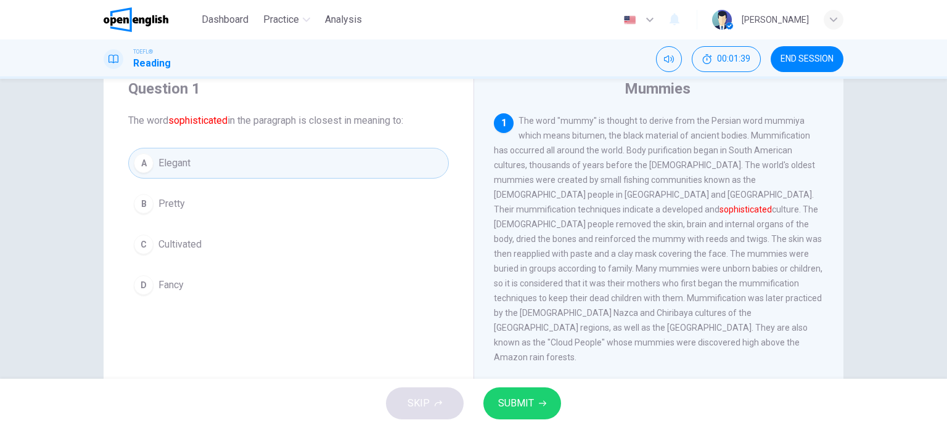
click at [505, 393] on button "SUBMIT" at bounding box center [522, 404] width 78 height 32
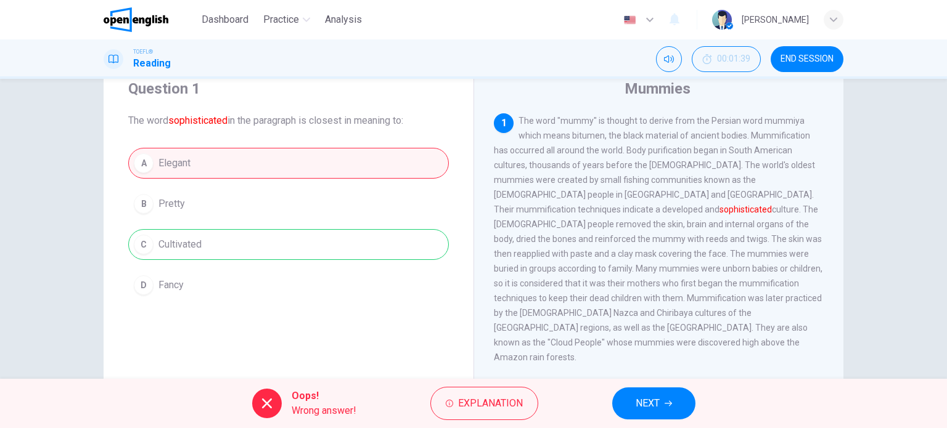
click at [640, 391] on button "NEXT" at bounding box center [653, 404] width 83 height 32
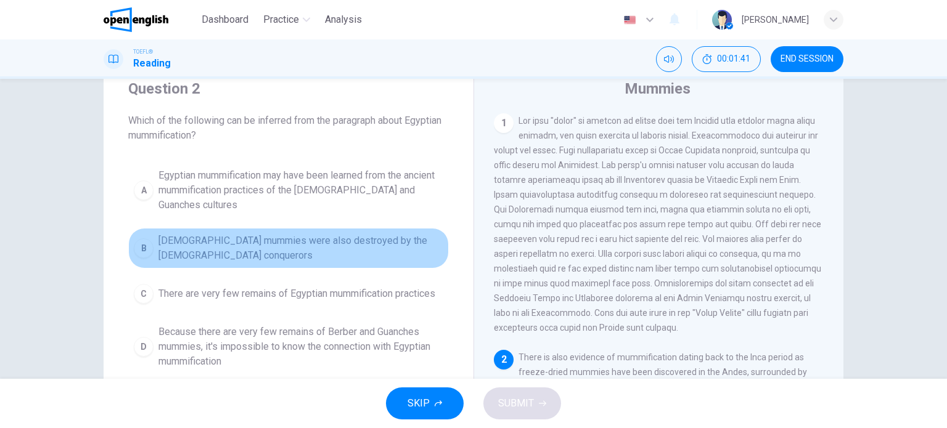
click at [330, 234] on span "[DEMOGRAPHIC_DATA] mummies were also destroyed by the [DEMOGRAPHIC_DATA] conque…" at bounding box center [300, 249] width 285 height 30
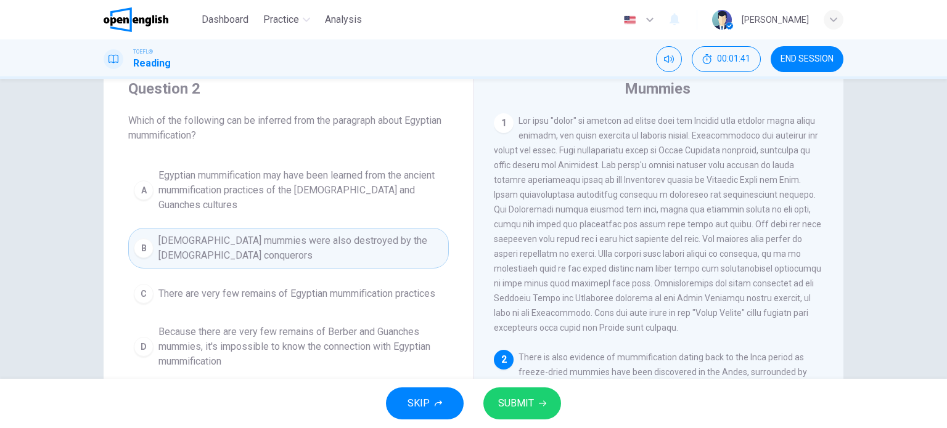
click at [515, 396] on span "SUBMIT" at bounding box center [516, 403] width 36 height 17
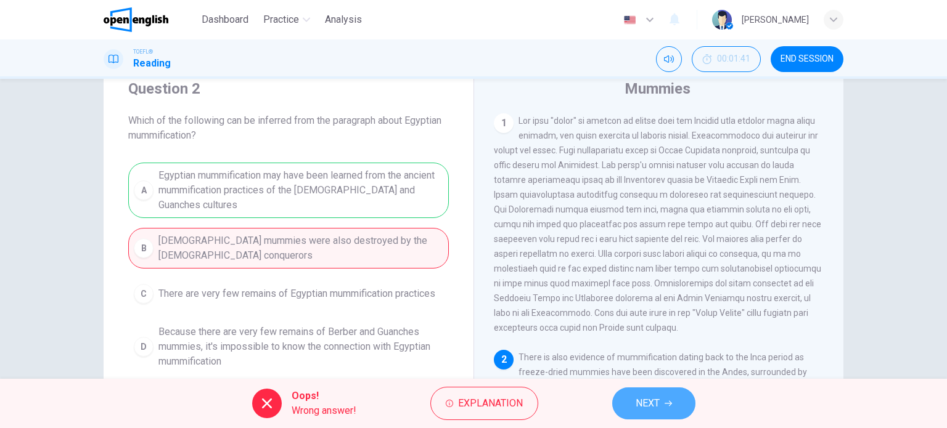
click at [663, 413] on button "NEXT" at bounding box center [653, 404] width 83 height 32
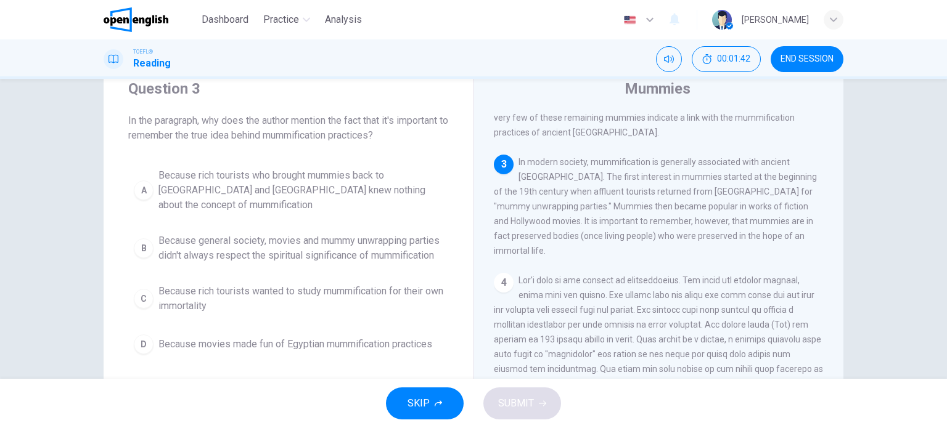
scroll to position [617, 0]
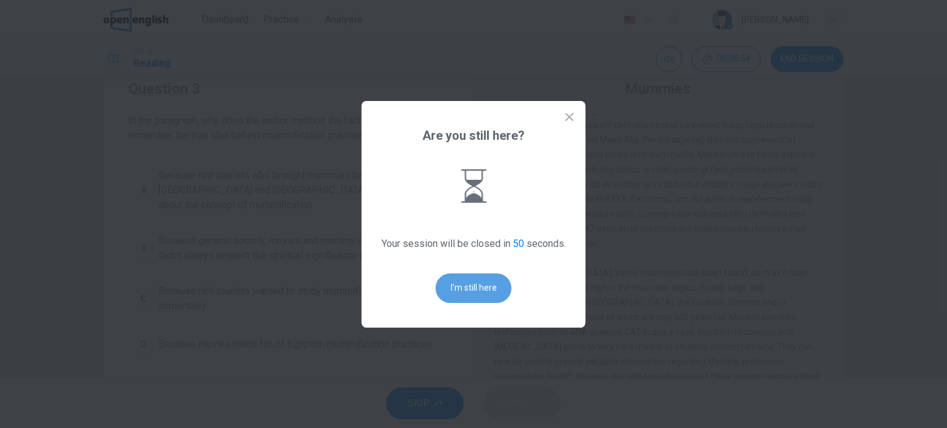
click at [493, 283] on button "I'm still here" at bounding box center [474, 289] width 76 height 30
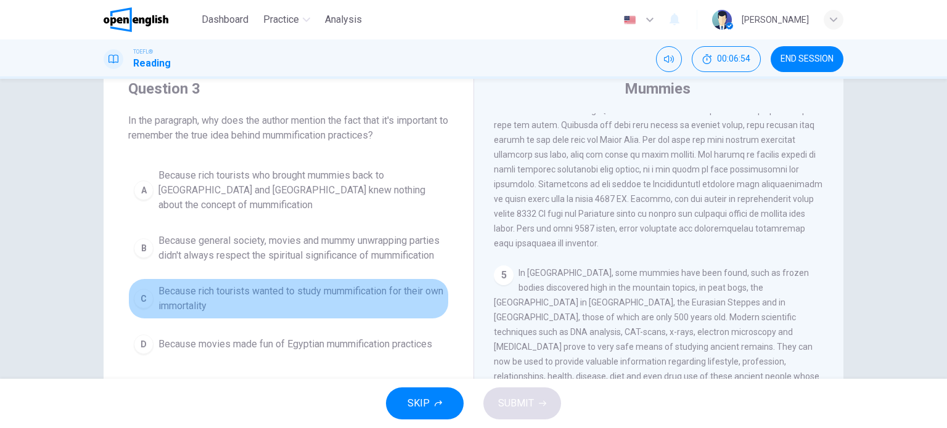
click at [275, 293] on span "Because rich tourists wanted to study mummification for their own immortality" at bounding box center [300, 299] width 285 height 30
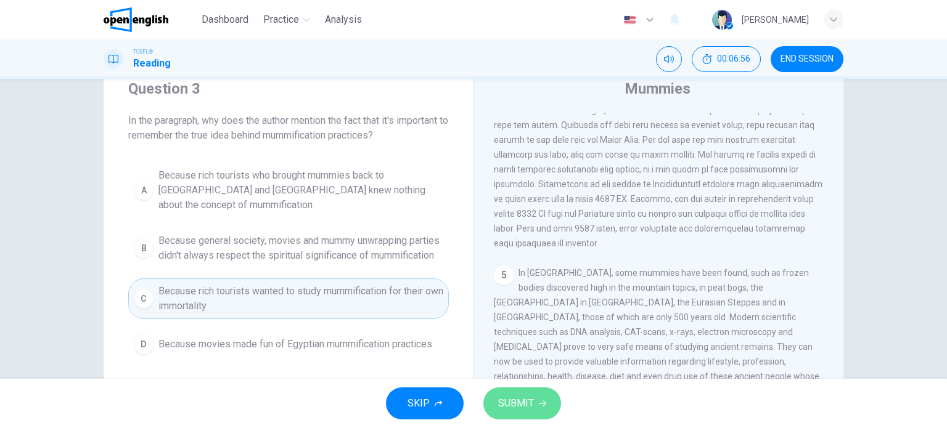
click at [540, 408] on button "SUBMIT" at bounding box center [522, 404] width 78 height 32
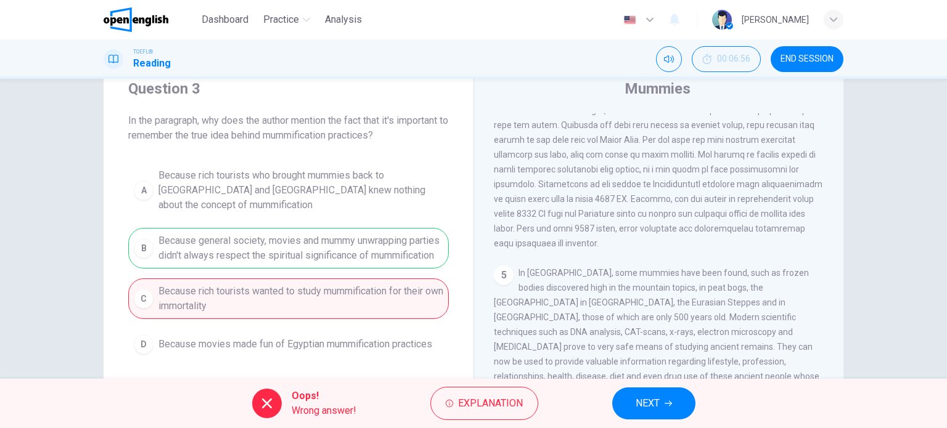
scroll to position [636, 0]
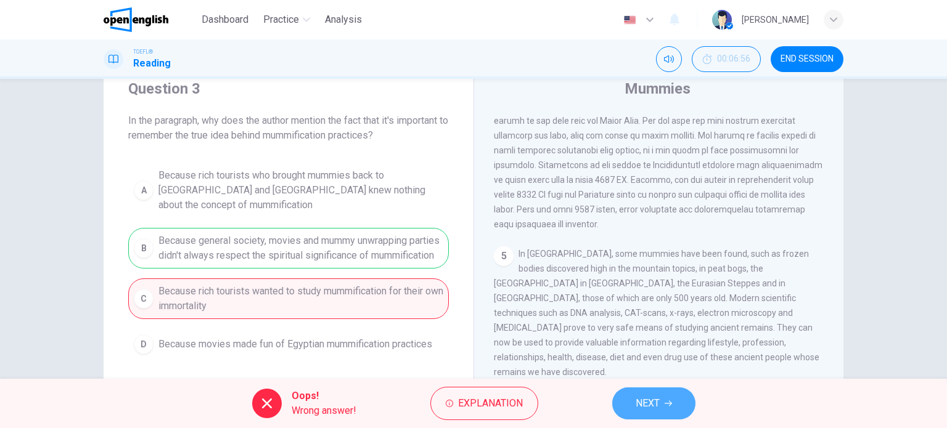
click at [667, 389] on button "NEXT" at bounding box center [653, 404] width 83 height 32
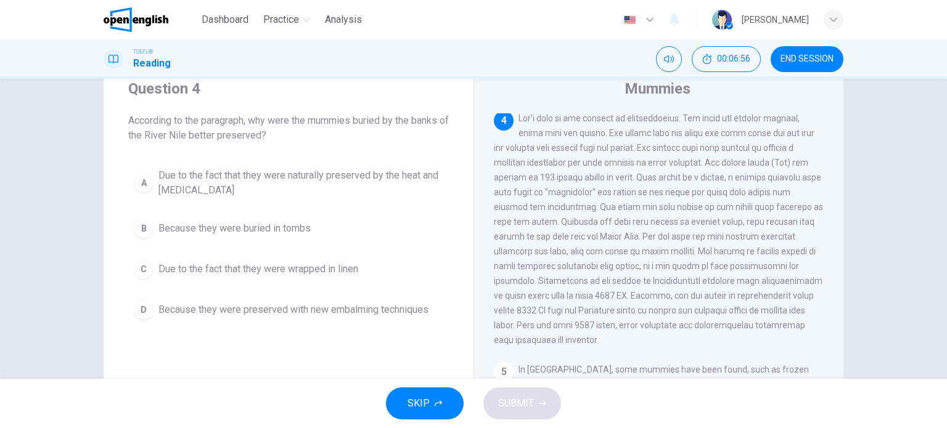
scroll to position [518, 0]
click at [351, 251] on div "A Due to the fact that they were naturally preserved by the heat and [MEDICAL_D…" at bounding box center [288, 244] width 320 height 163
click at [349, 241] on button "B Because they were buried in tombs" at bounding box center [288, 228] width 320 height 31
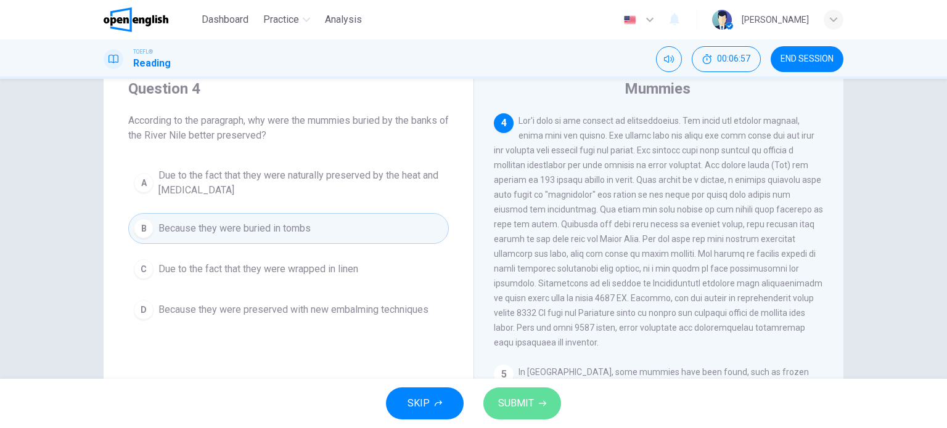
click at [531, 419] on button "SUBMIT" at bounding box center [522, 404] width 78 height 32
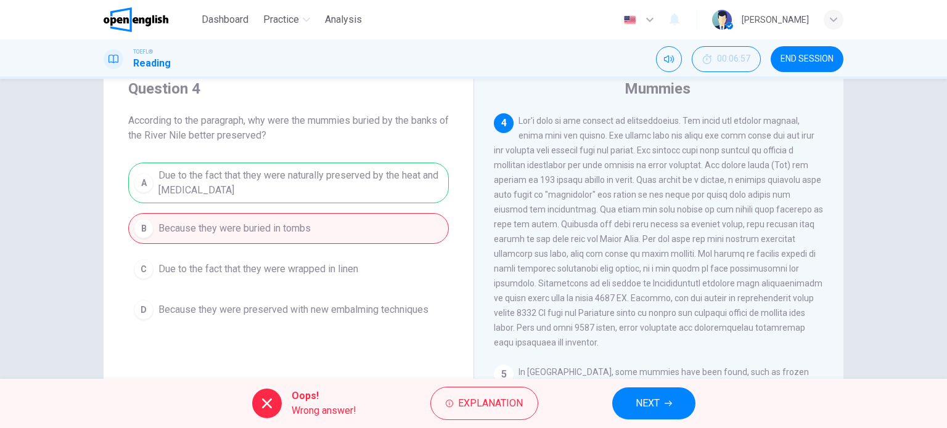
click at [683, 401] on button "NEXT" at bounding box center [653, 404] width 83 height 32
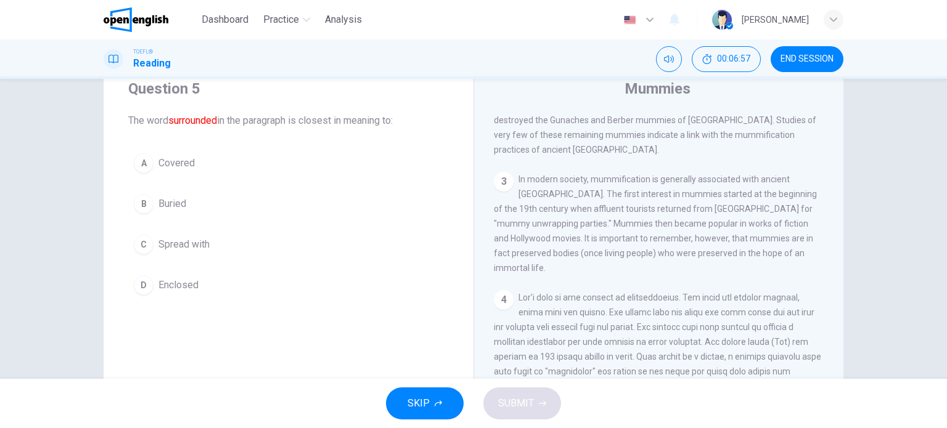
scroll to position [259, 0]
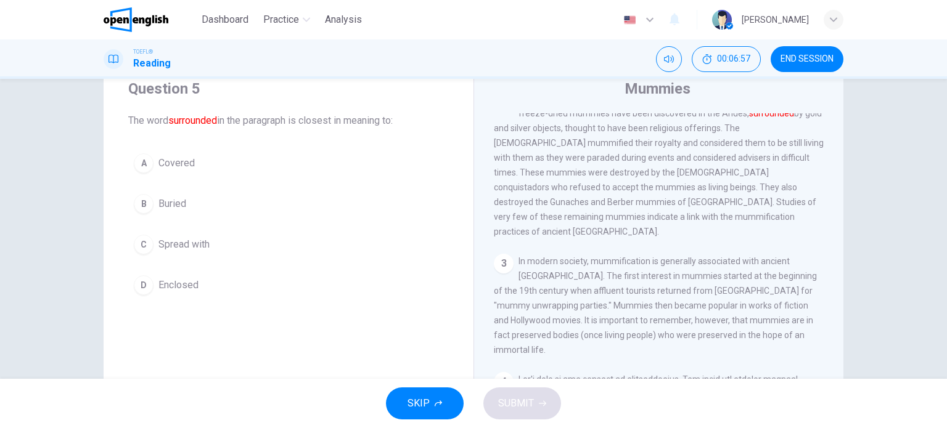
click at [328, 313] on div "Question 5 The word surrounded in the paragraph is closest in meaning to: A Cov…" at bounding box center [289, 189] width 370 height 261
click at [264, 261] on div "A Covered B Buried C Spread with D Enclosed" at bounding box center [288, 224] width 320 height 153
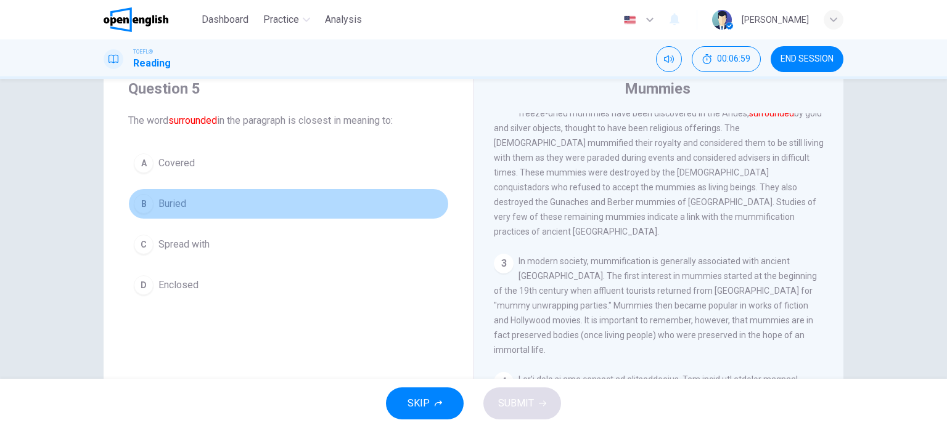
click at [187, 210] on button "B Buried" at bounding box center [288, 204] width 320 height 31
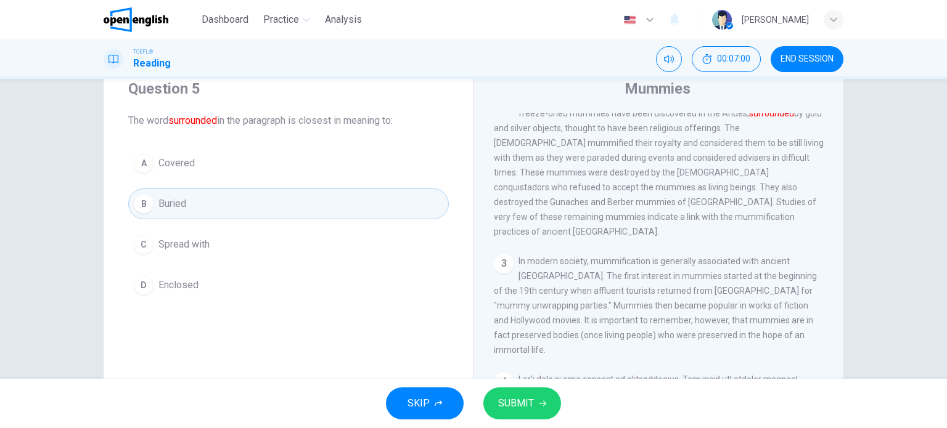
click at [524, 398] on span "SUBMIT" at bounding box center [516, 403] width 36 height 17
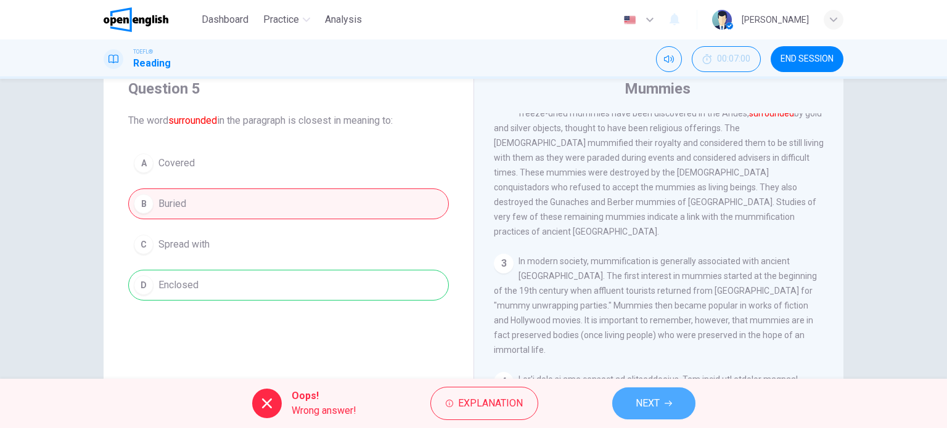
click at [690, 409] on button "NEXT" at bounding box center [653, 404] width 83 height 32
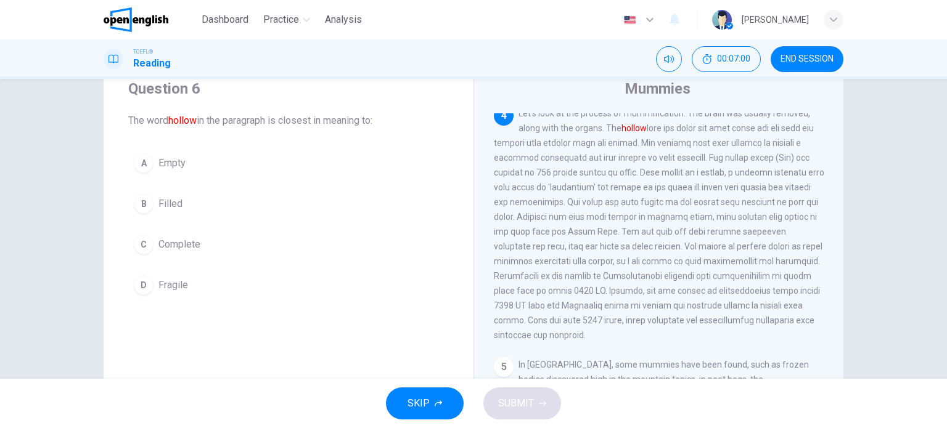
scroll to position [531, 0]
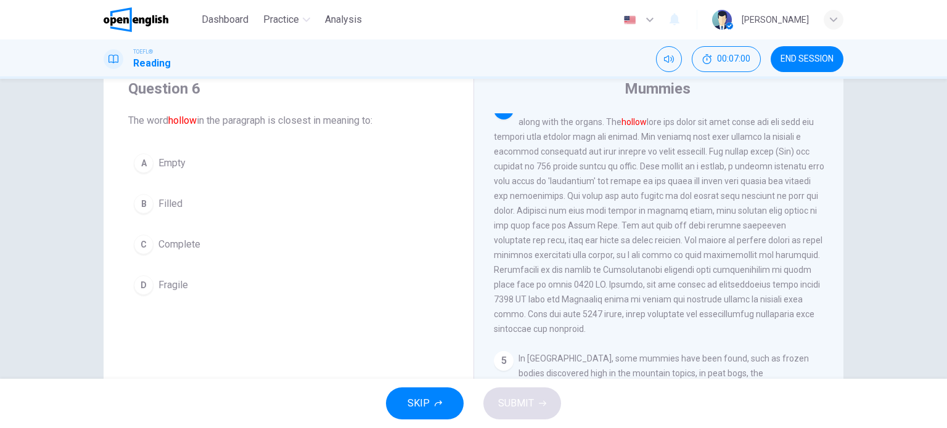
click at [295, 137] on div "Question 6 The word hollow in the paragraph is closest in meaning to: A Empty B…" at bounding box center [289, 189] width 370 height 261
click at [294, 168] on button "A Empty" at bounding box center [288, 163] width 320 height 31
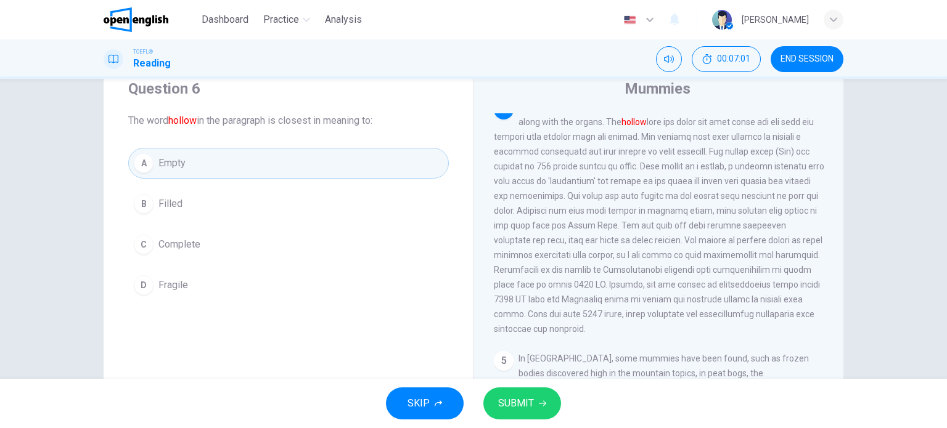
click at [534, 396] on button "SUBMIT" at bounding box center [522, 404] width 78 height 32
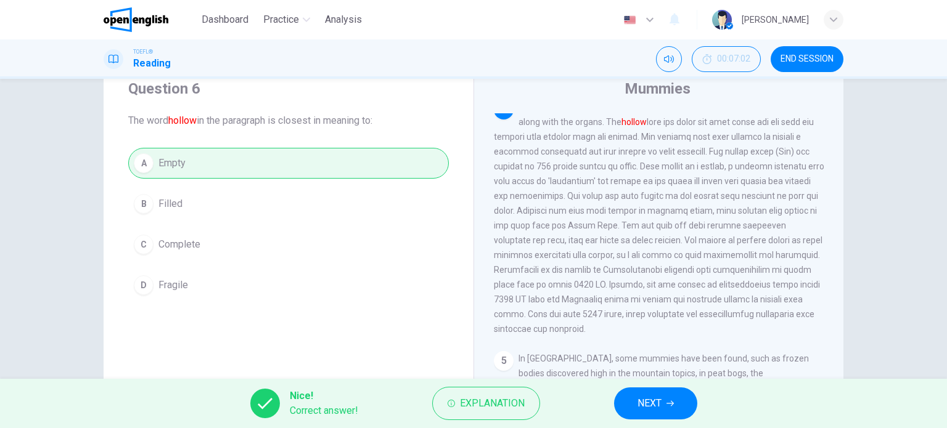
click at [693, 409] on button "NEXT" at bounding box center [655, 404] width 83 height 32
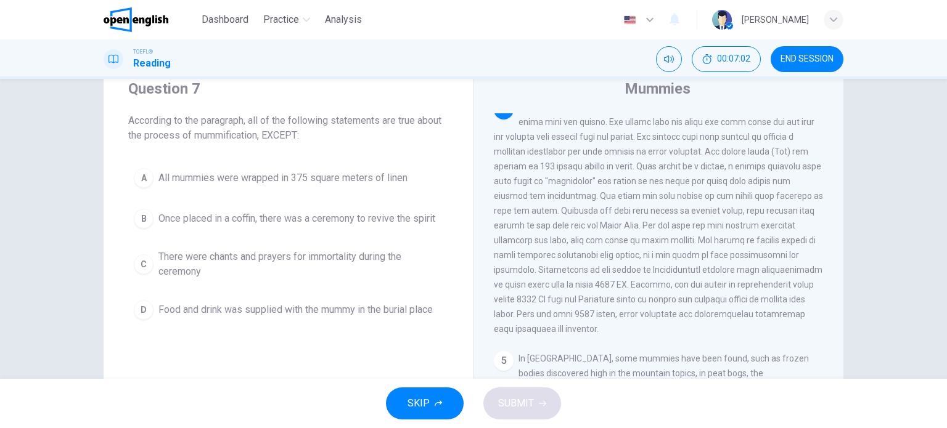
scroll to position [518, 0]
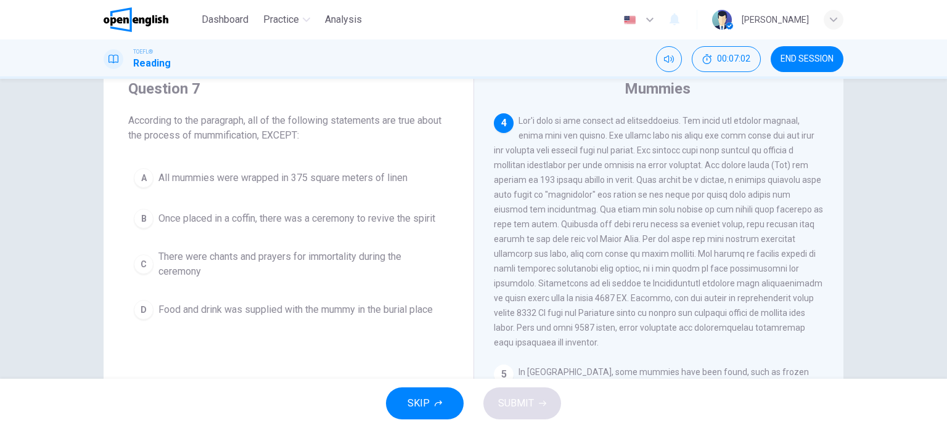
click at [426, 295] on button "D Food and drink was supplied with the mummy in the burial place" at bounding box center [288, 310] width 320 height 31
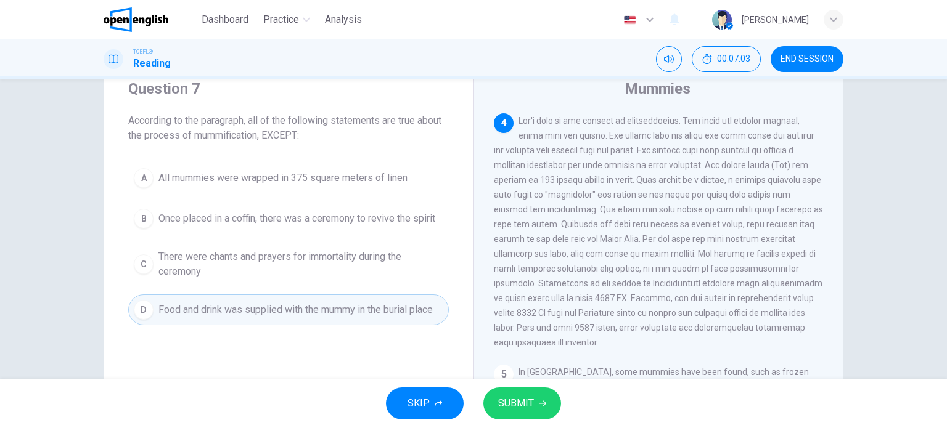
click at [520, 410] on span "SUBMIT" at bounding box center [516, 403] width 36 height 17
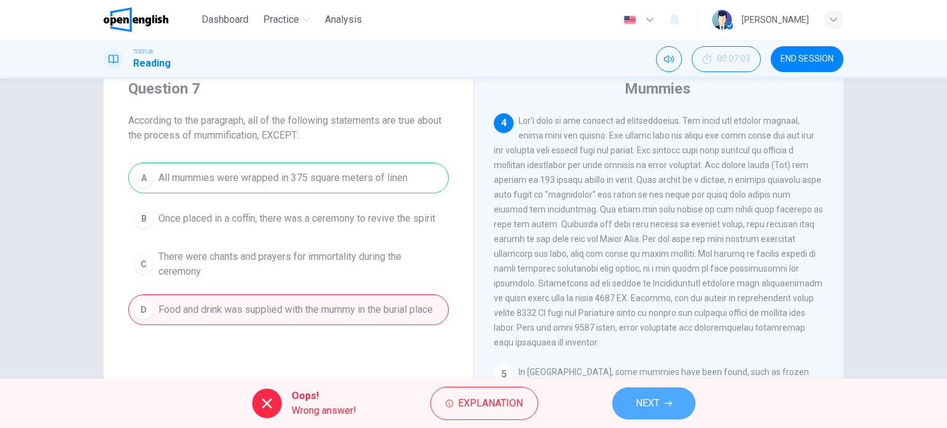
click at [654, 395] on span "NEXT" at bounding box center [647, 403] width 24 height 17
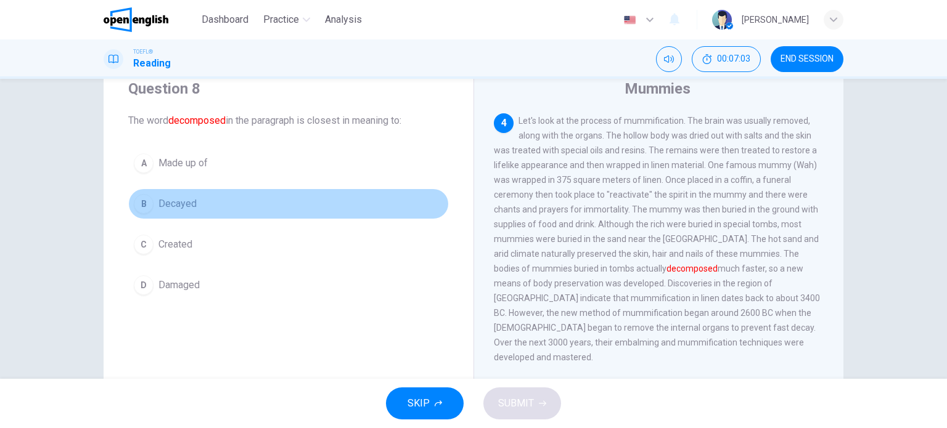
click at [426, 205] on button "B Decayed" at bounding box center [288, 204] width 320 height 31
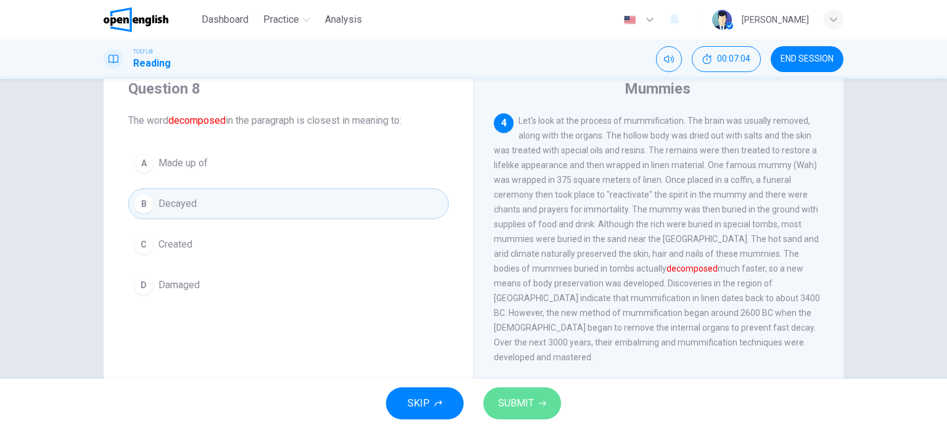
click at [529, 404] on span "SUBMIT" at bounding box center [516, 403] width 36 height 17
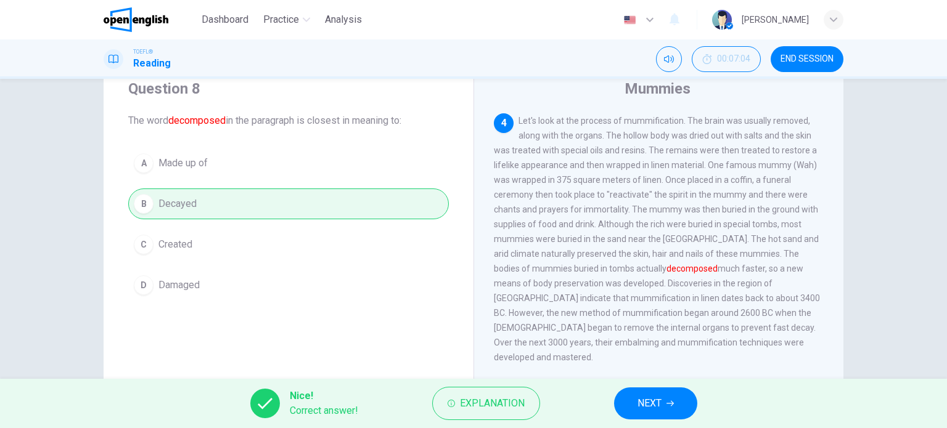
click at [651, 391] on button "NEXT" at bounding box center [655, 404] width 83 height 32
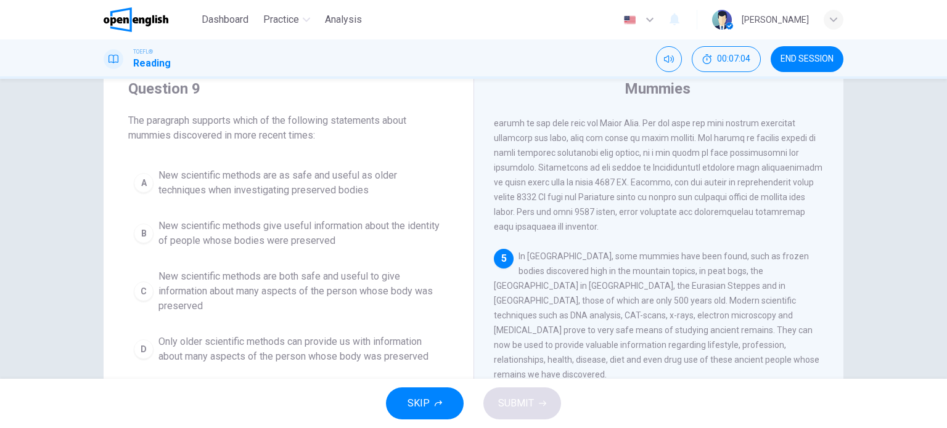
scroll to position [636, 0]
click at [395, 169] on span "New scientific methods are as safe and useful as older techniques when investig…" at bounding box center [300, 183] width 285 height 30
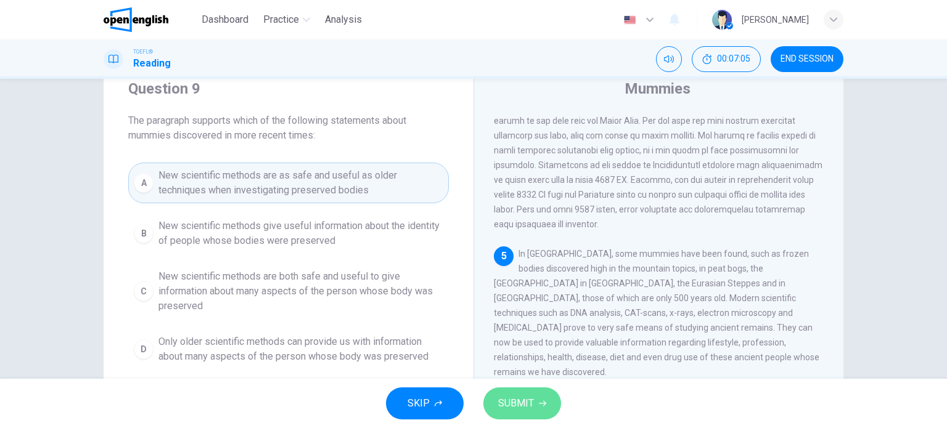
click at [509, 410] on span "SUBMIT" at bounding box center [516, 403] width 36 height 17
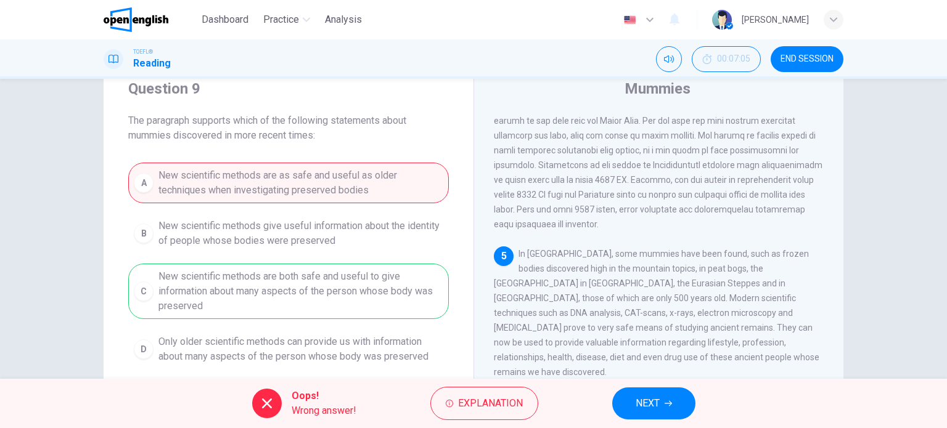
click at [614, 407] on button "NEXT" at bounding box center [653, 404] width 83 height 32
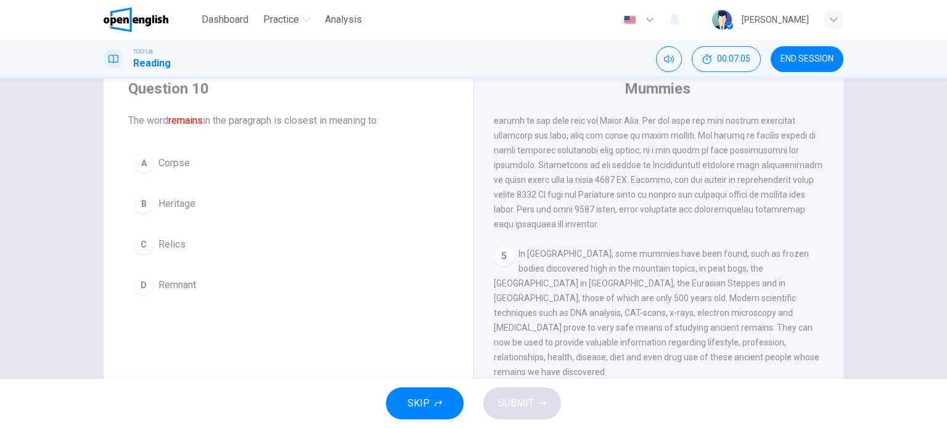
click at [325, 246] on button "C Relics" at bounding box center [288, 244] width 320 height 31
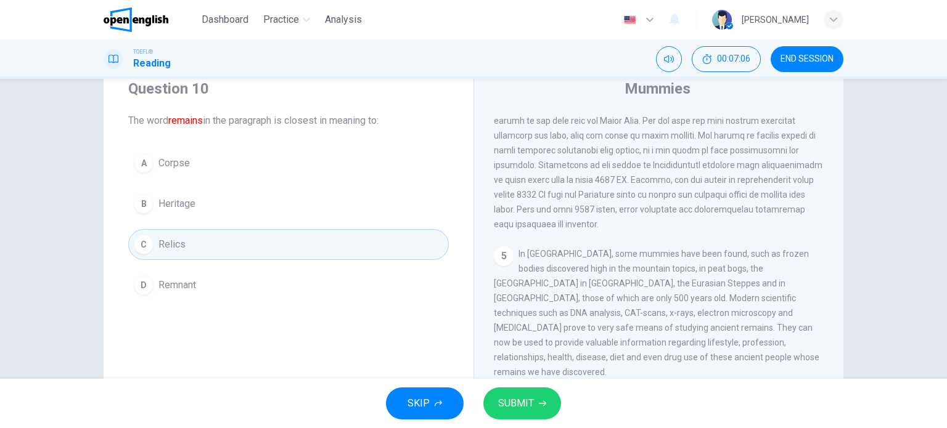
click at [497, 394] on button "SUBMIT" at bounding box center [522, 404] width 78 height 32
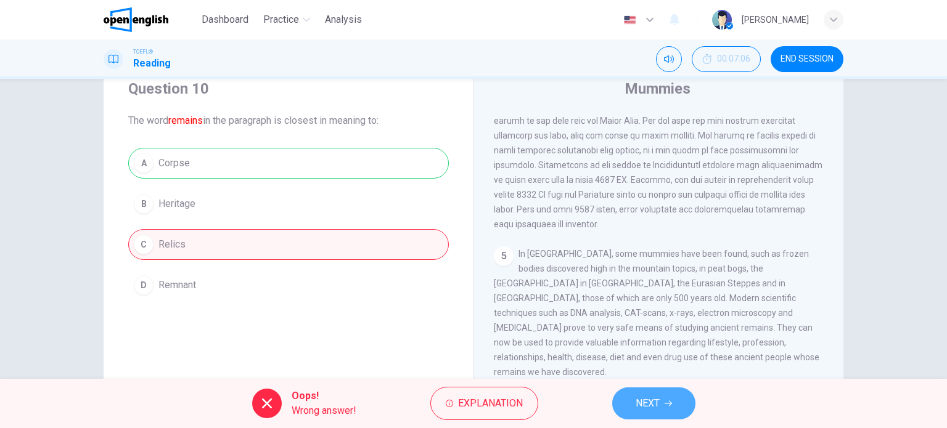
click at [634, 388] on button "NEXT" at bounding box center [653, 404] width 83 height 32
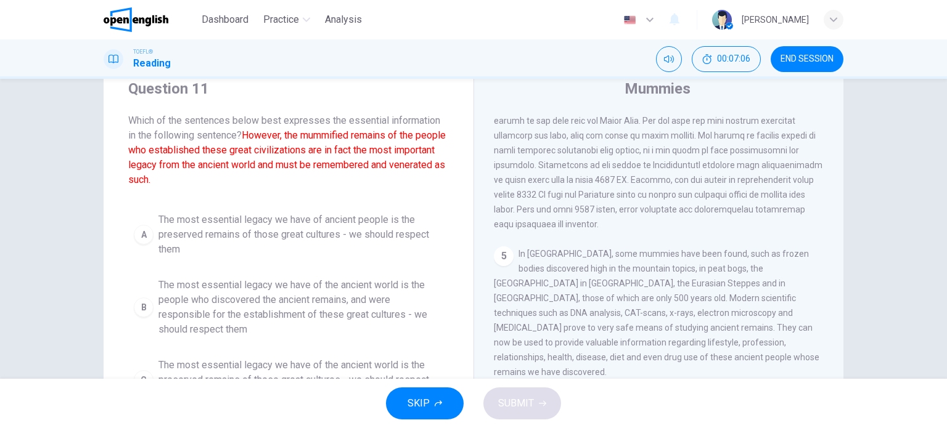
click at [348, 251] on span "The most essential legacy we have of ancient people is the preserved remains of…" at bounding box center [300, 235] width 285 height 44
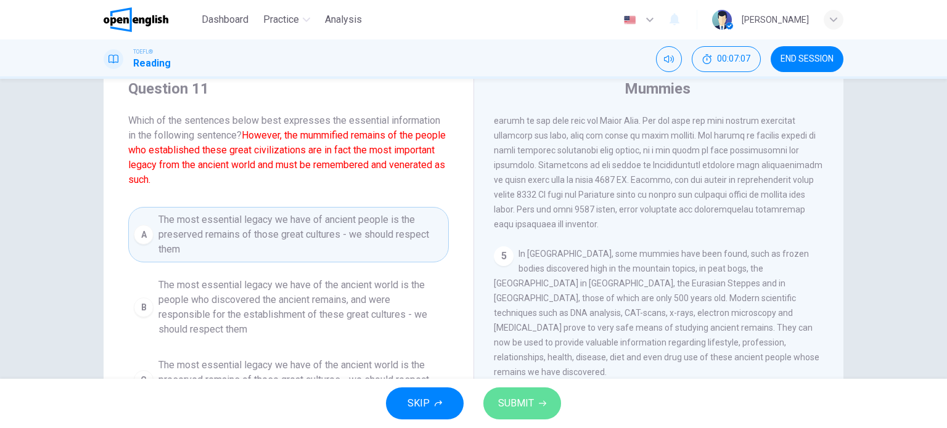
click at [544, 407] on icon "button" at bounding box center [542, 403] width 7 height 7
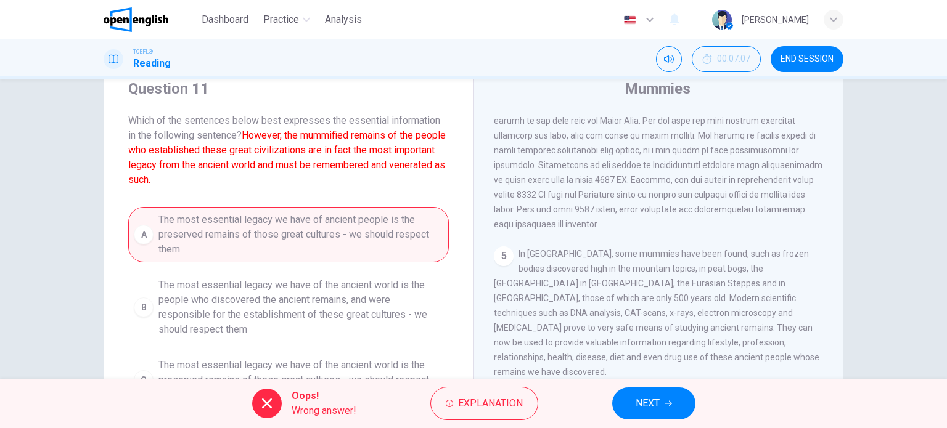
click at [625, 405] on button "NEXT" at bounding box center [653, 404] width 83 height 32
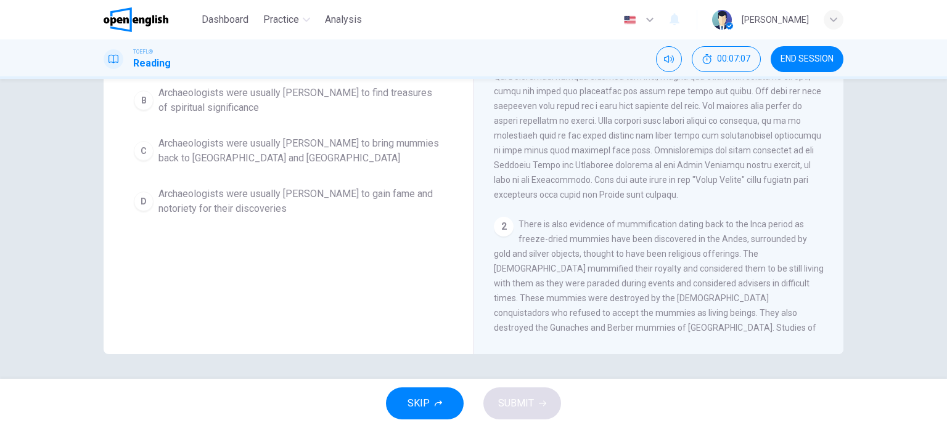
scroll to position [177, 0]
click at [341, 180] on div "A Archaeologists were usually working quickly to find something of material val…" at bounding box center [288, 126] width 320 height 192
click at [347, 195] on span "Archaeologists were usually [PERSON_NAME] to gain fame and notoriety for their …" at bounding box center [300, 202] width 285 height 30
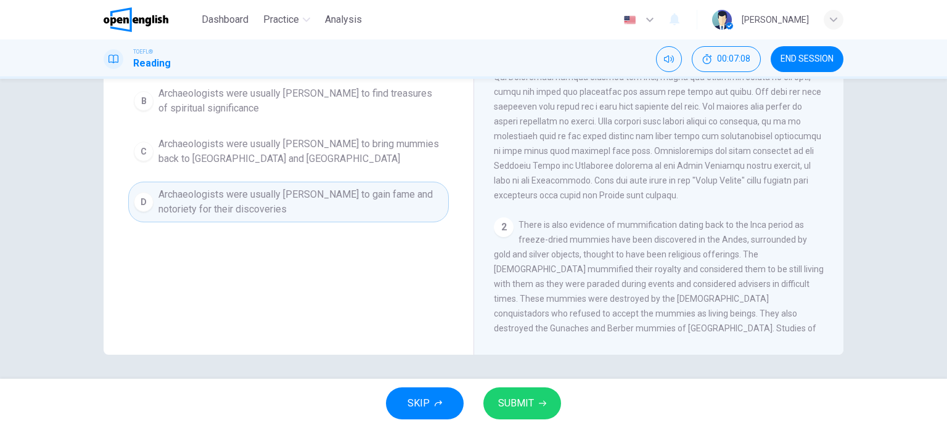
click at [521, 398] on span "SUBMIT" at bounding box center [516, 403] width 36 height 17
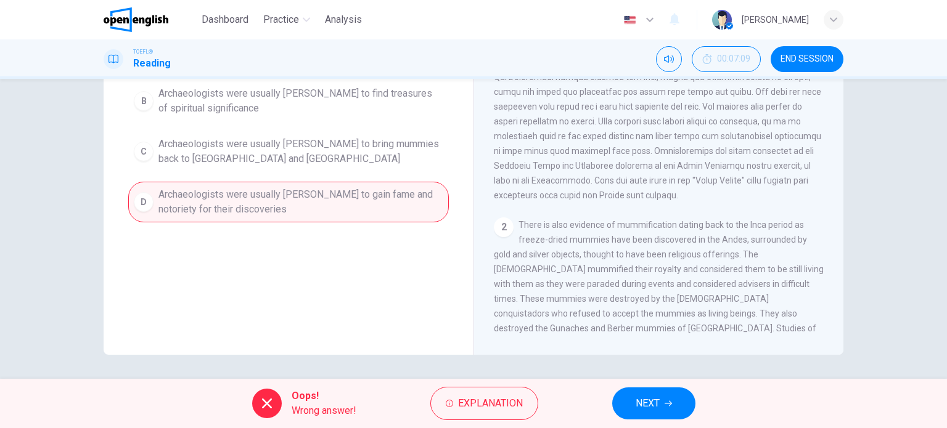
click at [619, 389] on div "Oops! Wrong answer! Explanation NEXT" at bounding box center [473, 403] width 947 height 49
click at [621, 389] on button "NEXT" at bounding box center [653, 404] width 83 height 32
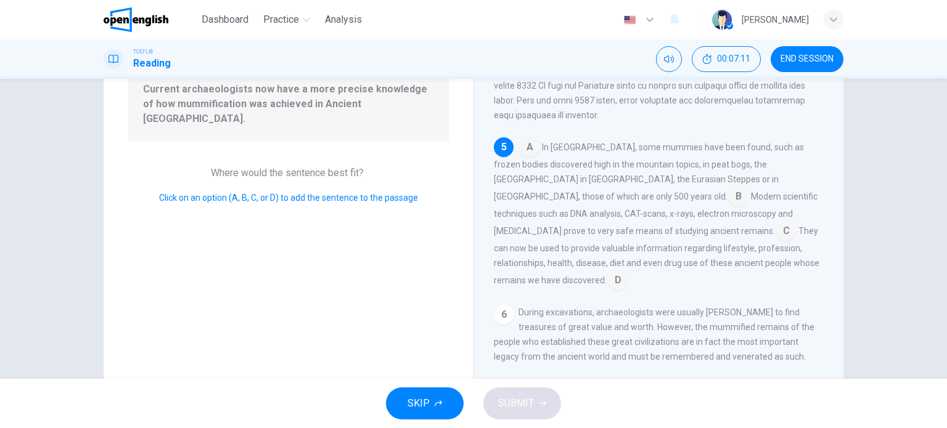
scroll to position [140, 0]
click at [776, 238] on input at bounding box center [786, 230] width 20 height 20
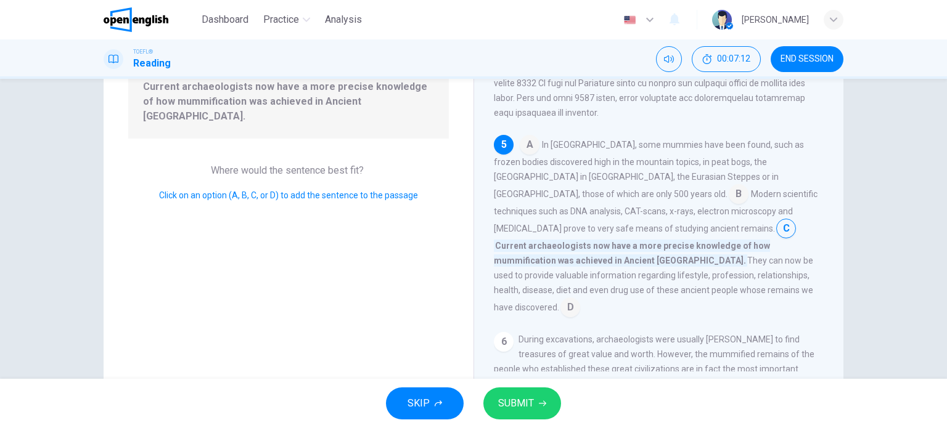
click at [728, 205] on input at bounding box center [738, 195] width 20 height 20
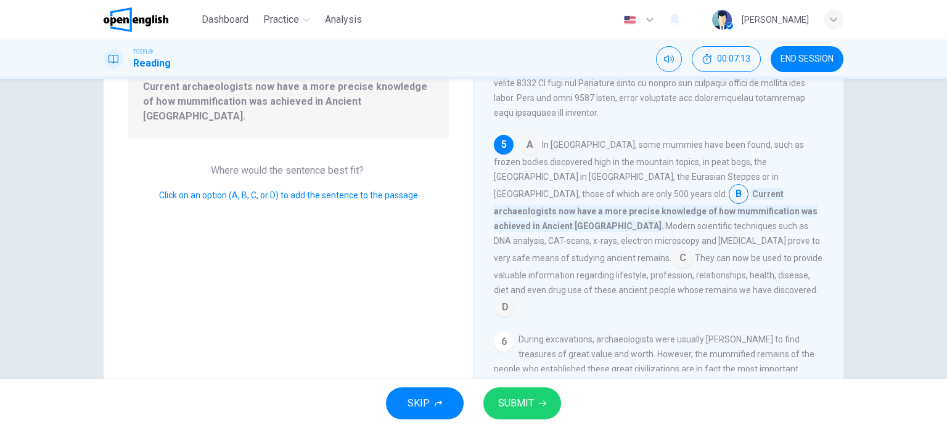
click at [535, 409] on button "SUBMIT" at bounding box center [522, 404] width 78 height 32
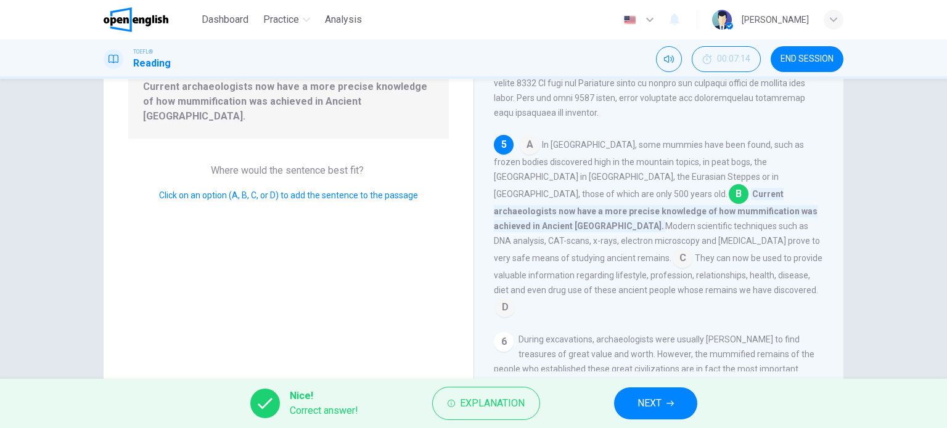
click at [661, 393] on button "NEXT" at bounding box center [655, 404] width 83 height 32
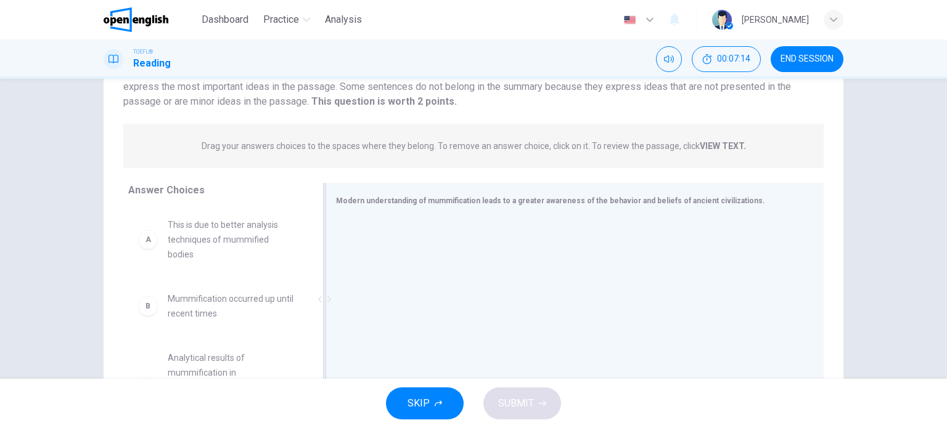
scroll to position [108, 0]
click at [138, 226] on div "A This is due to better analysis techniques of mummified bodies" at bounding box center [217, 240] width 158 height 44
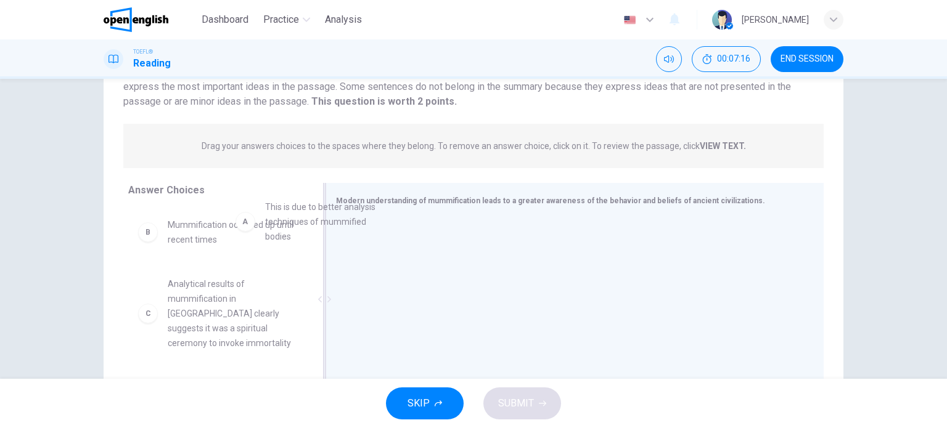
drag, startPoint x: 185, startPoint y: 240, endPoint x: 379, endPoint y: 221, distance: 194.4
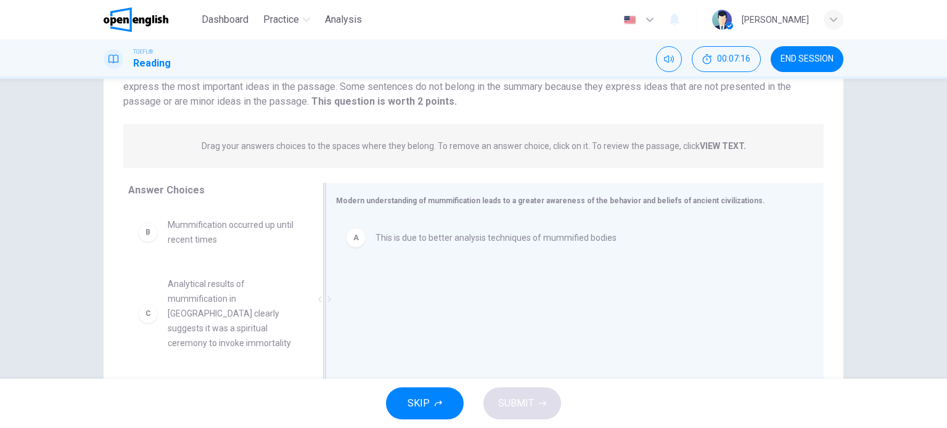
scroll to position [177, 0]
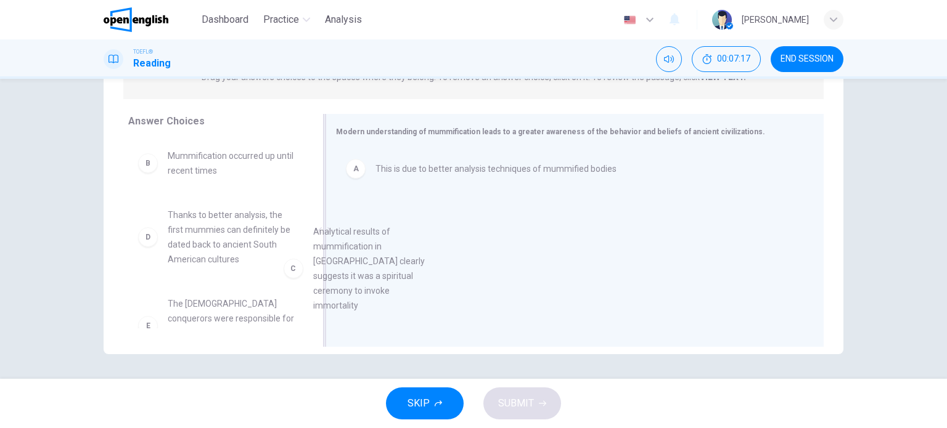
drag, startPoint x: 343, startPoint y: 231, endPoint x: 441, endPoint y: 235, distance: 98.0
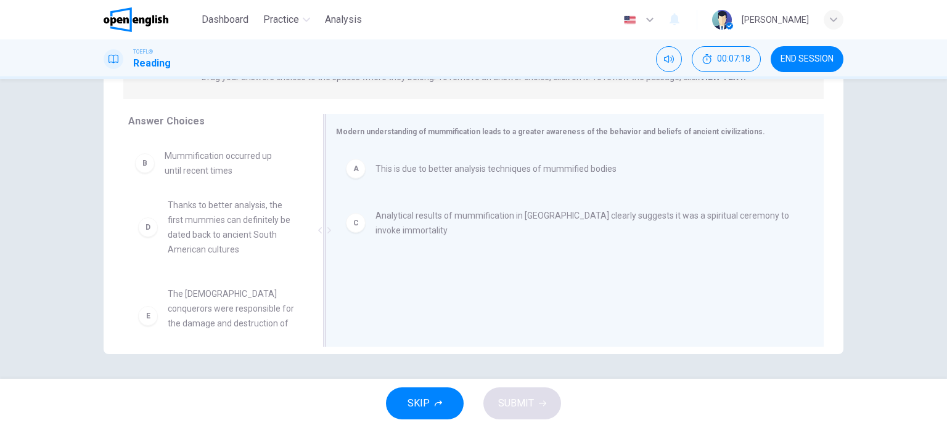
drag, startPoint x: 175, startPoint y: 176, endPoint x: 413, endPoint y: 248, distance: 249.1
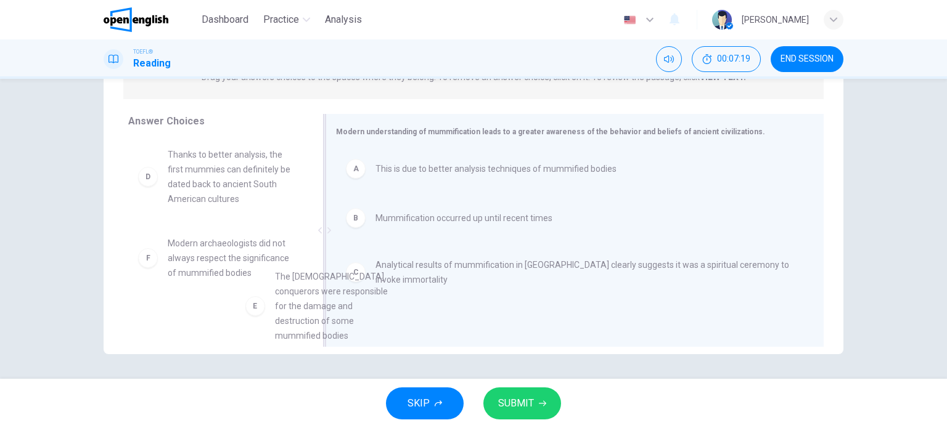
drag, startPoint x: 218, startPoint y: 278, endPoint x: 377, endPoint y: 318, distance: 164.6
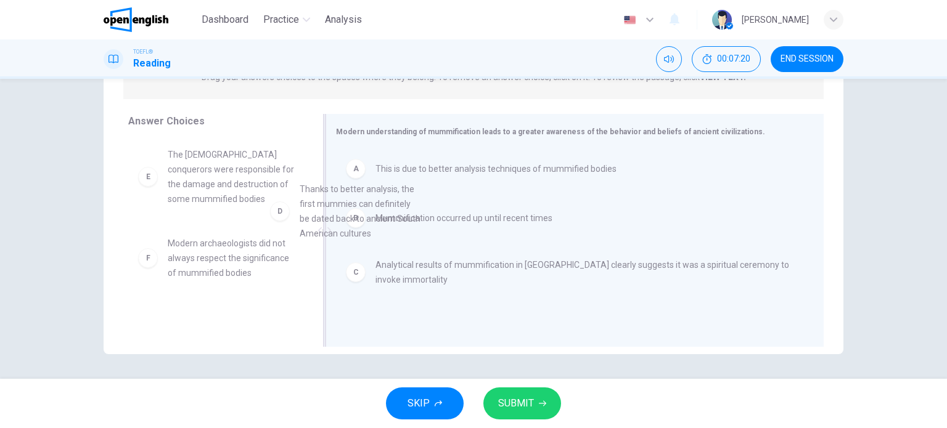
scroll to position [1, 0]
drag, startPoint x: 224, startPoint y: 155, endPoint x: 422, endPoint y: 209, distance: 205.1
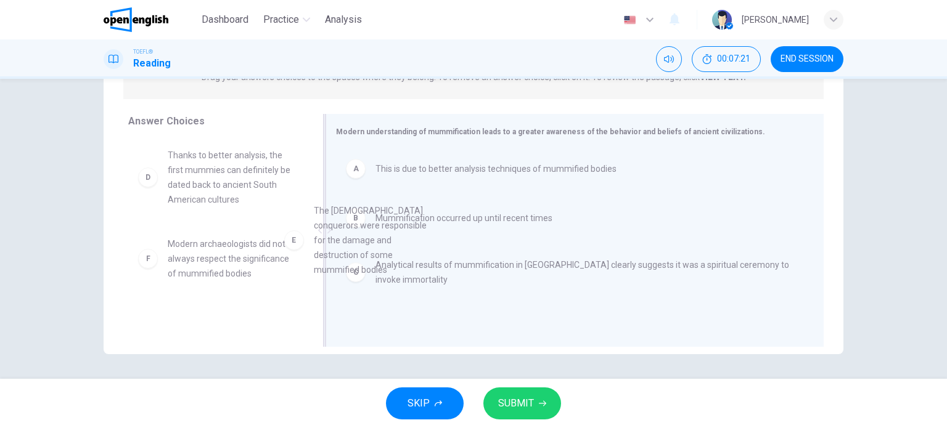
drag, startPoint x: 200, startPoint y: 281, endPoint x: 428, endPoint y: 243, distance: 230.6
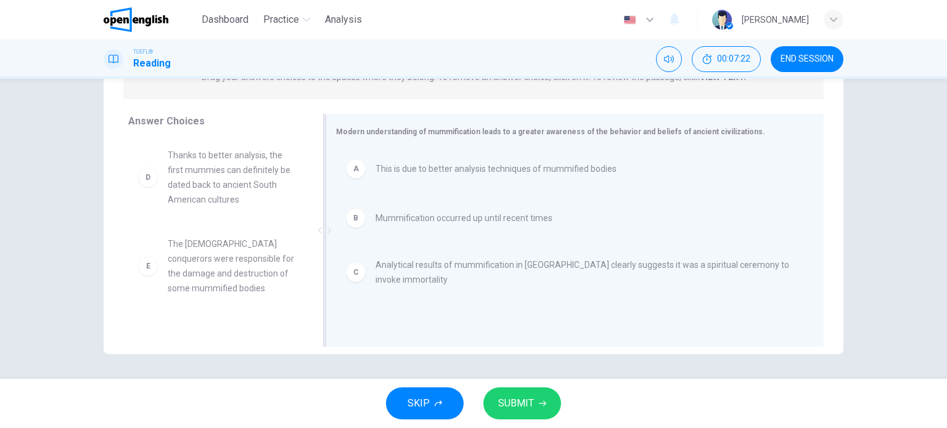
drag, startPoint x: 428, startPoint y: 243, endPoint x: 436, endPoint y: 292, distance: 50.0
click at [436, 292] on div "A This is due to better analysis techniques of mummified bodies B Mummification…" at bounding box center [570, 231] width 468 height 165
drag, startPoint x: 297, startPoint y: 262, endPoint x: 465, endPoint y: 292, distance: 170.3
click at [465, 292] on div "Answer Choices D Thanks to better analysis, the first mummies can definitely be…" at bounding box center [473, 233] width 739 height 239
click at [506, 405] on span "SUBMIT" at bounding box center [516, 403] width 36 height 17
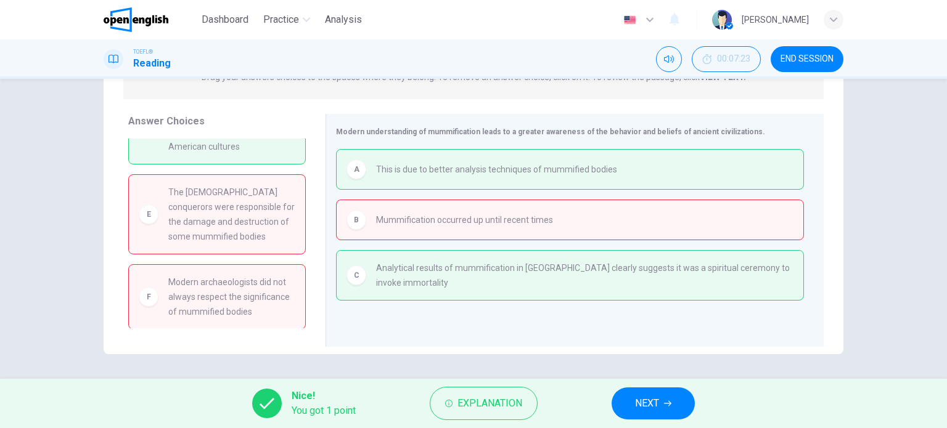
scroll to position [0, 0]
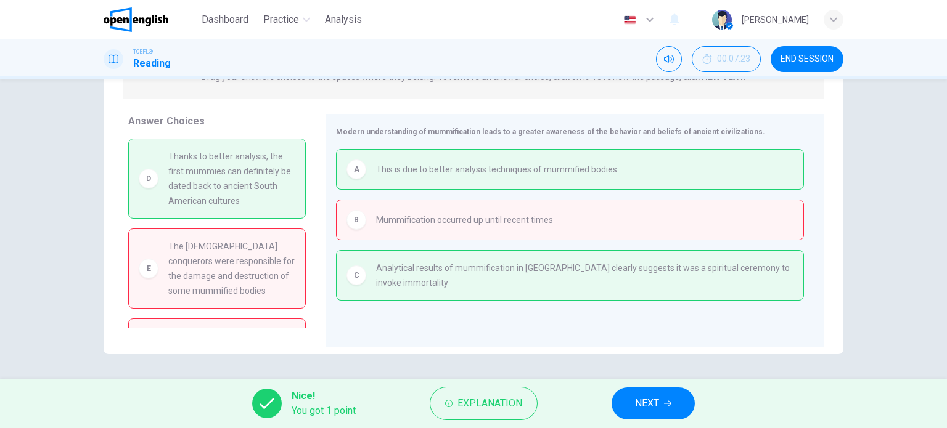
click at [653, 394] on button "NEXT" at bounding box center [652, 404] width 83 height 32
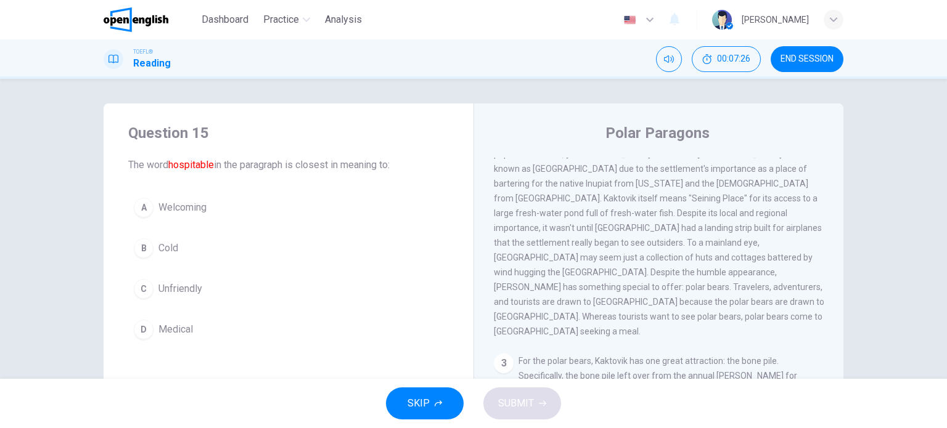
scroll to position [190, 0]
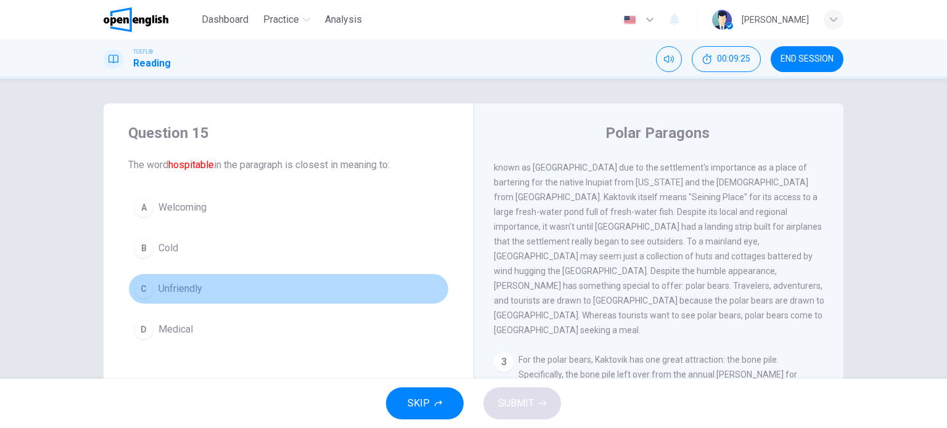
click at [386, 288] on button "C Unfriendly" at bounding box center [288, 289] width 320 height 31
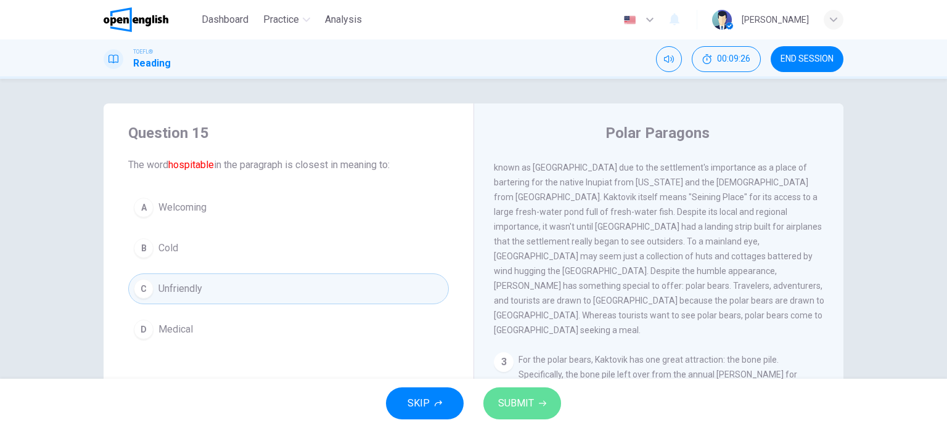
click at [518, 404] on span "SUBMIT" at bounding box center [516, 403] width 36 height 17
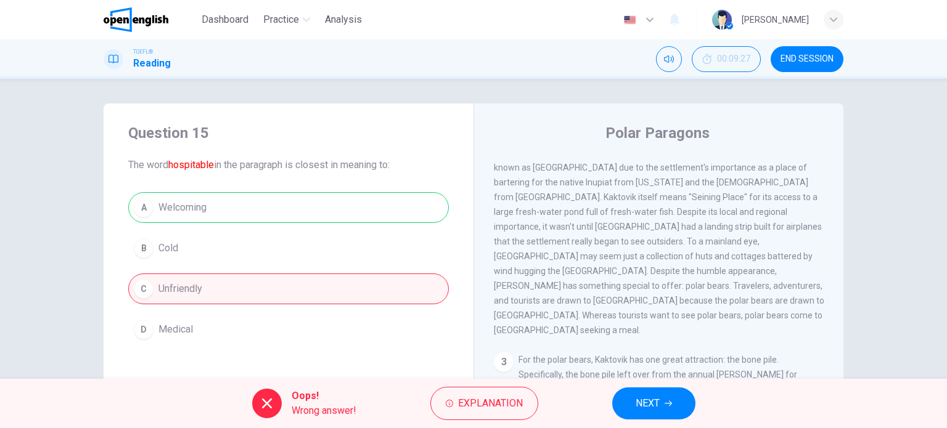
scroll to position [177, 0]
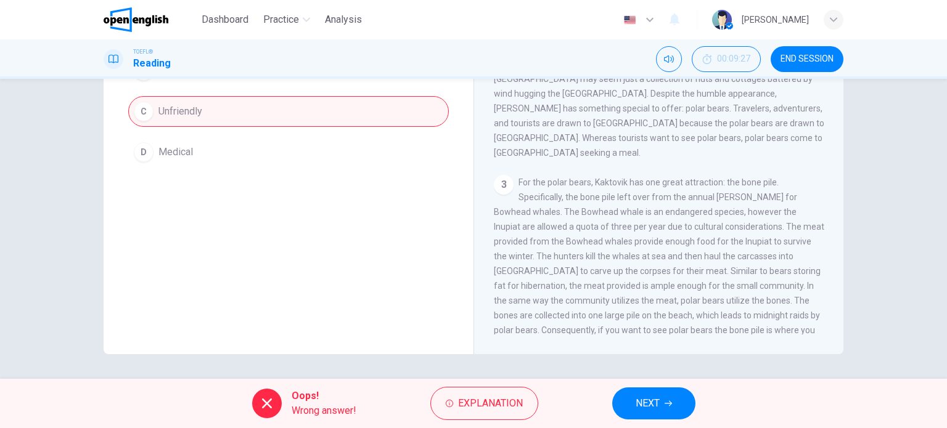
click at [659, 417] on button "NEXT" at bounding box center [653, 404] width 83 height 32
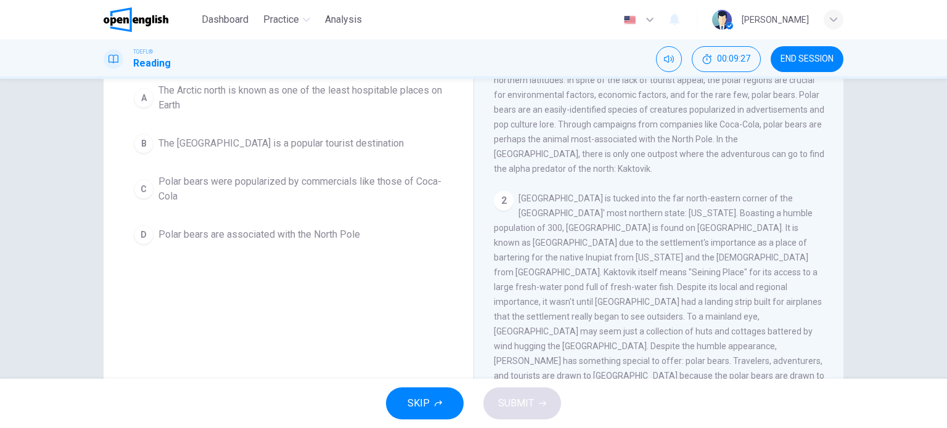
scroll to position [111, 0]
click at [421, 226] on button "D Polar bears are associated with the North Pole" at bounding box center [288, 238] width 320 height 31
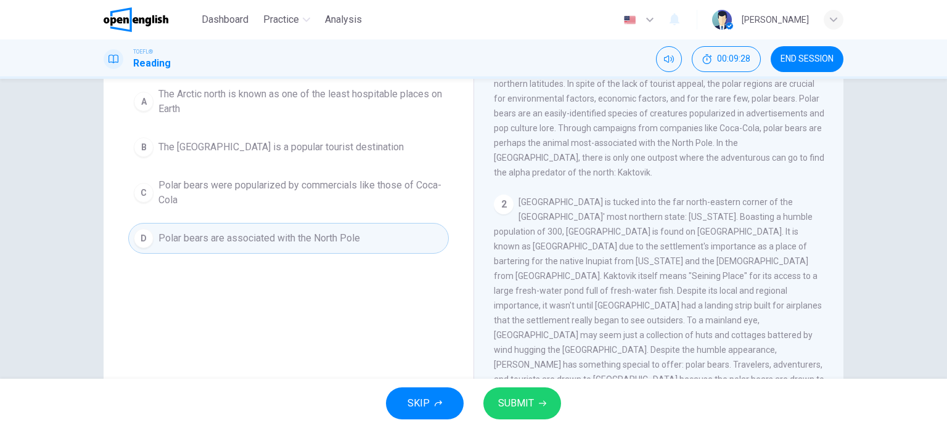
click at [500, 394] on button "SUBMIT" at bounding box center [522, 404] width 78 height 32
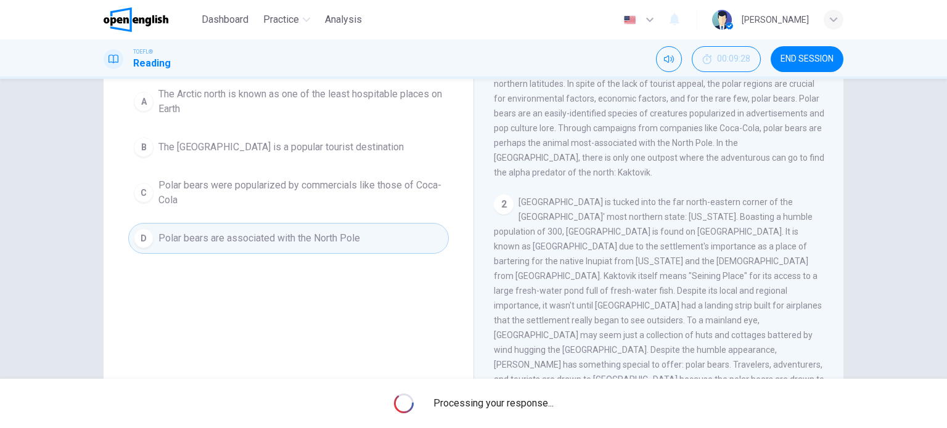
click at [500, 394] on div "Processing your response..." at bounding box center [473, 403] width 947 height 49
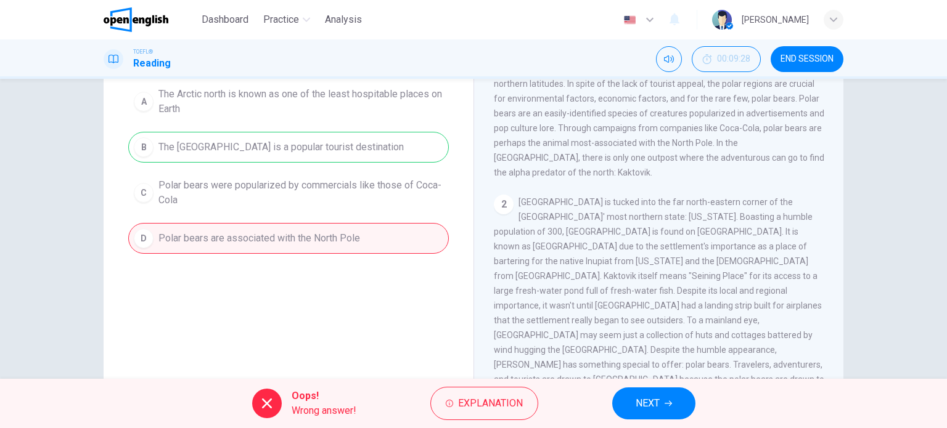
click at [643, 405] on span "NEXT" at bounding box center [647, 403] width 24 height 17
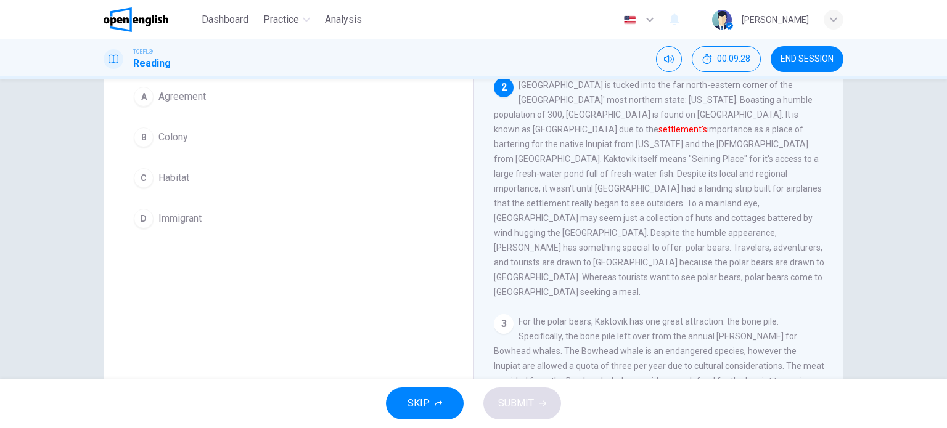
scroll to position [120, 0]
click at [323, 125] on button "B Colony" at bounding box center [288, 137] width 320 height 31
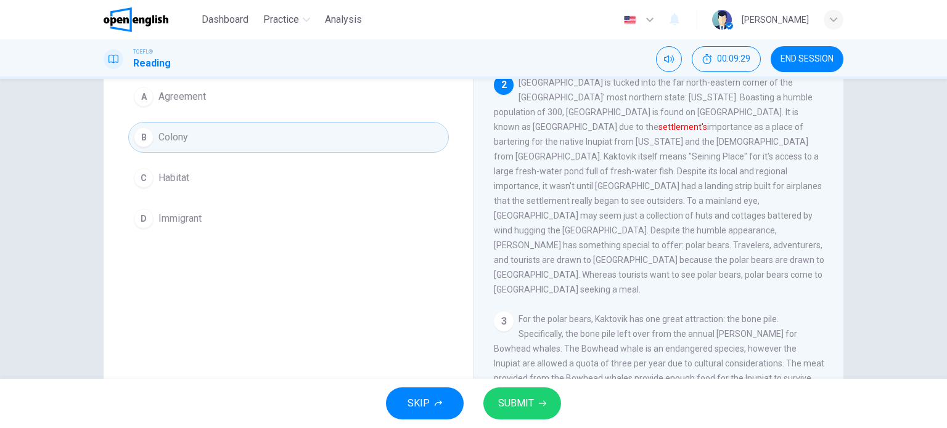
click at [552, 393] on button "SUBMIT" at bounding box center [522, 404] width 78 height 32
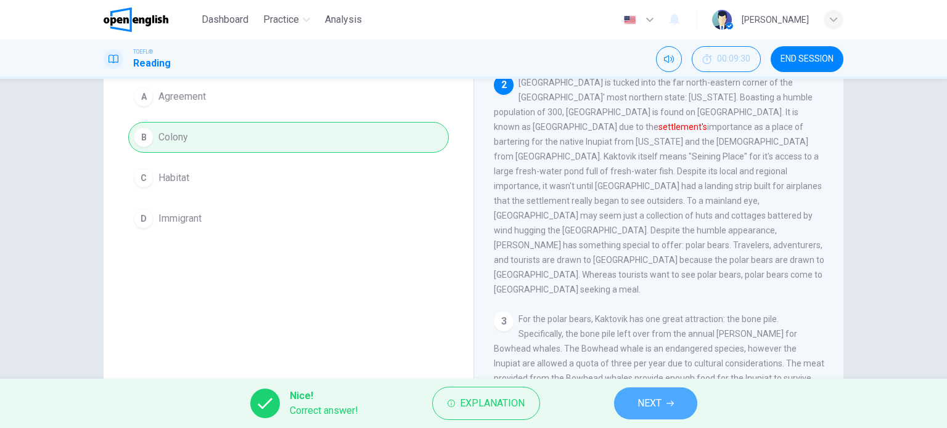
click at [688, 410] on button "NEXT" at bounding box center [655, 404] width 83 height 32
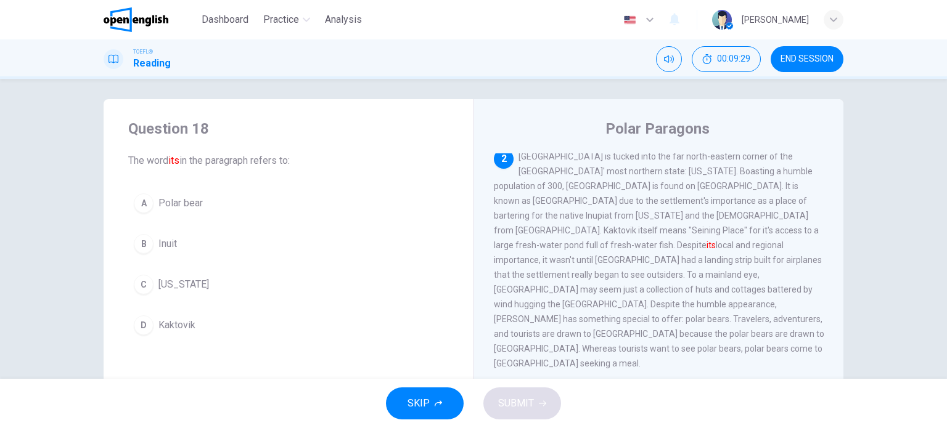
scroll to position [0, 0]
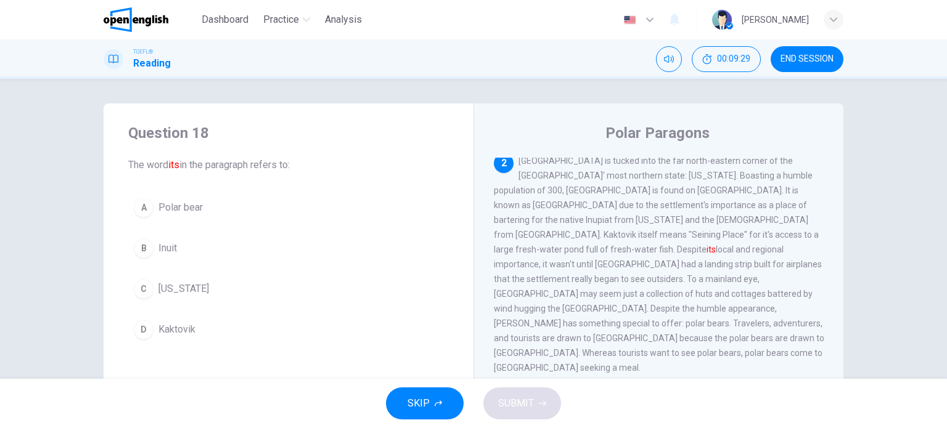
click at [338, 217] on button "A Polar bear" at bounding box center [288, 207] width 320 height 31
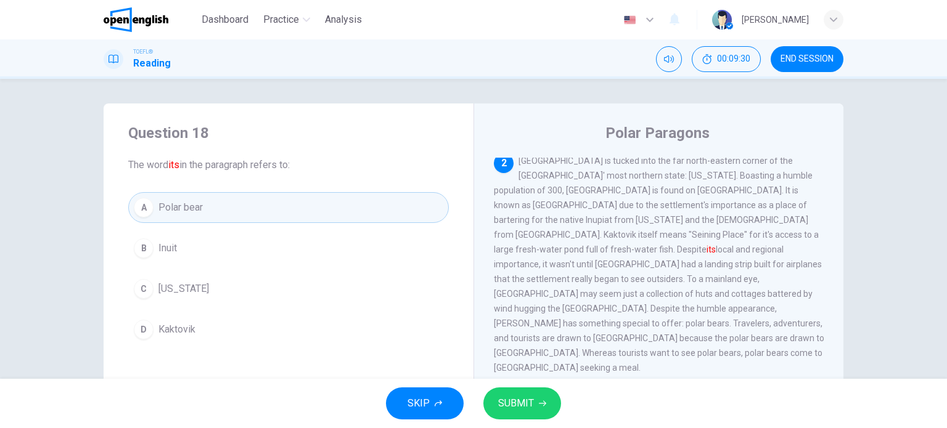
click at [527, 415] on button "SUBMIT" at bounding box center [522, 404] width 78 height 32
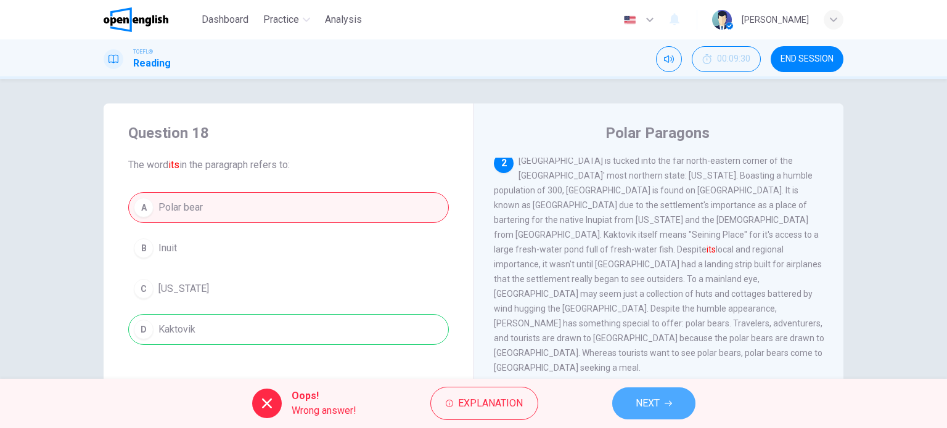
click at [662, 399] on button "NEXT" at bounding box center [653, 404] width 83 height 32
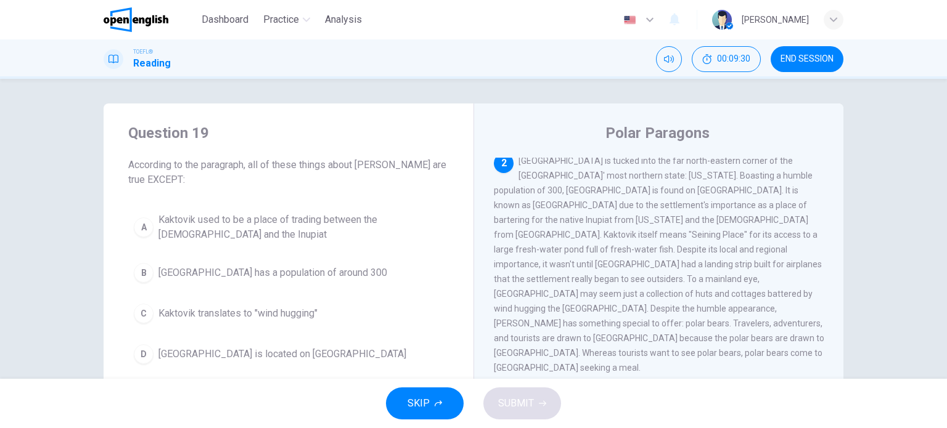
click at [352, 193] on div "Question 19 According to the paragraph, all of these things about Kaktovik are …" at bounding box center [289, 247] width 370 height 286
click at [360, 219] on span "Kaktovik used to be a place of trading between the [DEMOGRAPHIC_DATA] and the I…" at bounding box center [300, 228] width 285 height 30
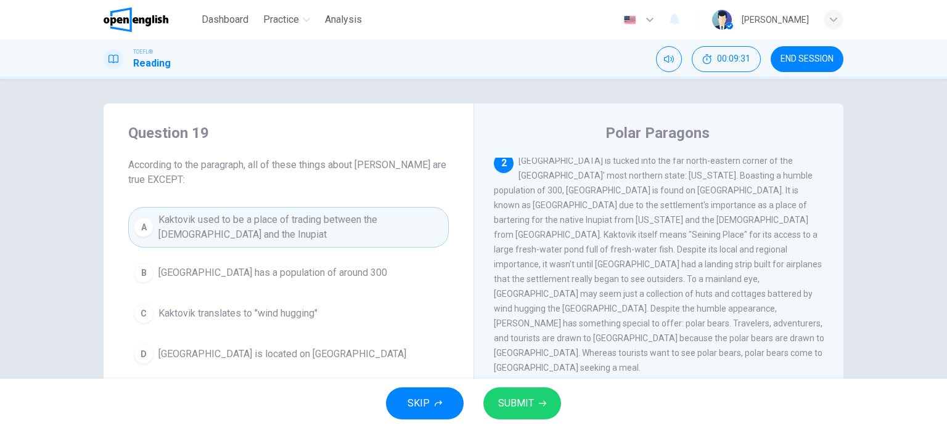
click at [360, 277] on button "B Kaktovik has a population of around 300" at bounding box center [288, 273] width 320 height 31
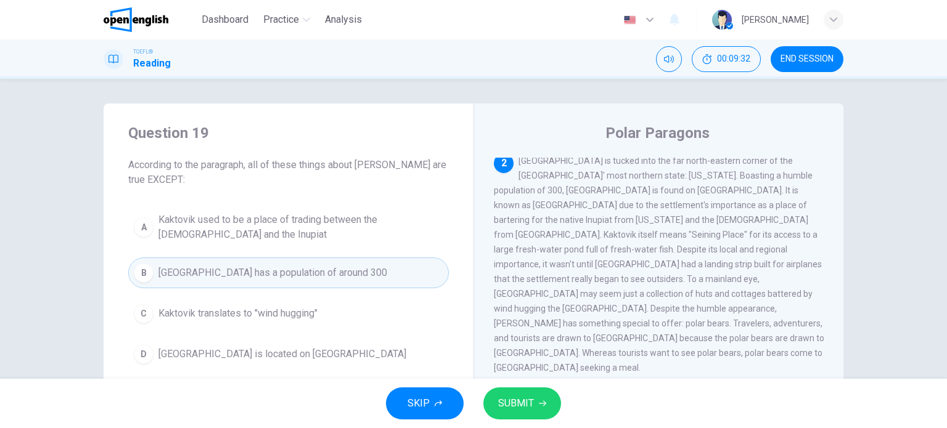
click at [526, 393] on button "SUBMIT" at bounding box center [522, 404] width 78 height 32
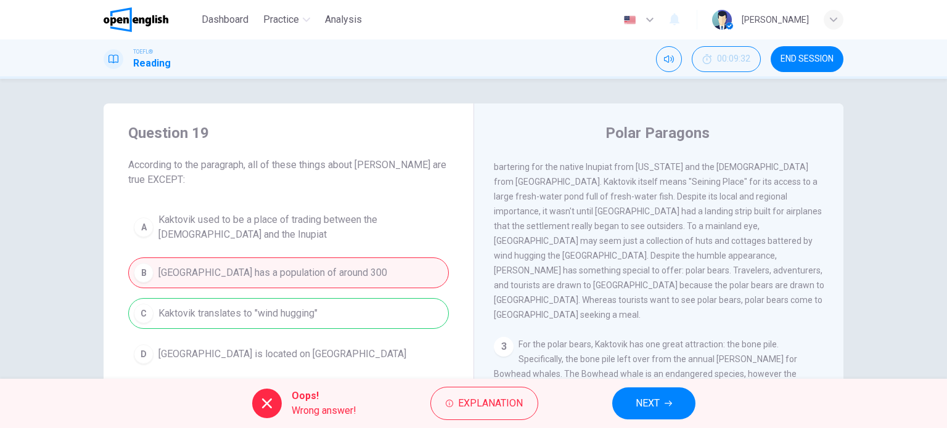
scroll to position [206, 0]
click at [648, 405] on span "NEXT" at bounding box center [647, 403] width 24 height 17
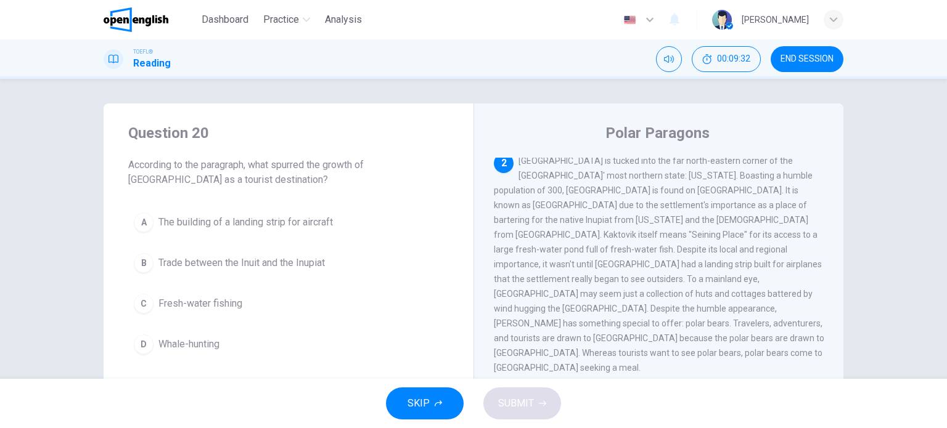
scroll to position [85, 0]
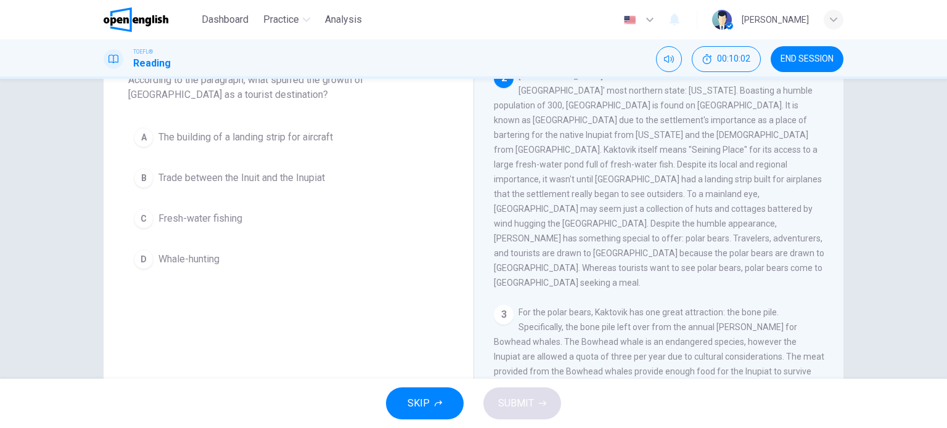
click at [402, 221] on button "C Fresh-water fishing" at bounding box center [288, 218] width 320 height 31
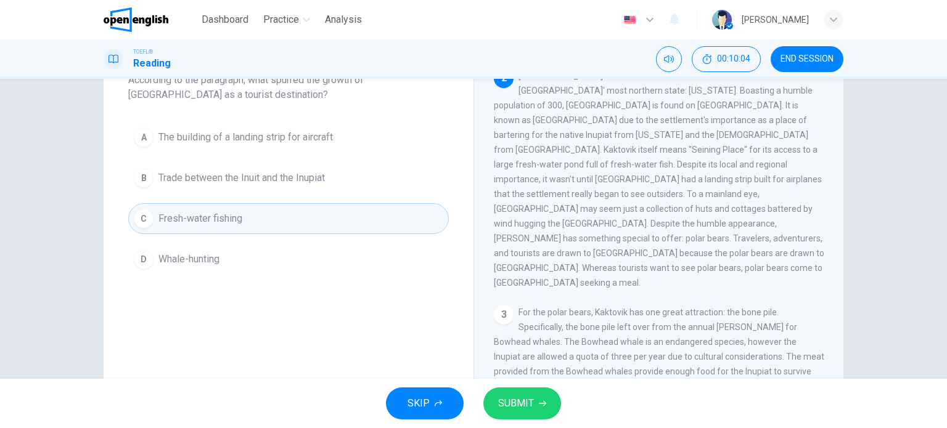
click at [522, 385] on div "SKIP SUBMIT" at bounding box center [473, 403] width 947 height 49
click at [535, 424] on div "SKIP SUBMIT" at bounding box center [473, 403] width 947 height 49
click at [531, 415] on button "SUBMIT" at bounding box center [522, 404] width 78 height 32
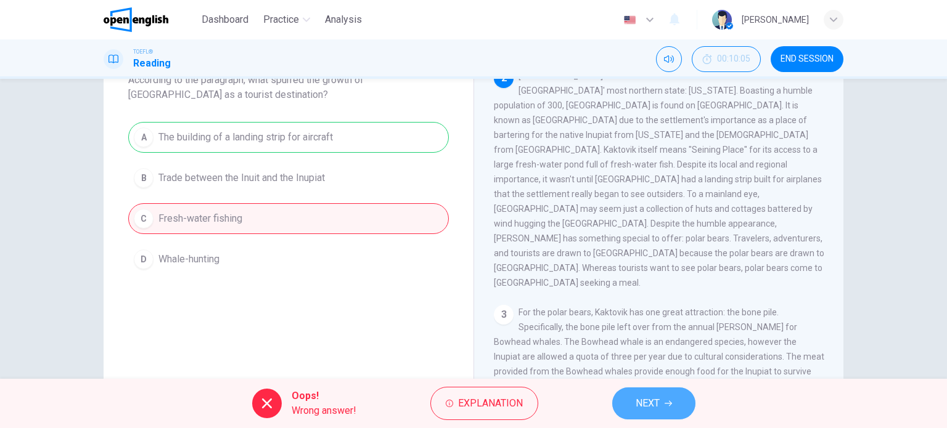
click at [628, 399] on button "NEXT" at bounding box center [653, 404] width 83 height 32
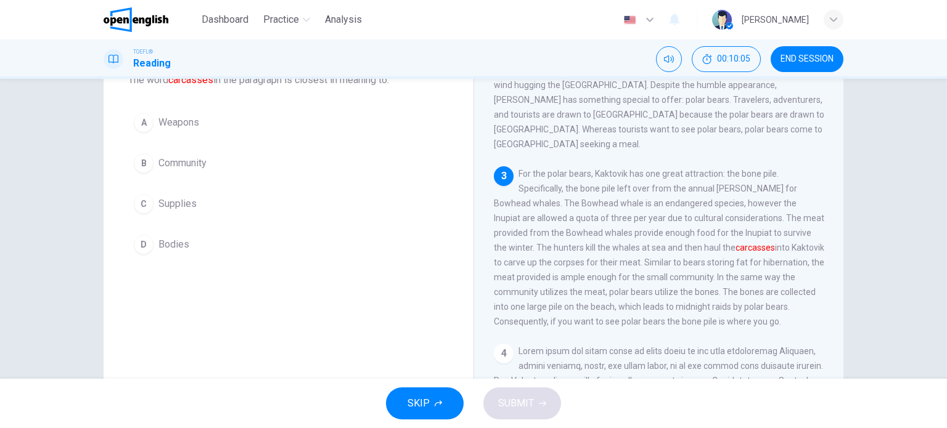
scroll to position [303, 0]
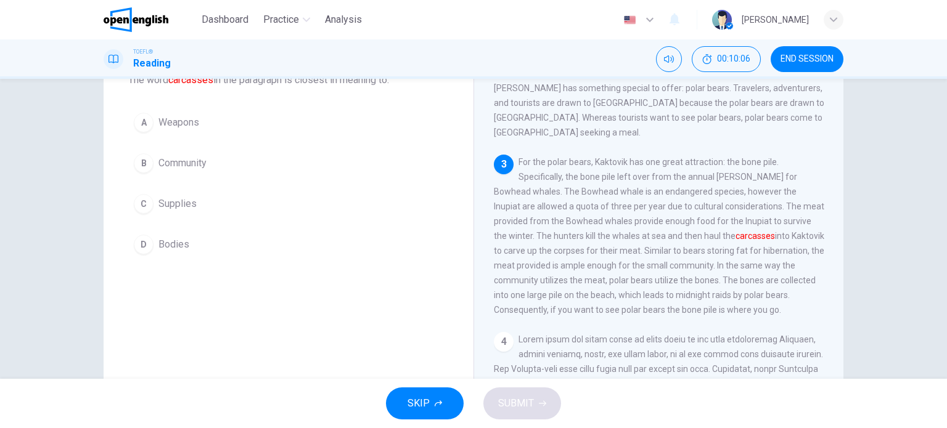
click at [348, 260] on div "Question 21 The word carcasses in the paragraph is closest in meaning to: A Wea…" at bounding box center [289, 148] width 370 height 261
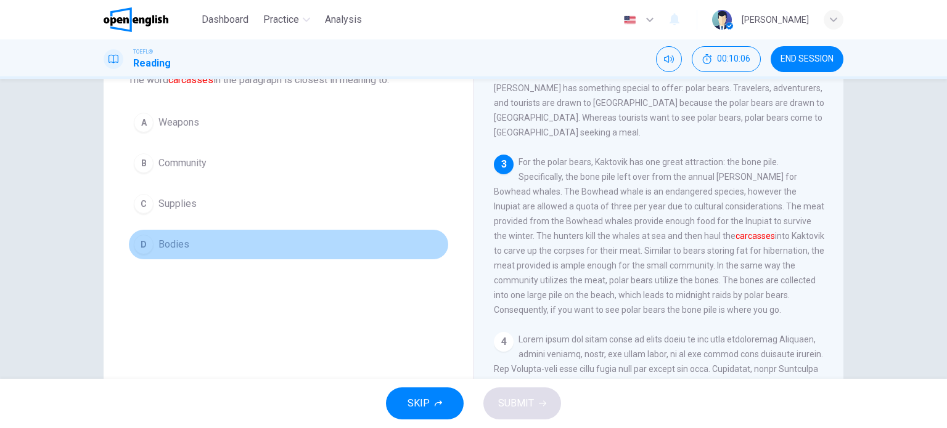
click at [340, 251] on button "D Bodies" at bounding box center [288, 244] width 320 height 31
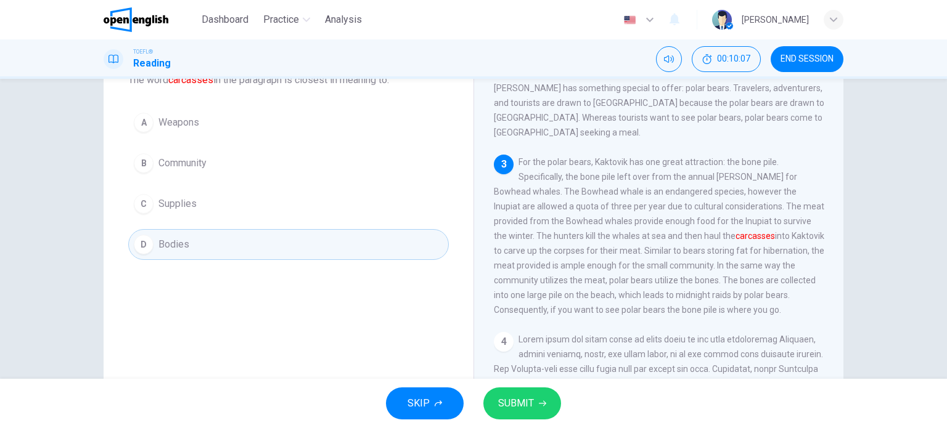
click at [533, 391] on button "SUBMIT" at bounding box center [522, 404] width 78 height 32
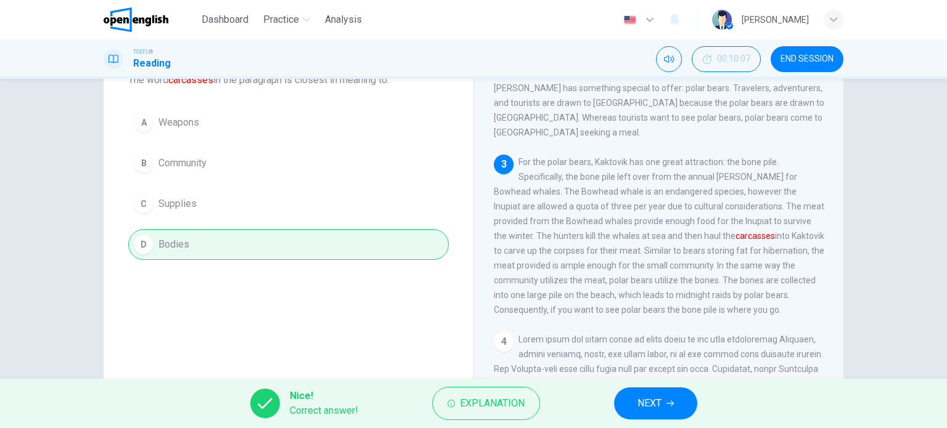
click at [640, 397] on span "NEXT" at bounding box center [649, 403] width 24 height 17
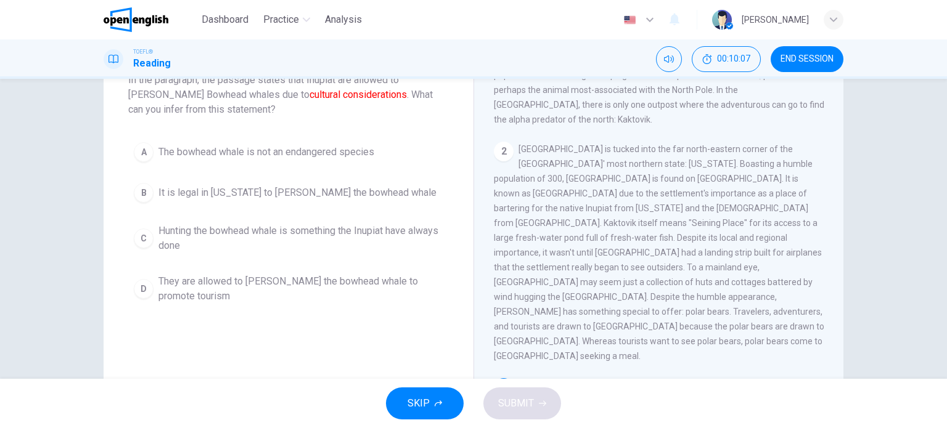
scroll to position [0, 0]
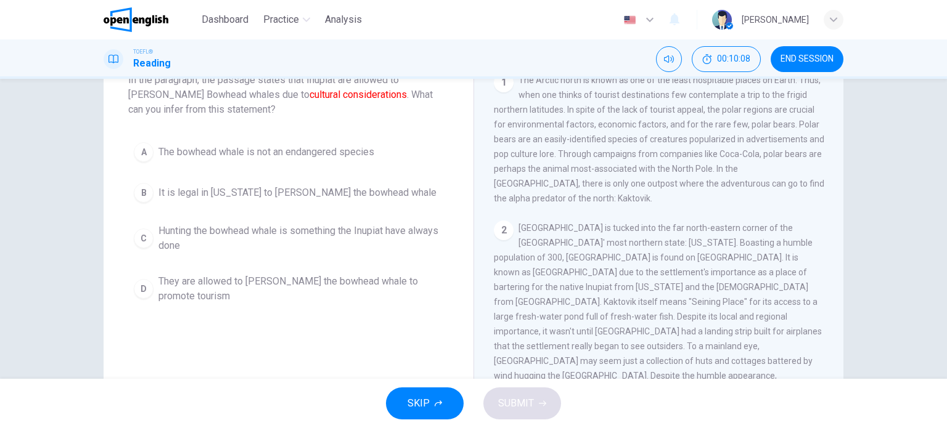
click at [804, 61] on span "END SESSION" at bounding box center [806, 59] width 53 height 10
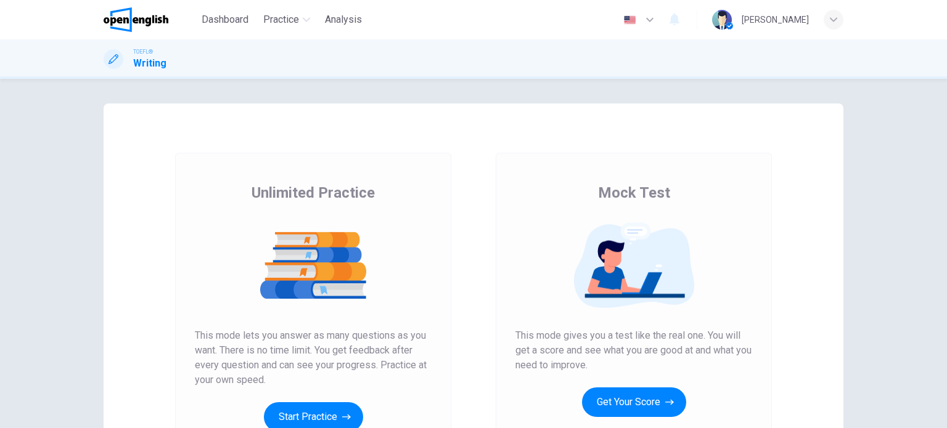
scroll to position [90, 0]
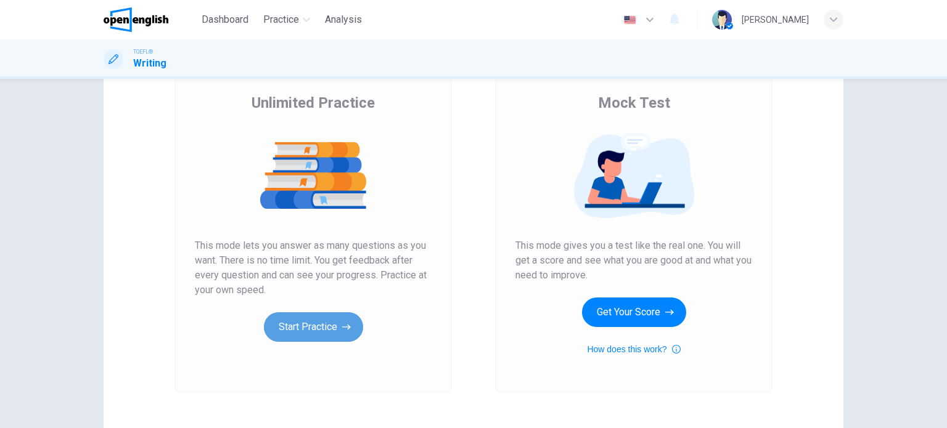
click at [317, 334] on button "Start Practice" at bounding box center [313, 327] width 99 height 30
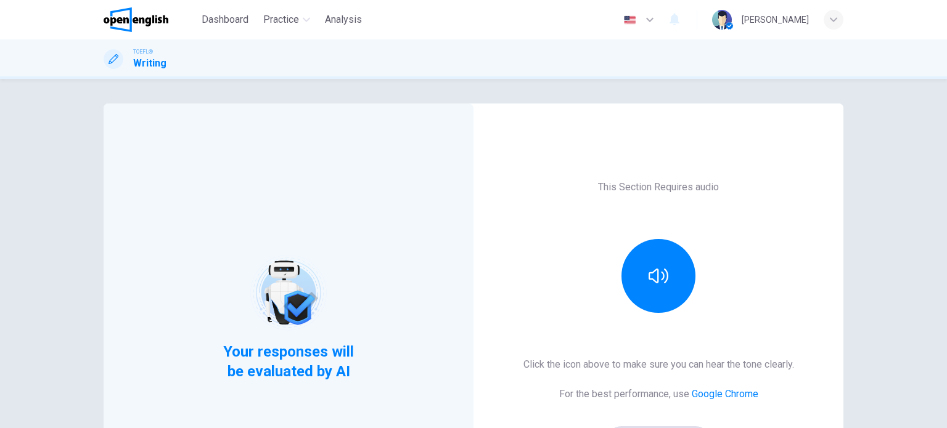
scroll to position [168, 0]
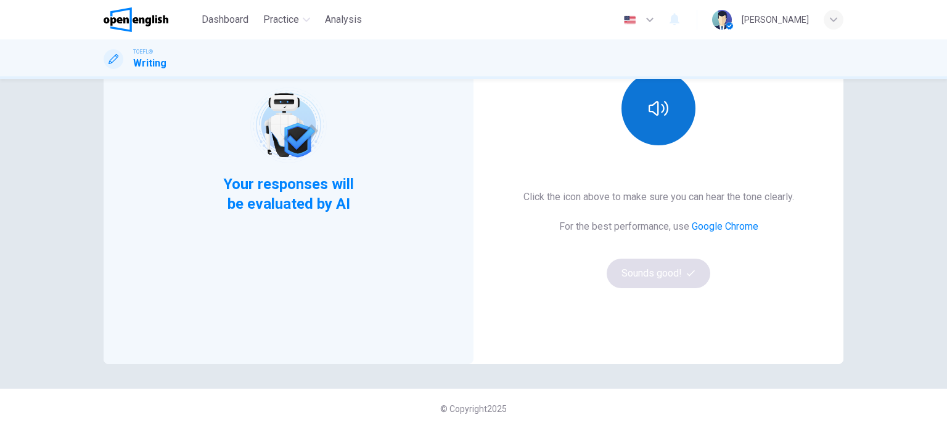
click at [637, 123] on button "button" at bounding box center [658, 108] width 74 height 74
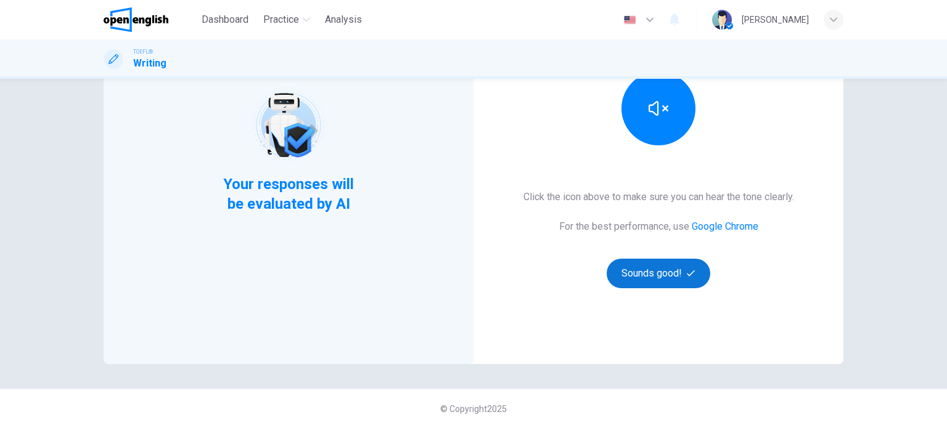
click at [645, 267] on button "Sounds good!" at bounding box center [658, 274] width 104 height 30
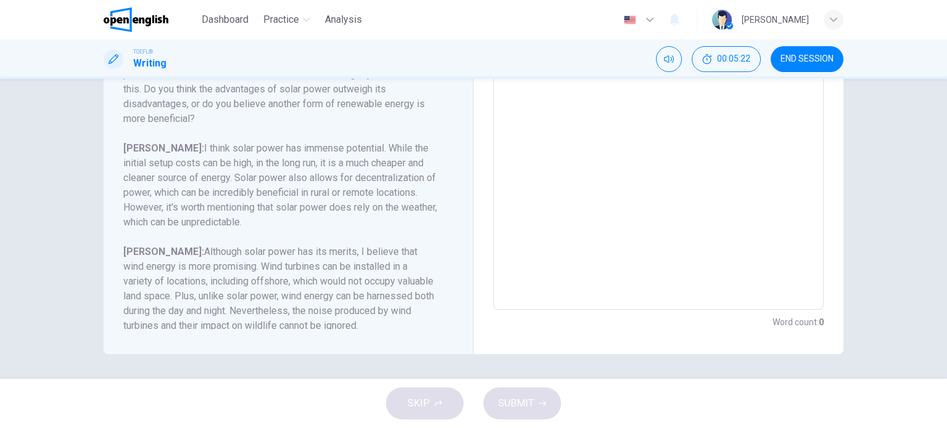
scroll to position [269, 0]
